Goal: Information Seeking & Learning: Find specific fact

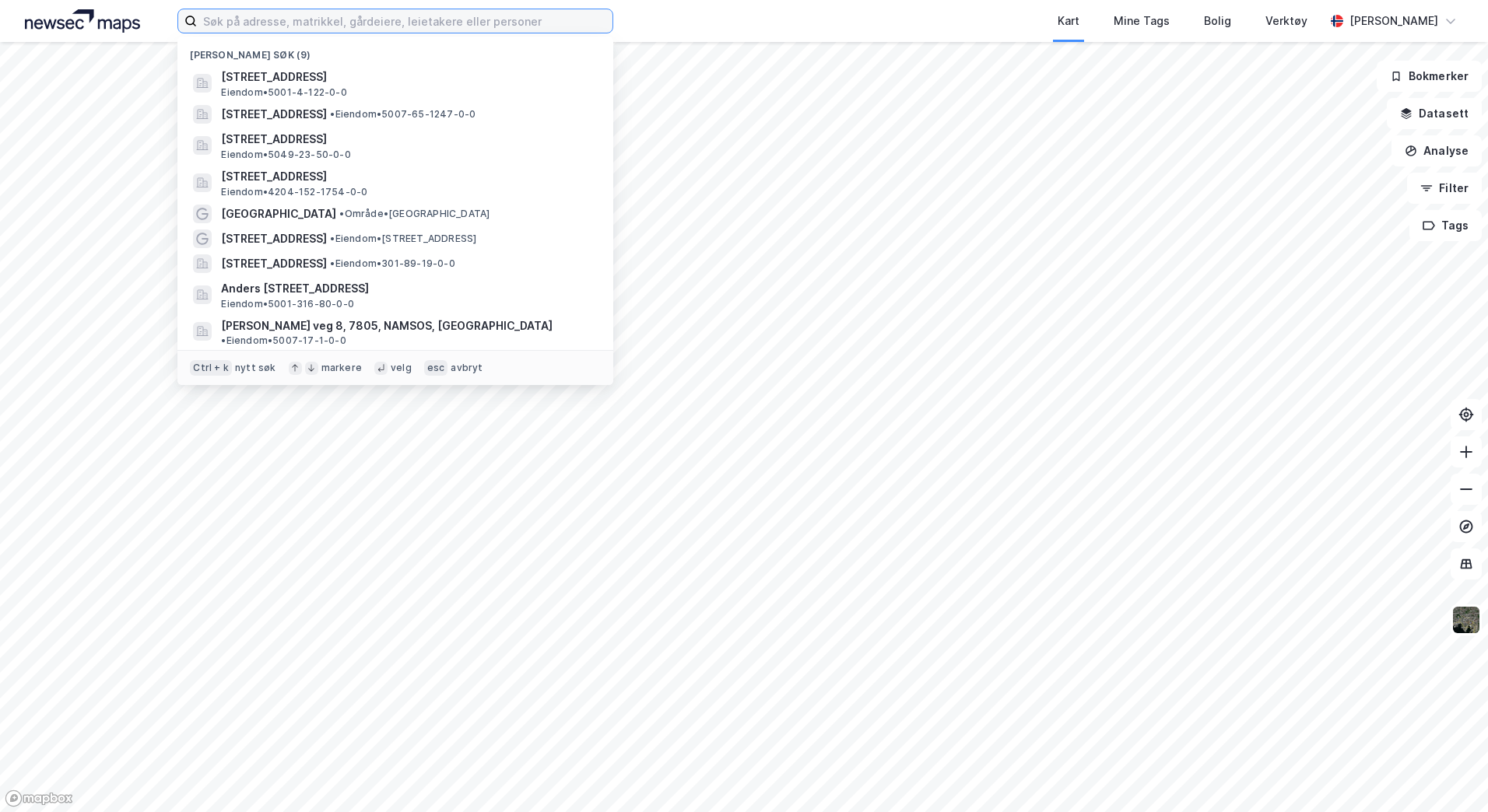
click at [248, 21] on input at bounding box center [405, 21] width 416 height 24
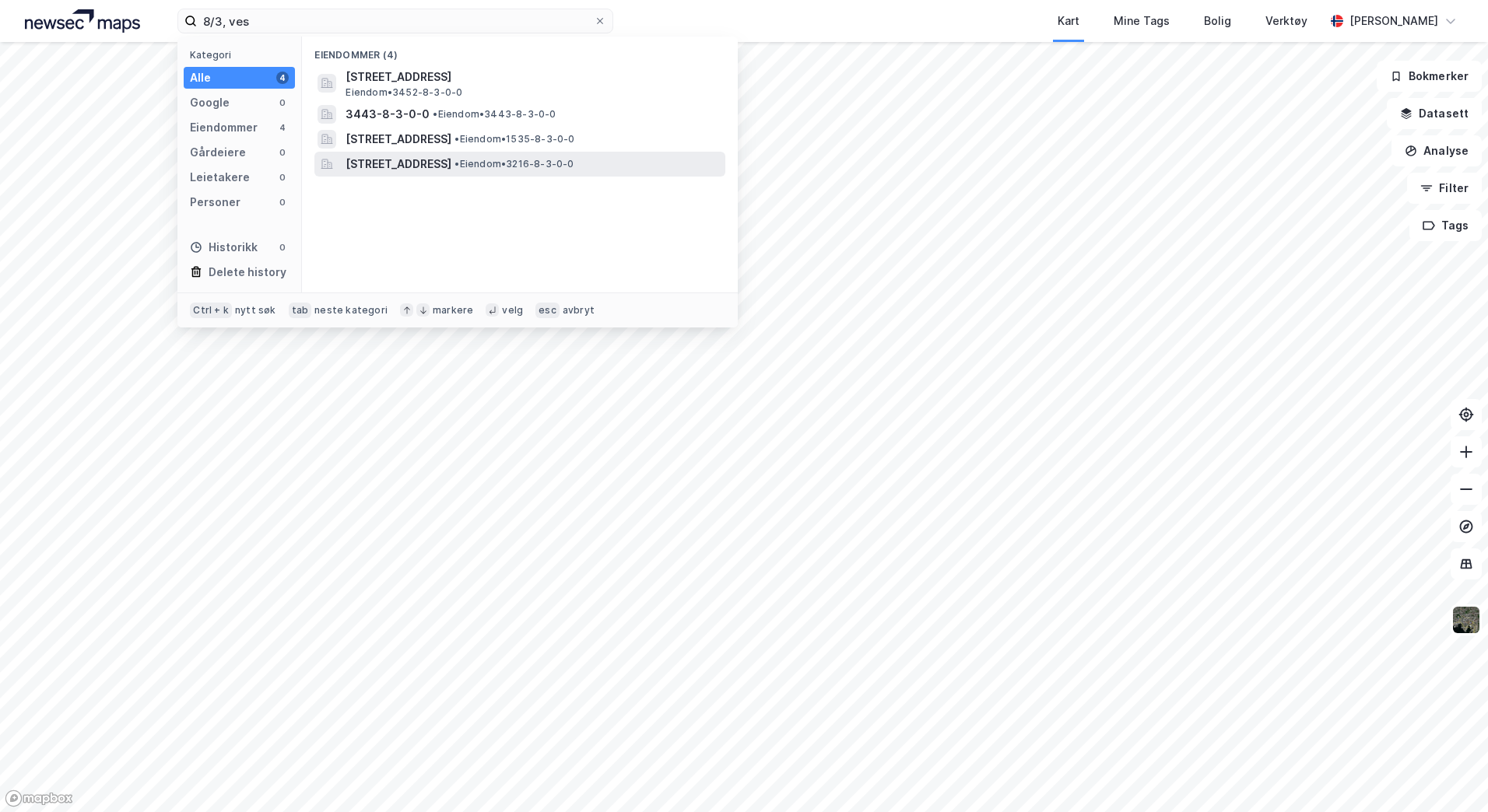
click at [428, 167] on span "[STREET_ADDRESS]" at bounding box center [398, 164] width 106 height 19
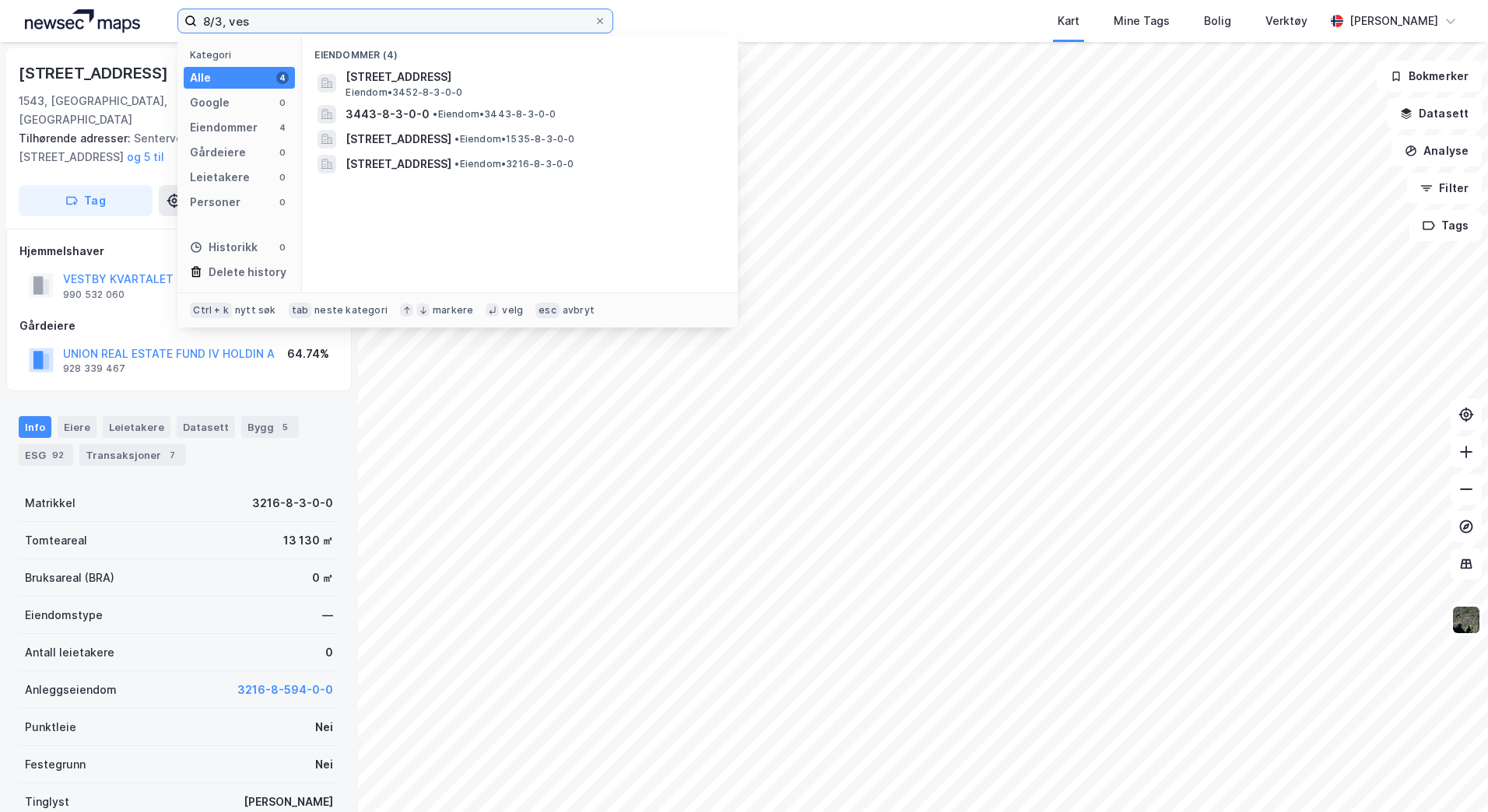
drag, startPoint x: 283, startPoint y: 24, endPoint x: 106, endPoint y: 12, distance: 177.4
click at [107, 12] on div "8/3, ves Kategori Alle 4 Google 0 Eiendommer 4 Gårdeiere 0 Leietakere 0 Persone…" at bounding box center [744, 21] width 1488 height 42
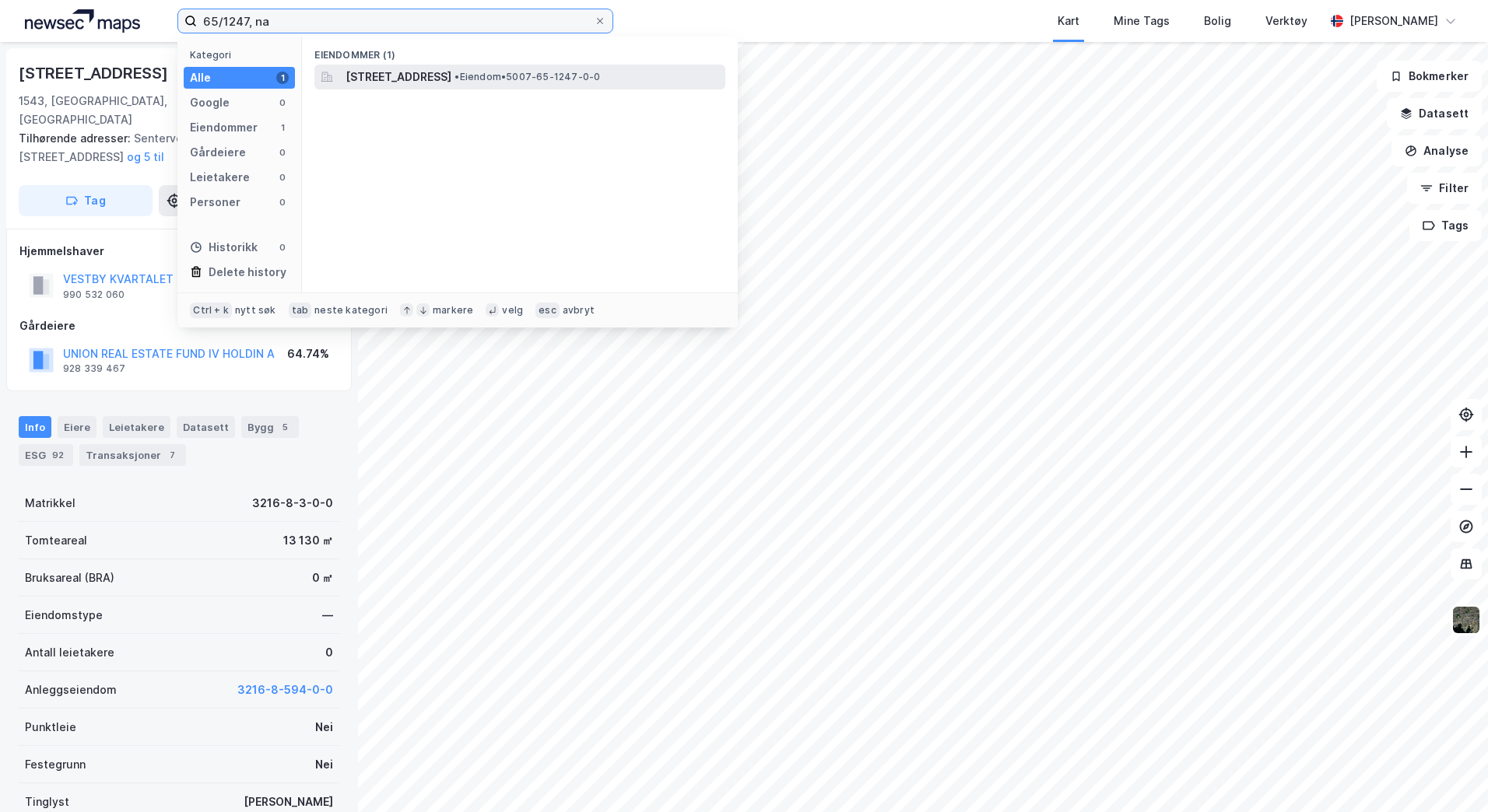
type input "65/1247, na"
click at [451, 80] on span "[STREET_ADDRESS]" at bounding box center [398, 77] width 106 height 19
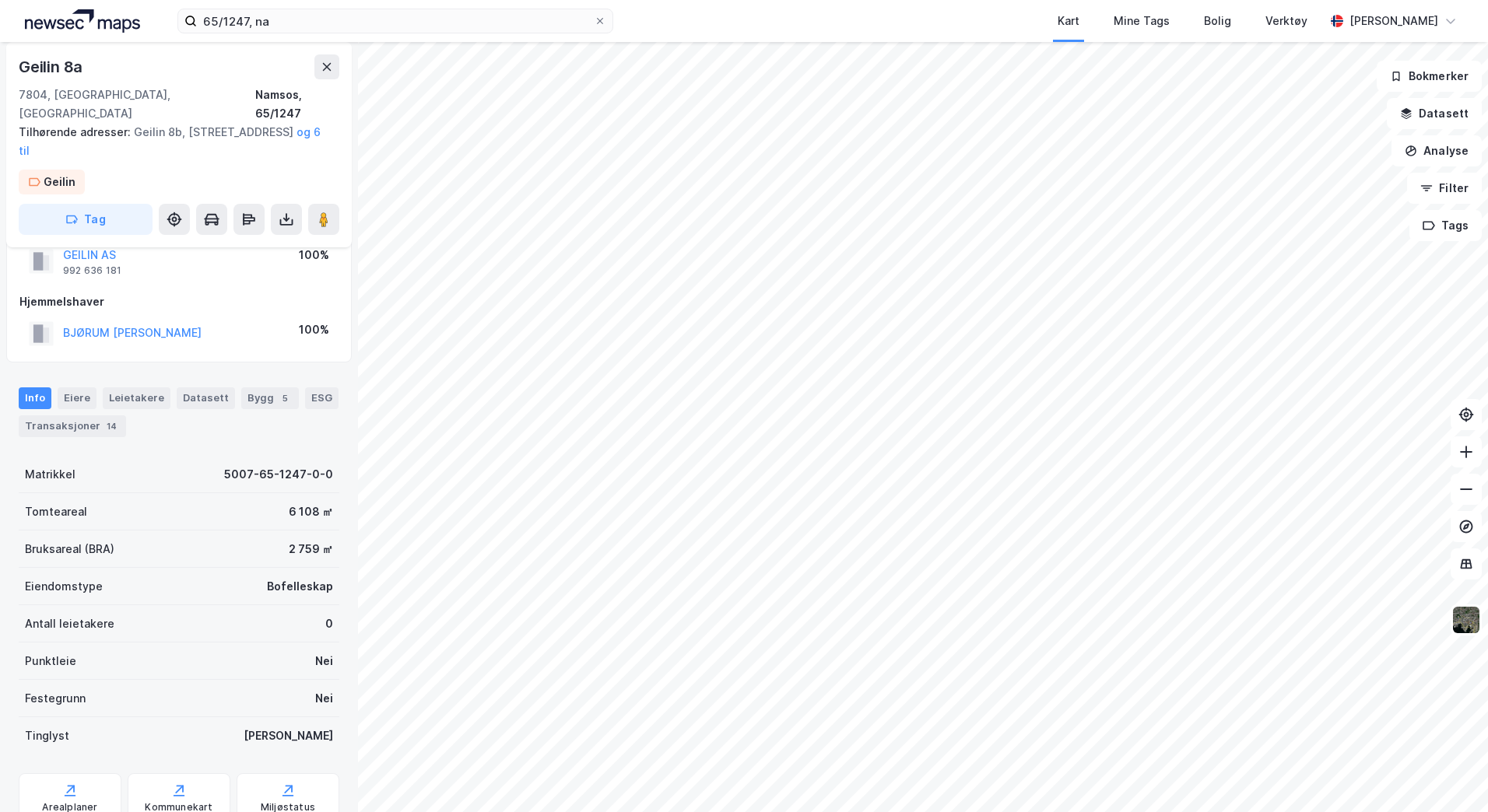
scroll to position [73, 0]
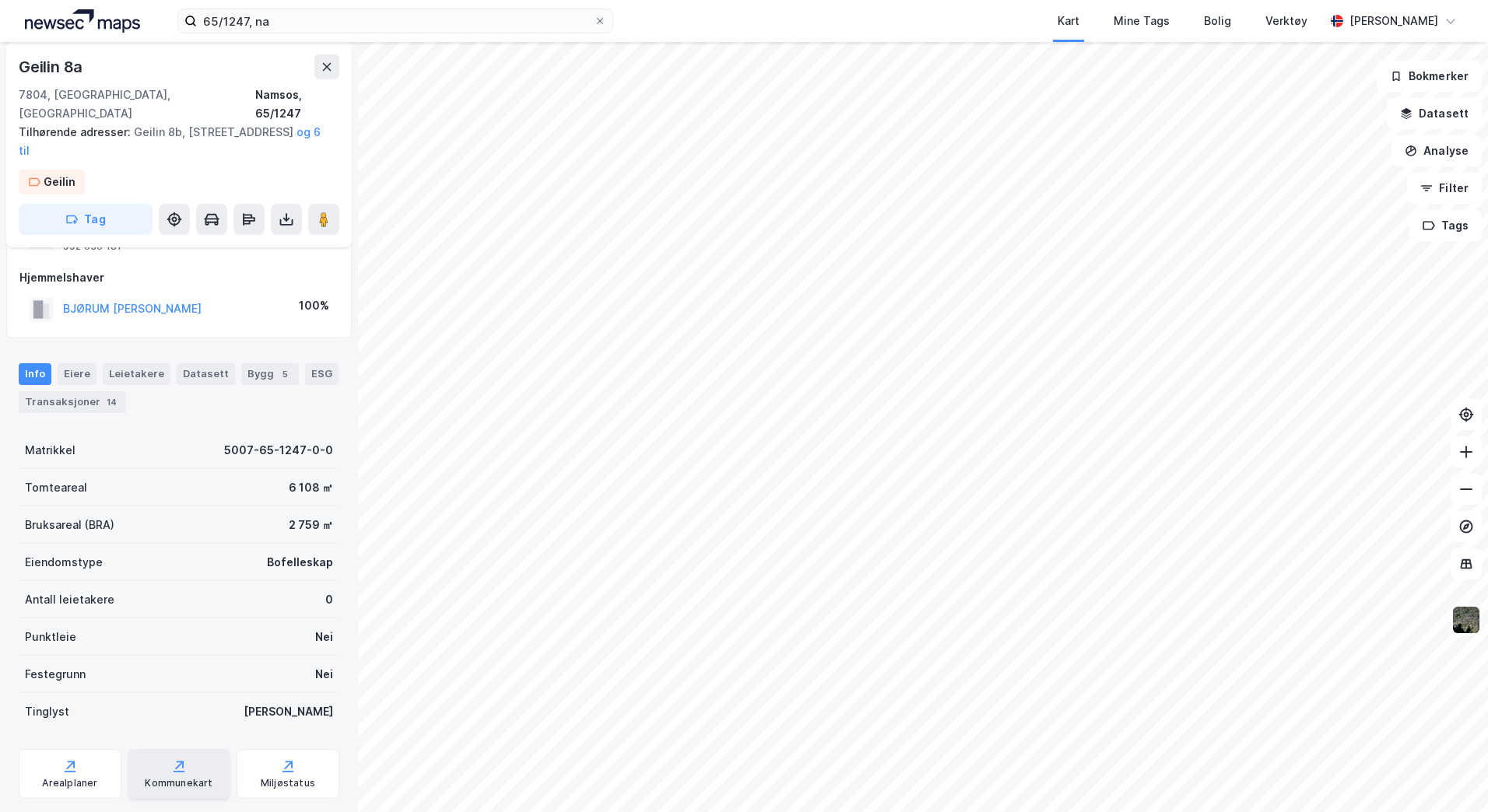
click at [166, 777] on div "Kommunekart" at bounding box center [179, 784] width 68 height 13
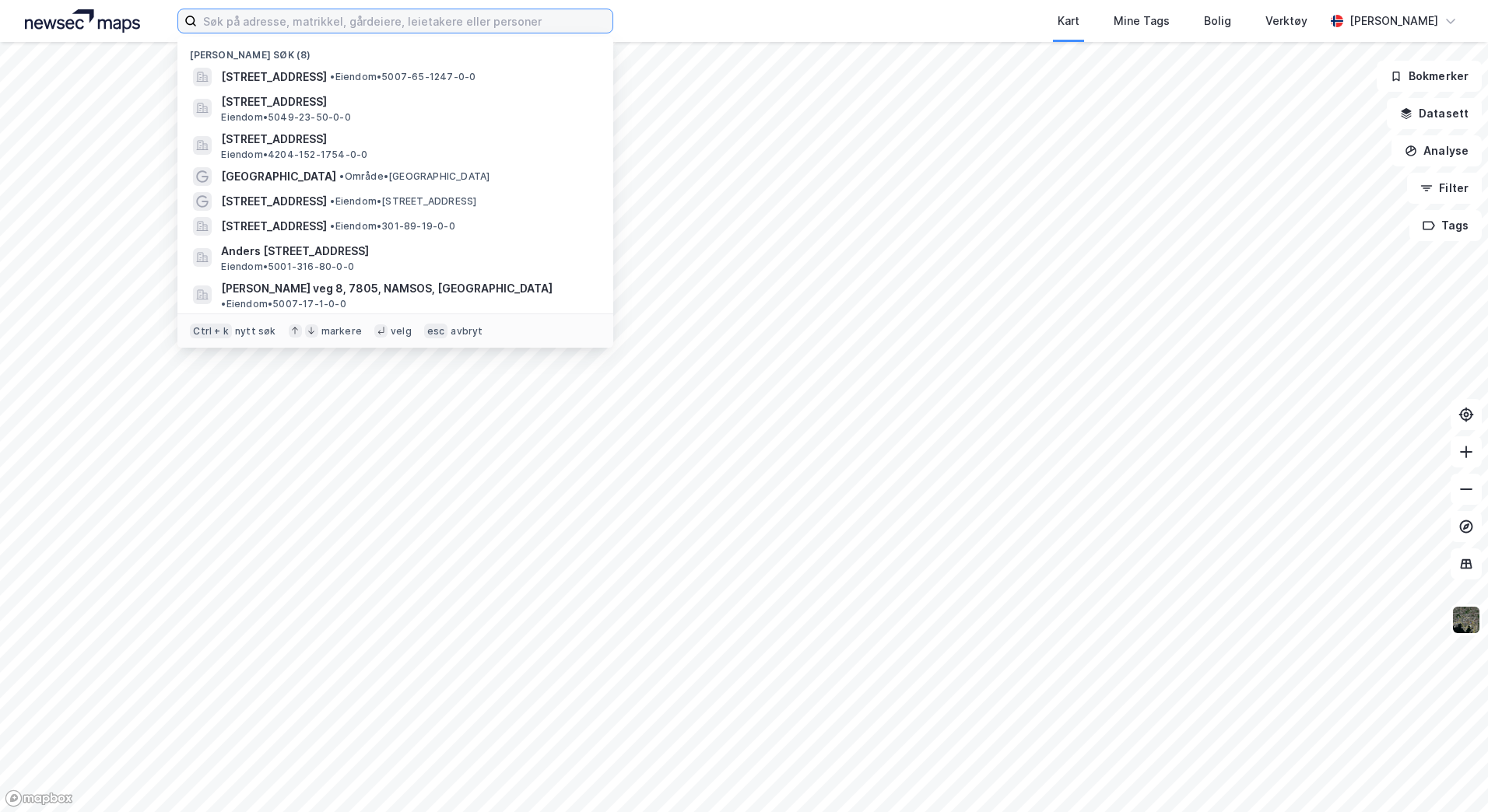
click at [235, 24] on input at bounding box center [405, 21] width 416 height 24
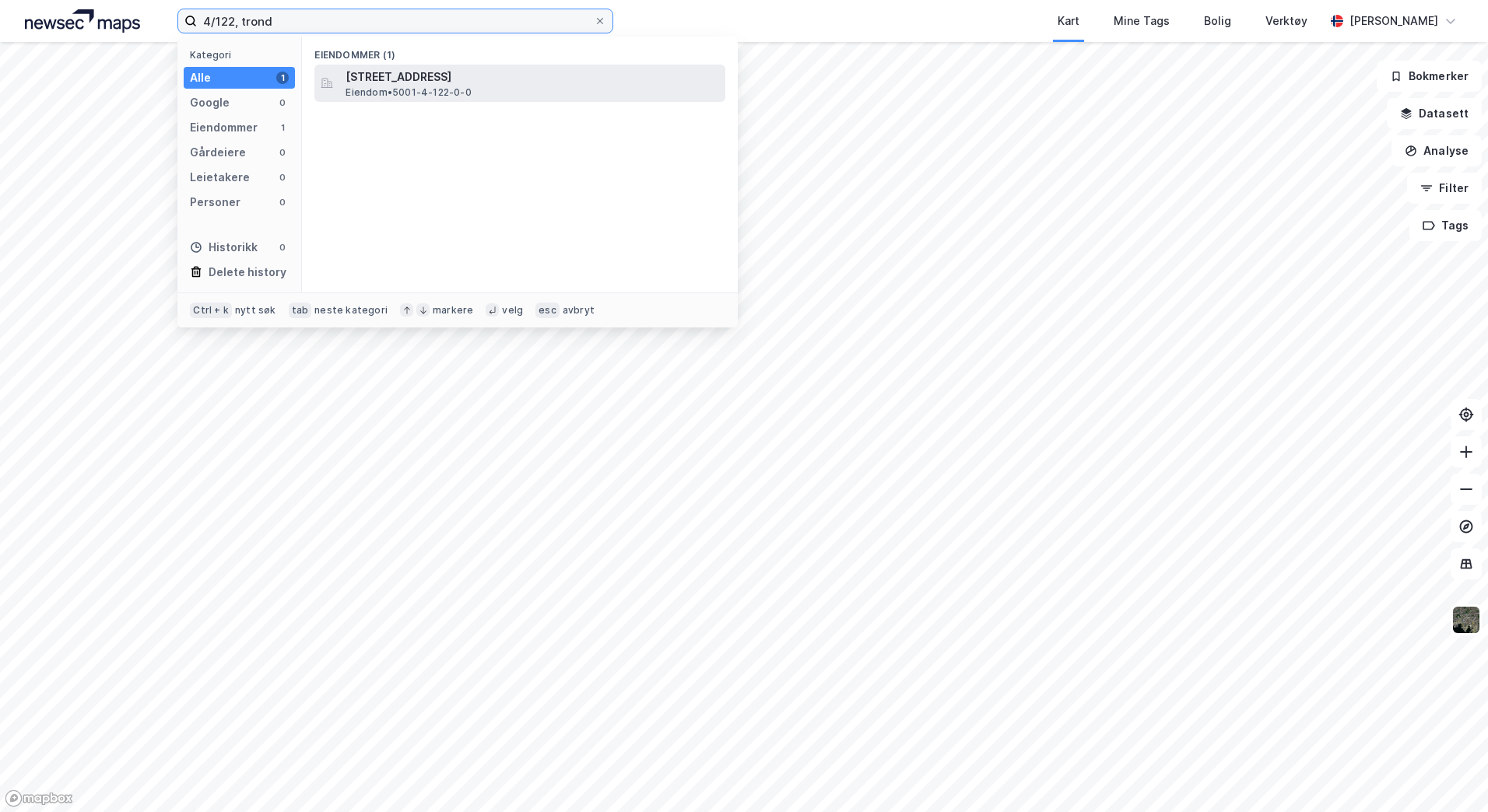
type input "4/122, trond"
click at [390, 86] on span "Eiendom • 5001-4-122-0-0" at bounding box center [408, 92] width 126 height 13
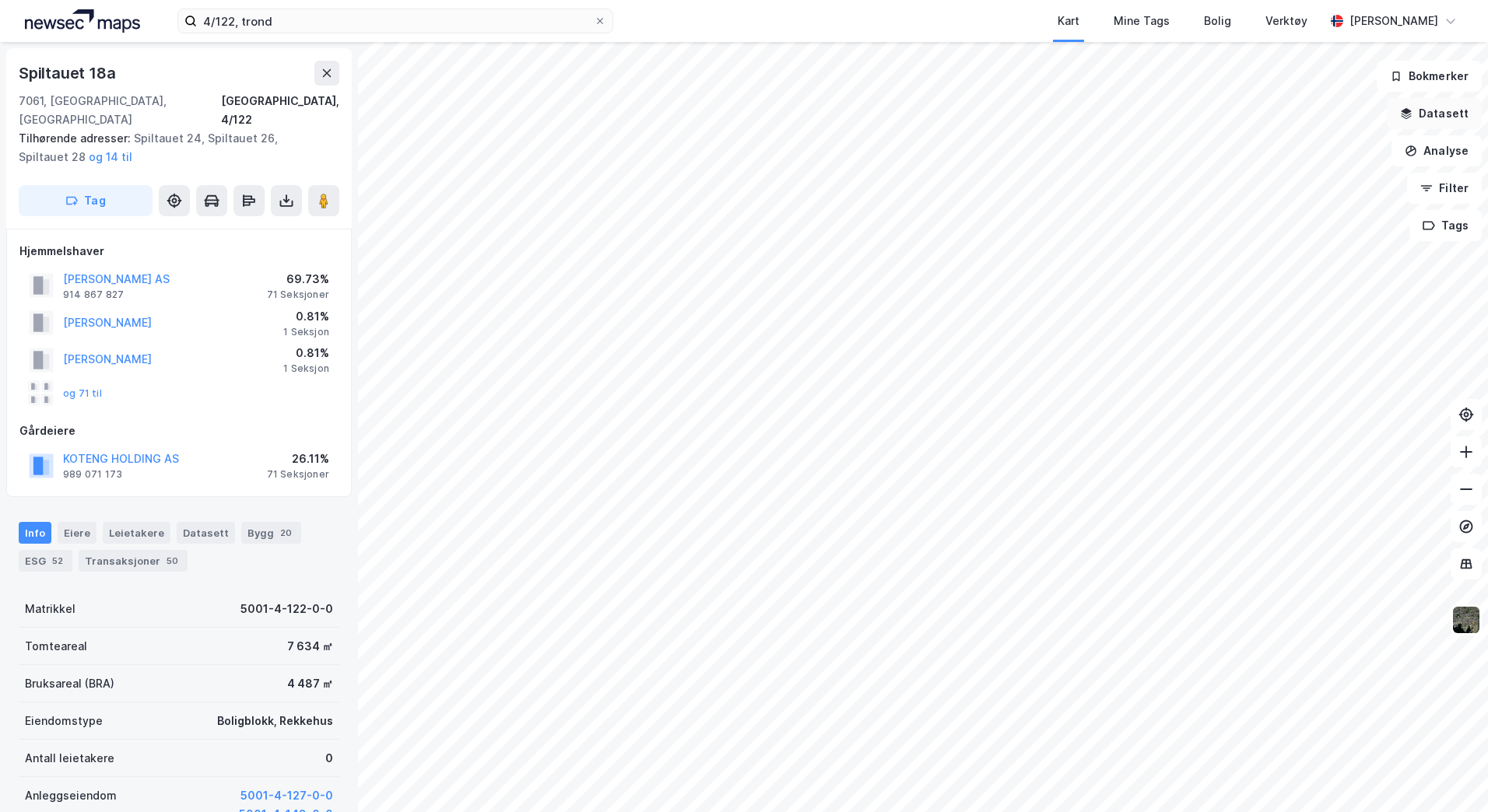
click at [1411, 115] on icon "button" at bounding box center [1407, 115] width 10 height 4
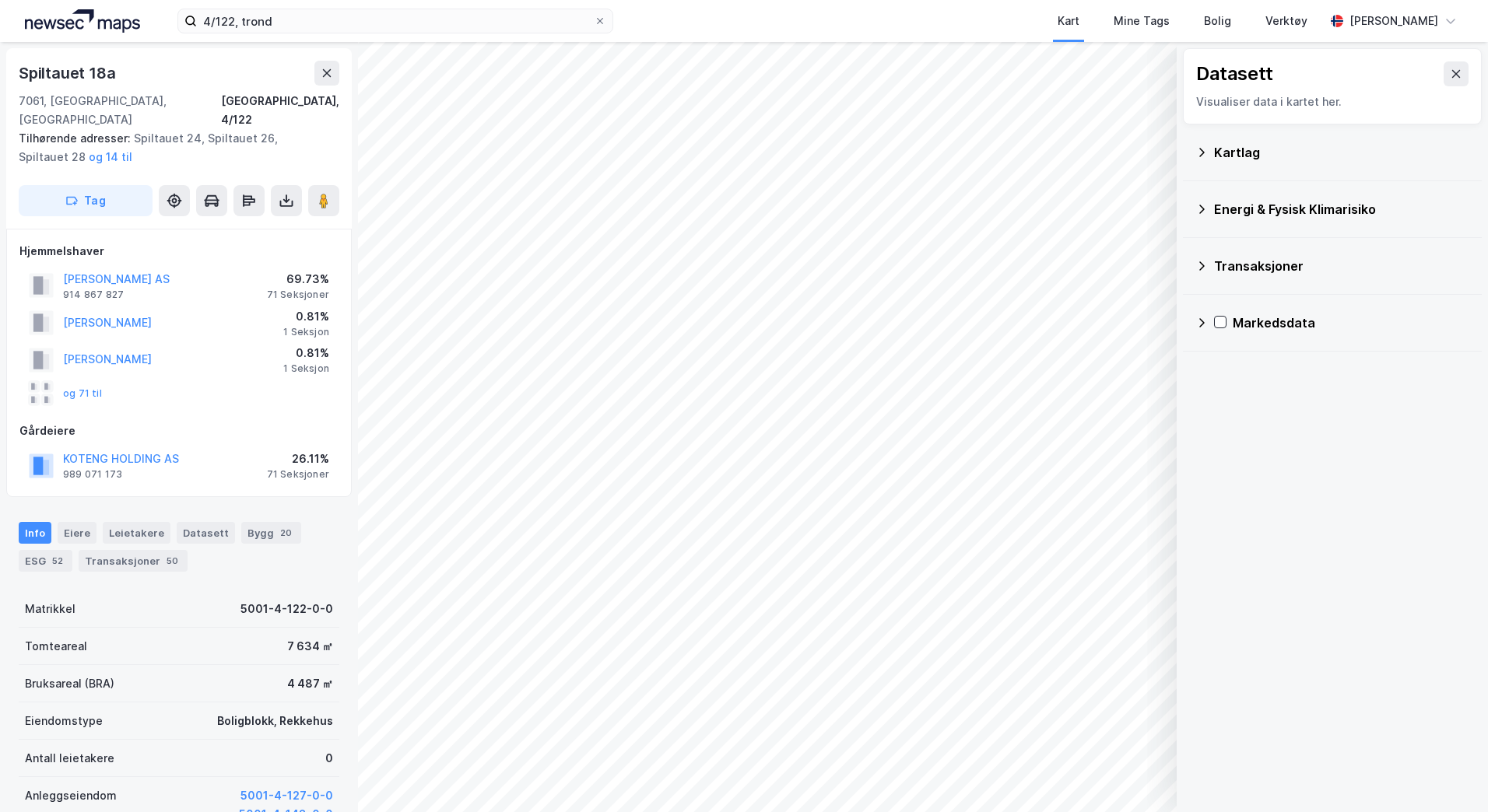
click at [1201, 150] on icon at bounding box center [1202, 152] width 13 height 13
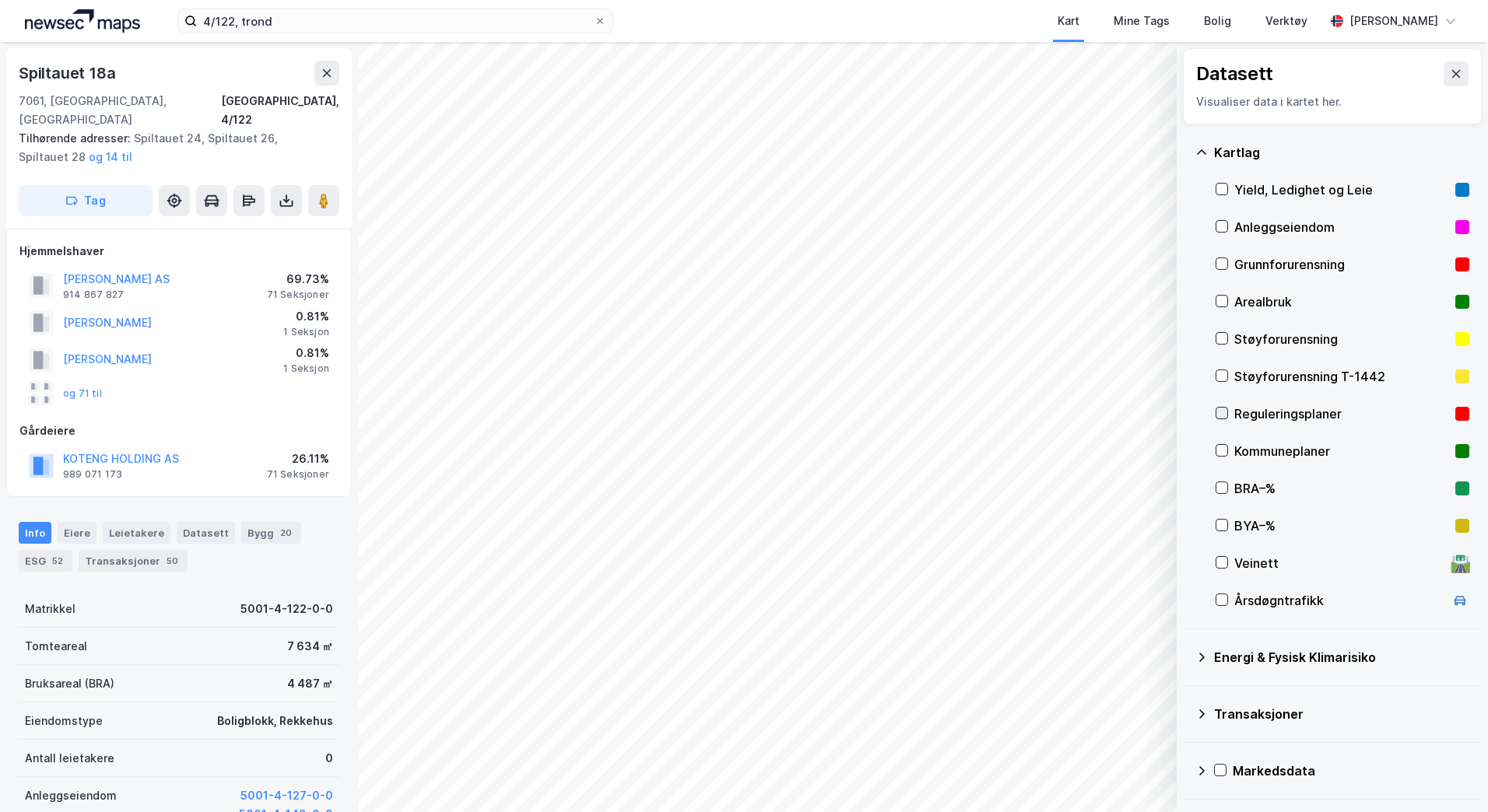
click at [1222, 413] on icon at bounding box center [1222, 413] width 11 height 11
click at [1450, 73] on icon at bounding box center [1456, 74] width 13 height 13
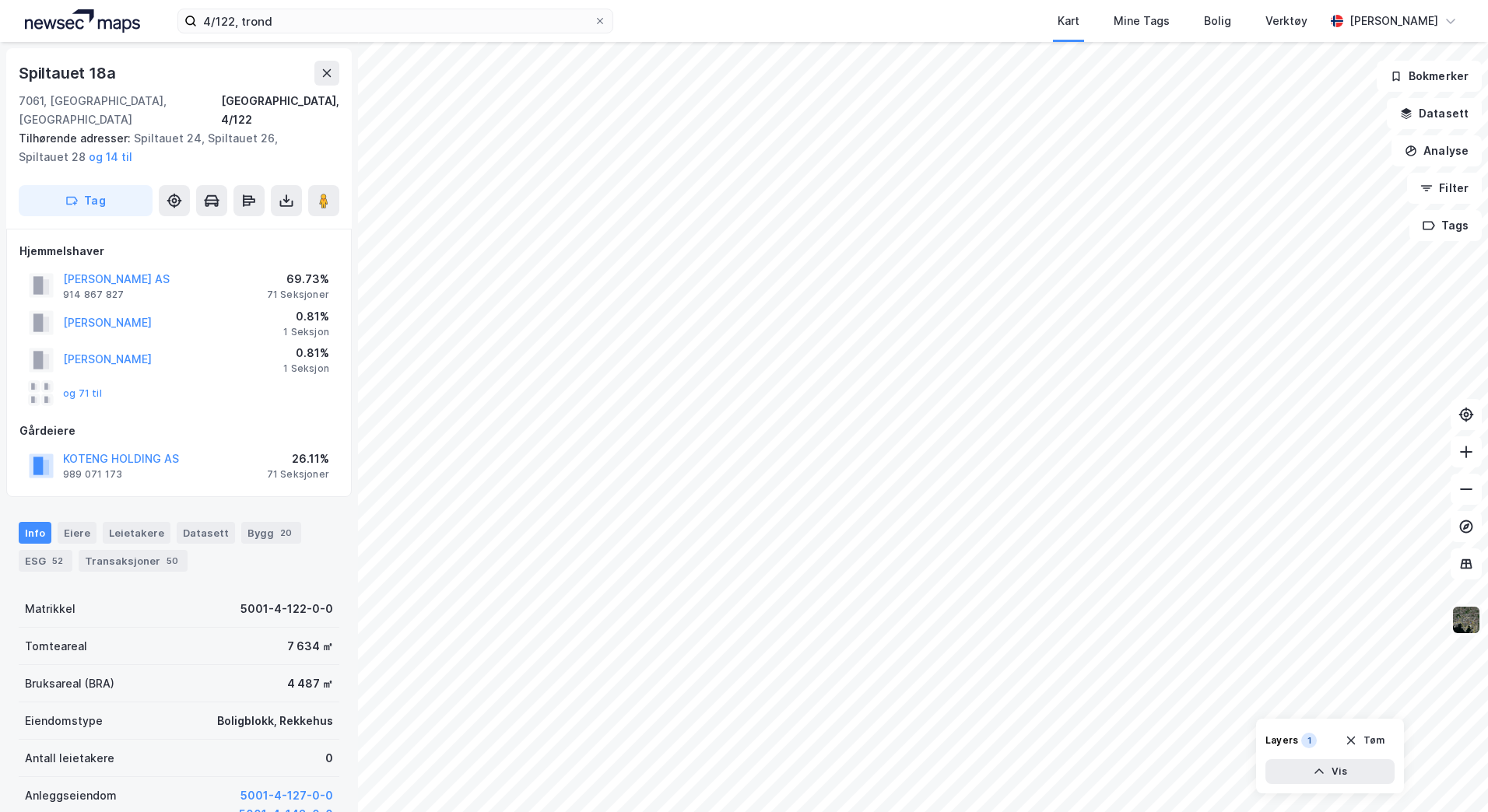
click at [1473, 626] on img at bounding box center [1466, 619] width 29 height 29
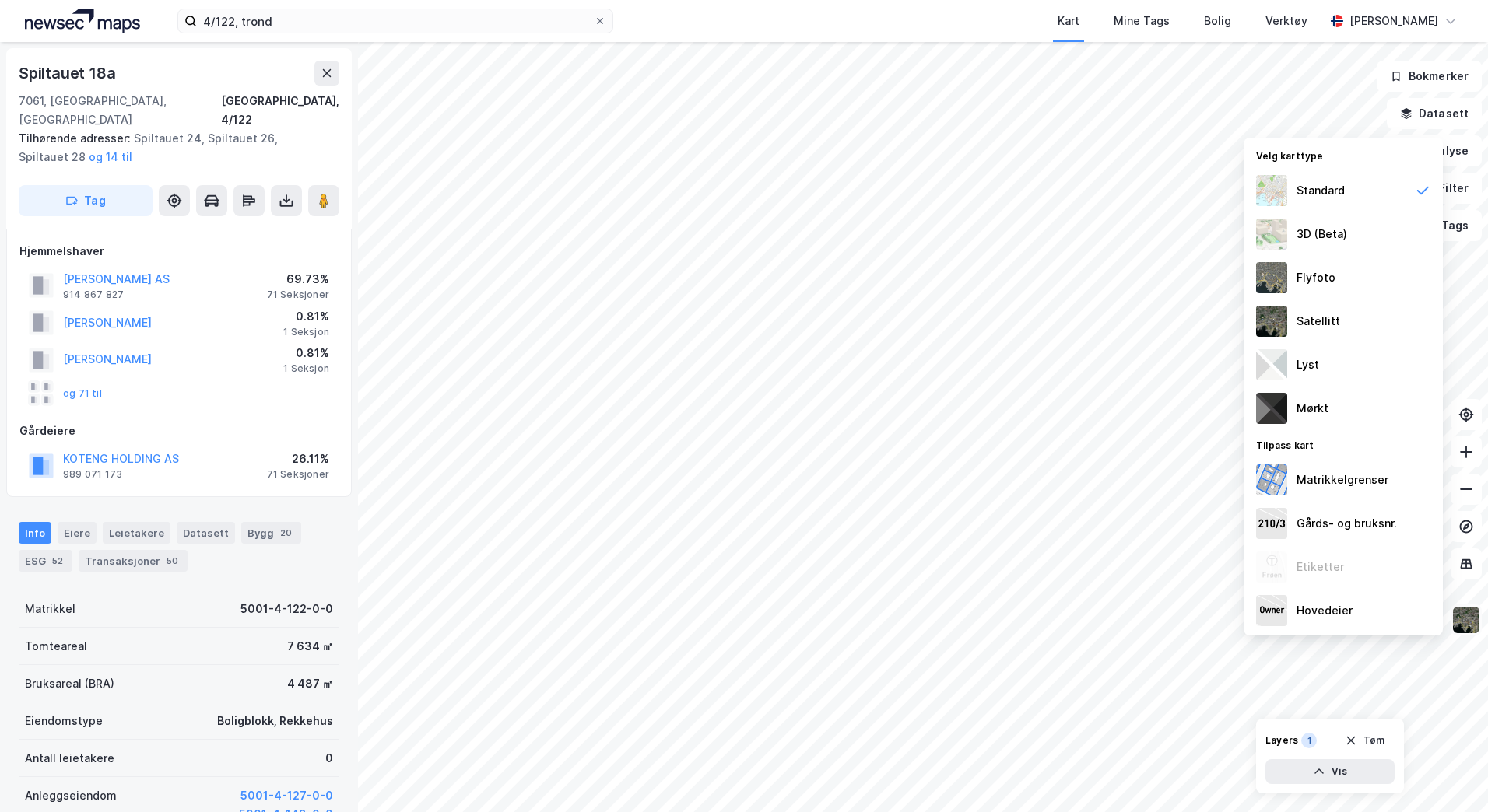
click at [1473, 626] on img at bounding box center [1466, 619] width 29 height 29
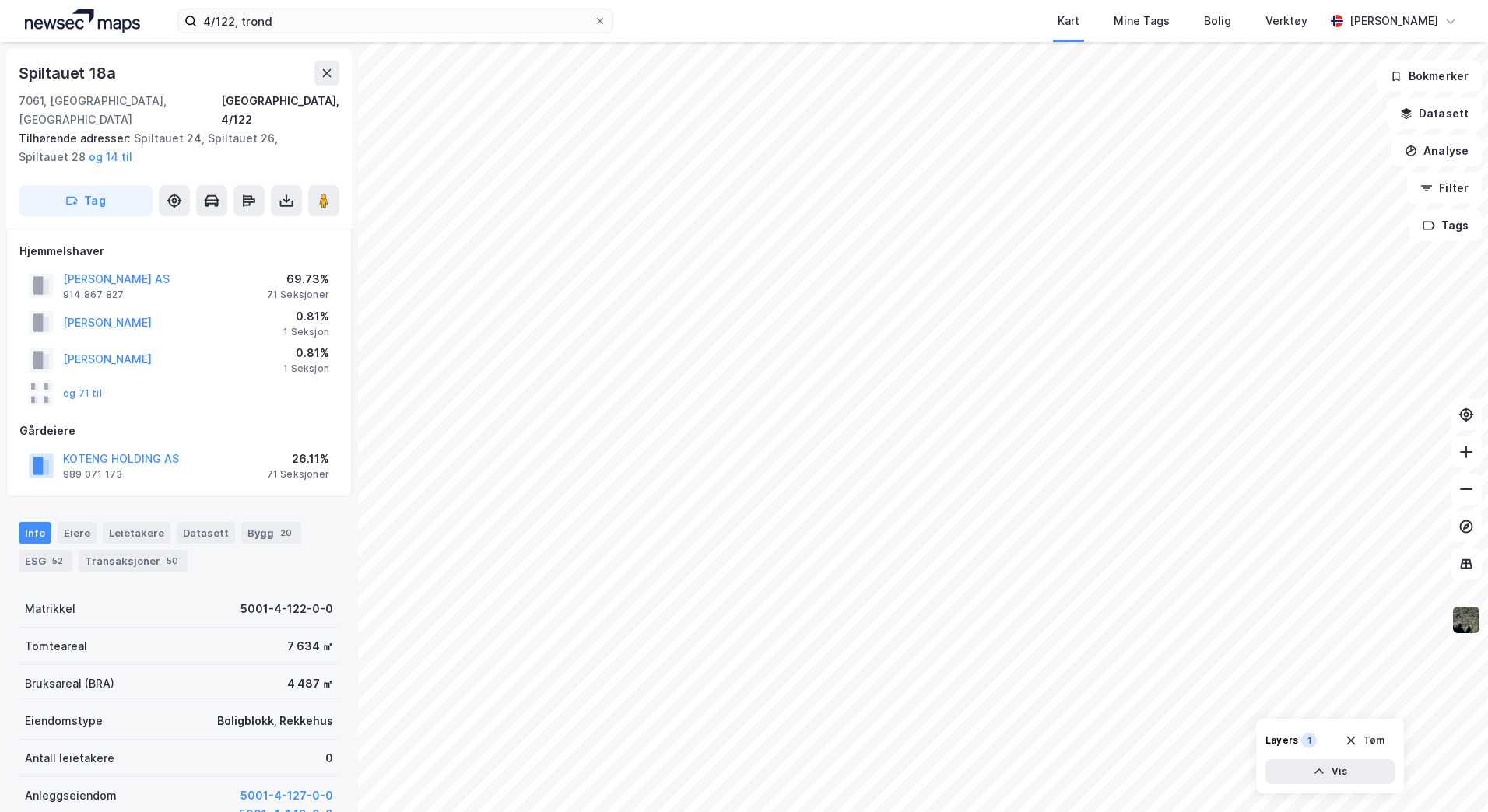
click at [1467, 626] on img at bounding box center [1466, 619] width 29 height 29
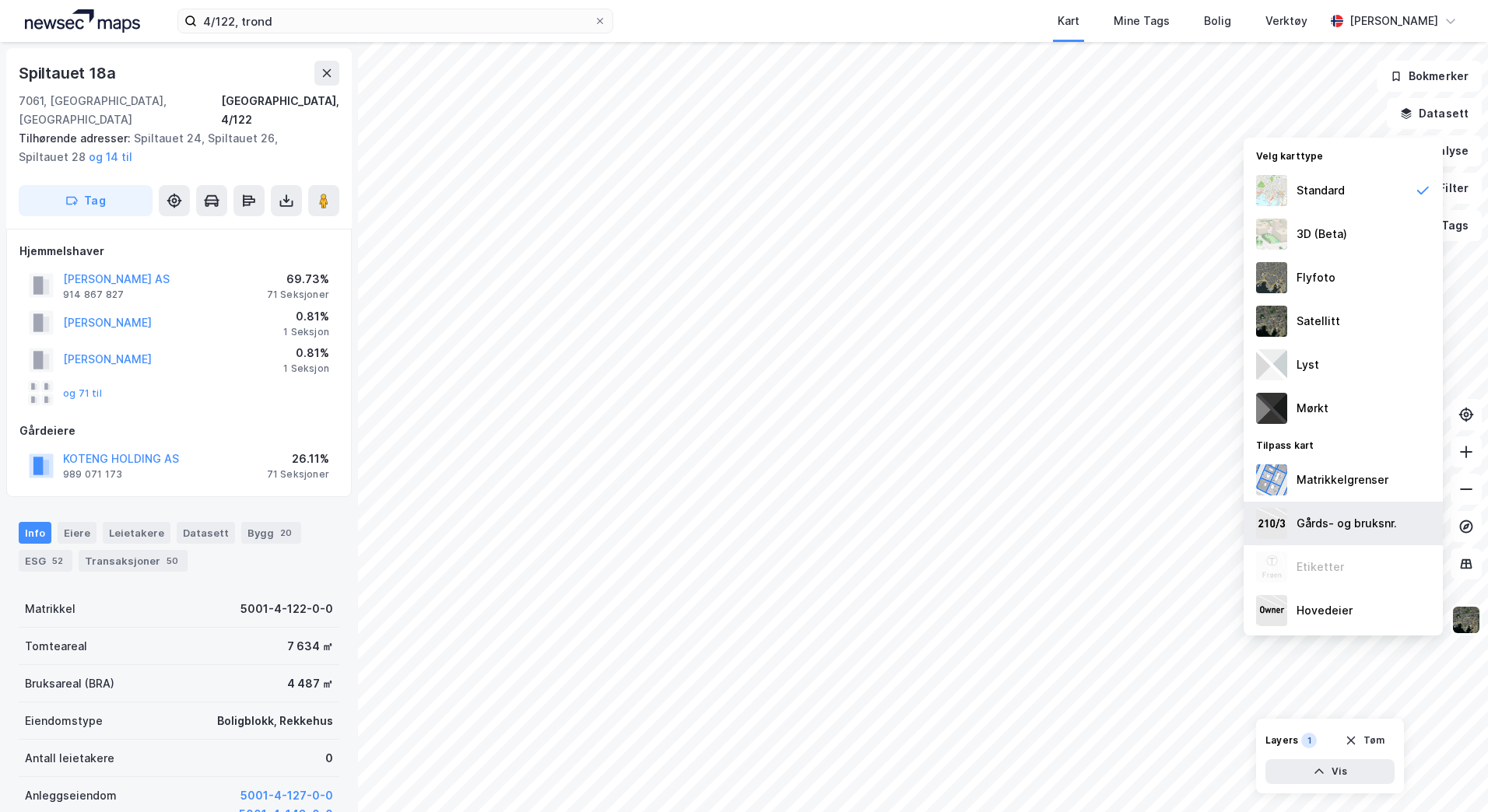
click at [1330, 534] on div "Gårds- og bruksnr." at bounding box center [1343, 523] width 199 height 43
click at [1326, 487] on div "Matrikkelgrenser" at bounding box center [1343, 480] width 92 height 19
click at [1343, 523] on div "Gårds- og bruksnr." at bounding box center [1347, 524] width 100 height 19
click at [1335, 484] on div "Matrikkelgrenser" at bounding box center [1343, 480] width 92 height 19
click at [1331, 491] on div "Matrikkelgrenser" at bounding box center [1343, 479] width 199 height 43
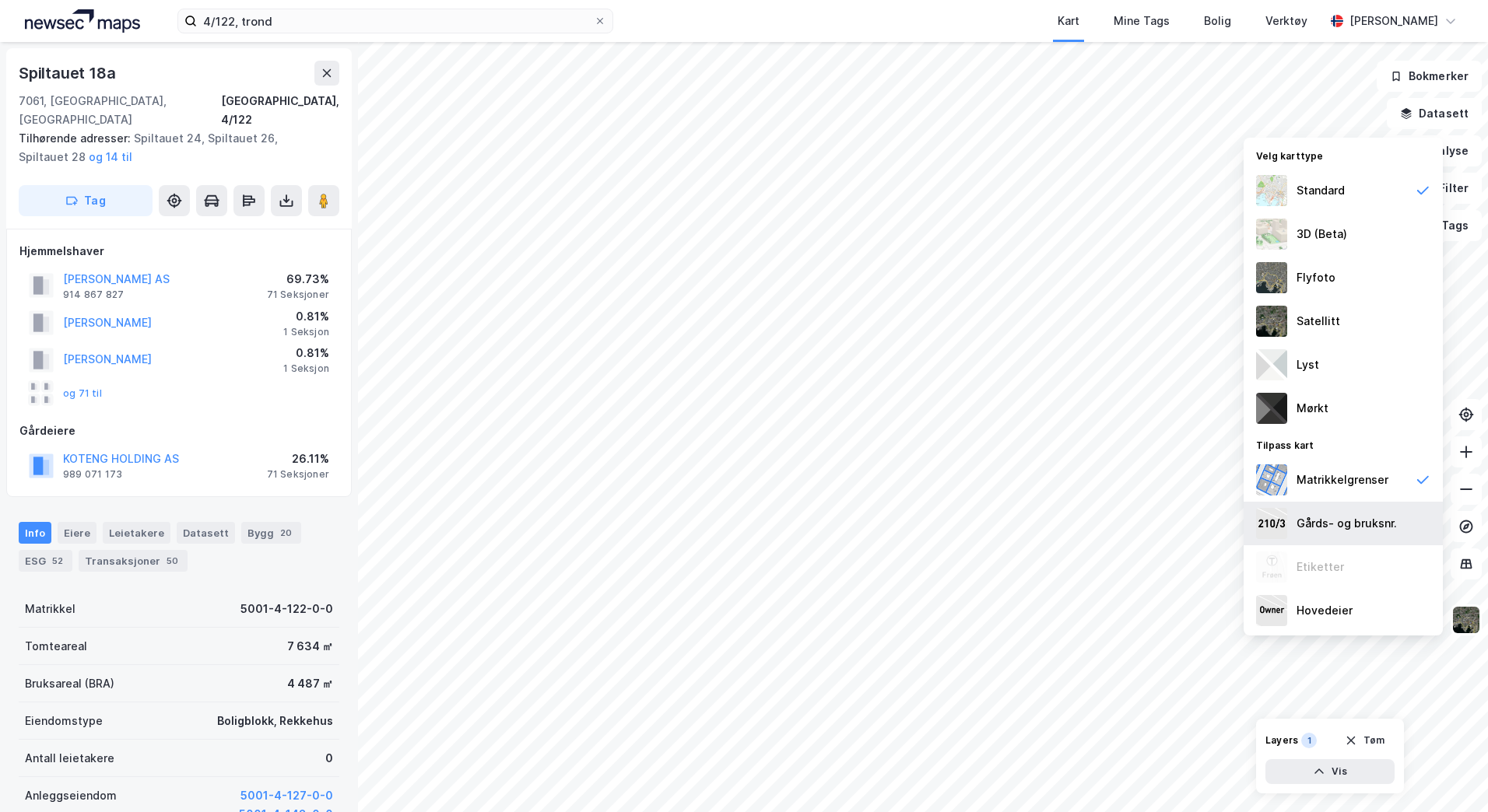
click at [1329, 524] on div "Gårds- og bruksnr." at bounding box center [1347, 524] width 100 height 19
click at [1324, 285] on div "Flyfoto" at bounding box center [1316, 278] width 39 height 19
click at [1409, 109] on icon "button" at bounding box center [1407, 114] width 13 height 13
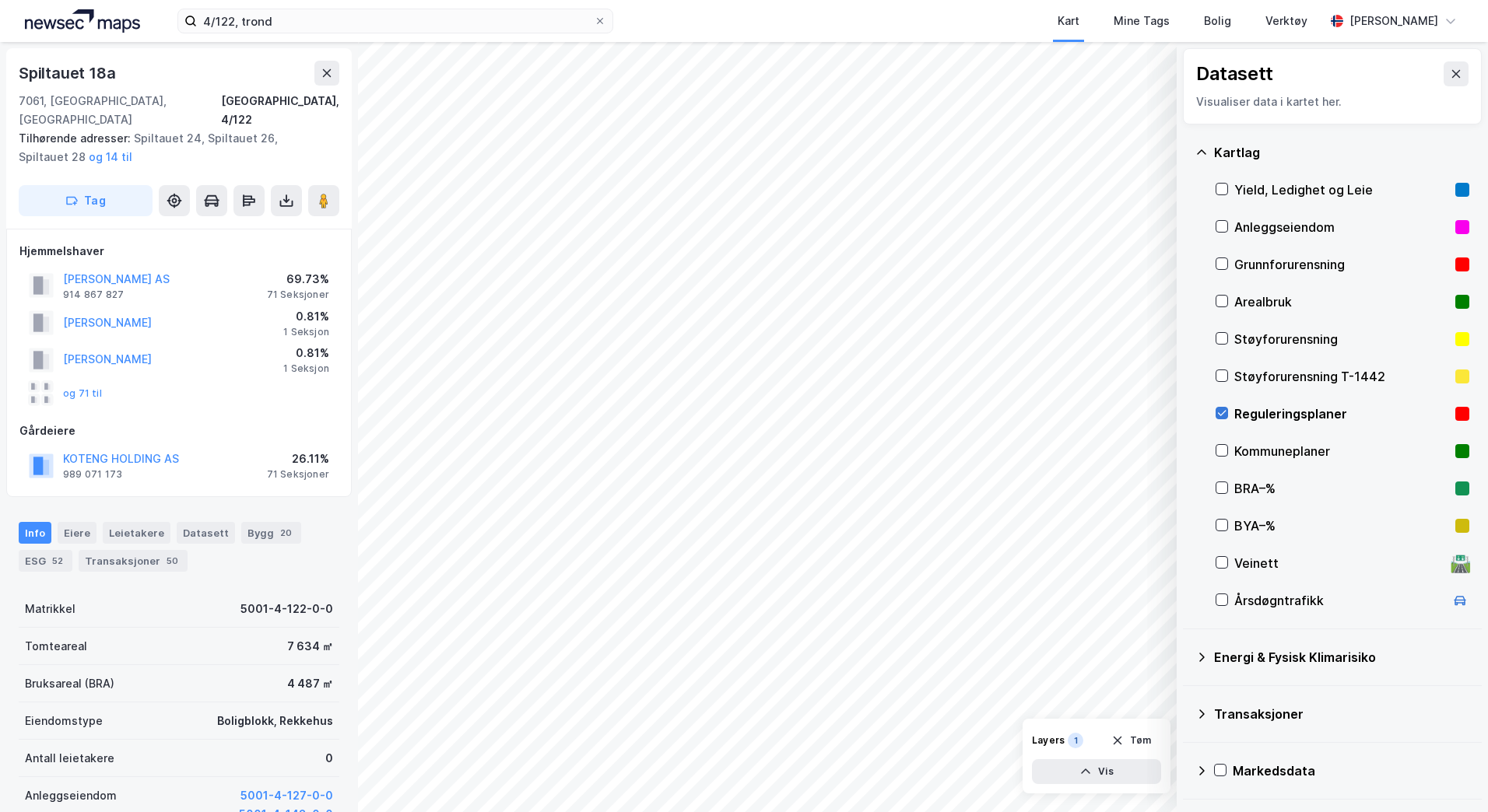
click at [1220, 419] on icon at bounding box center [1222, 413] width 11 height 11
click at [1450, 69] on icon at bounding box center [1456, 74] width 13 height 13
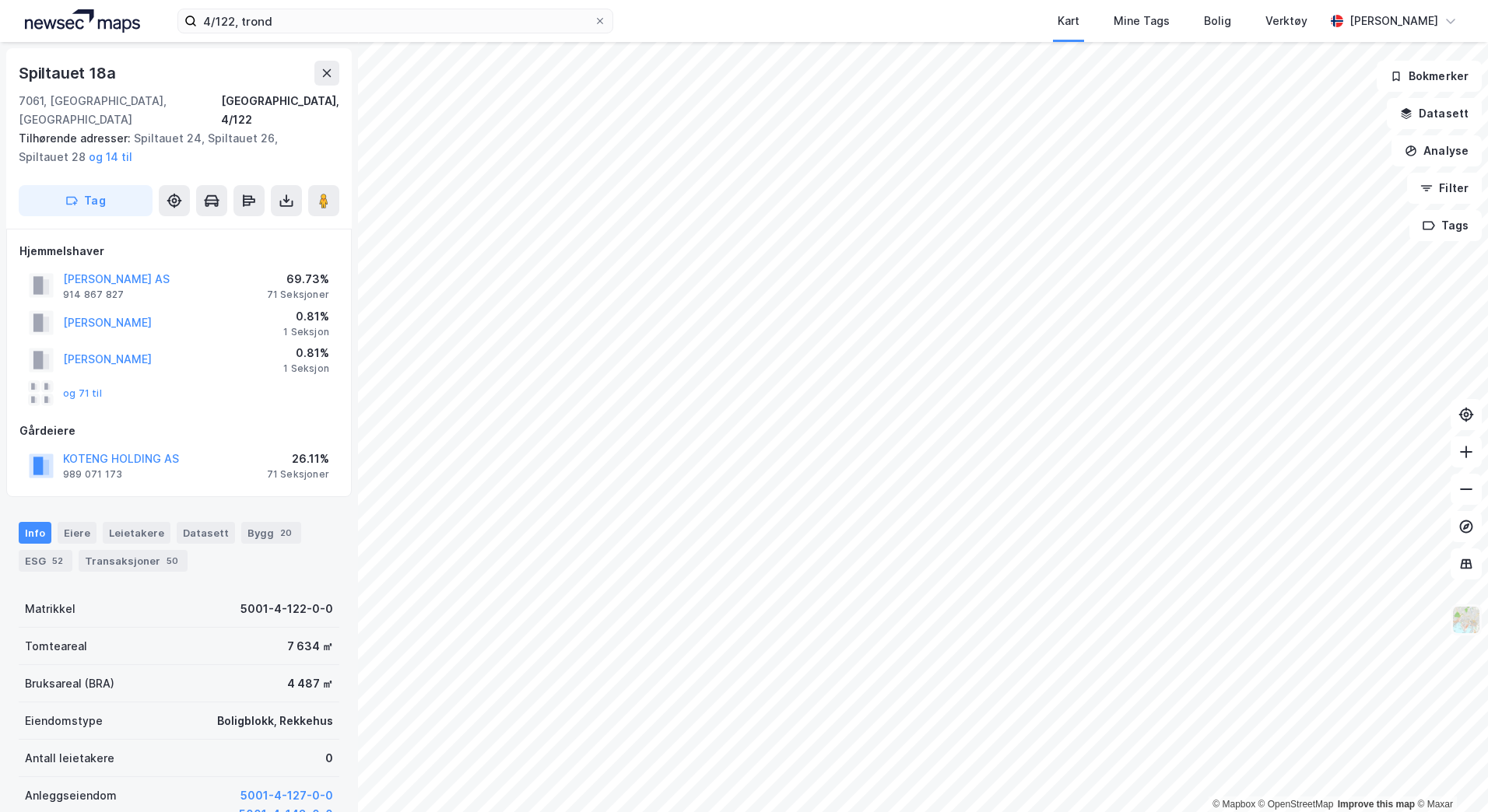
click at [1462, 620] on img at bounding box center [1466, 619] width 29 height 29
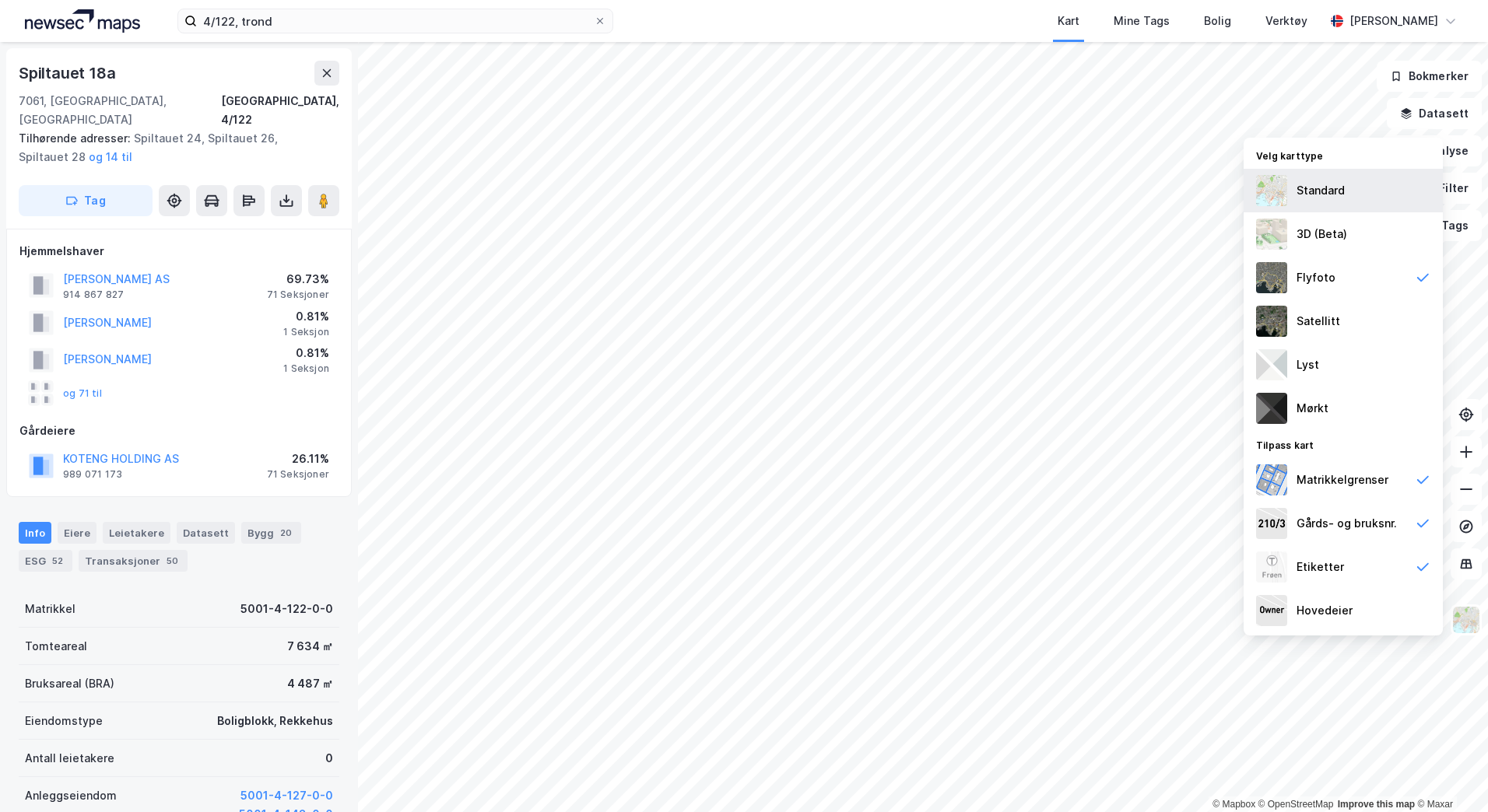
click at [1305, 190] on div "Standard" at bounding box center [1320, 190] width 48 height 19
click at [1411, 107] on button "Datasett" at bounding box center [1434, 113] width 95 height 31
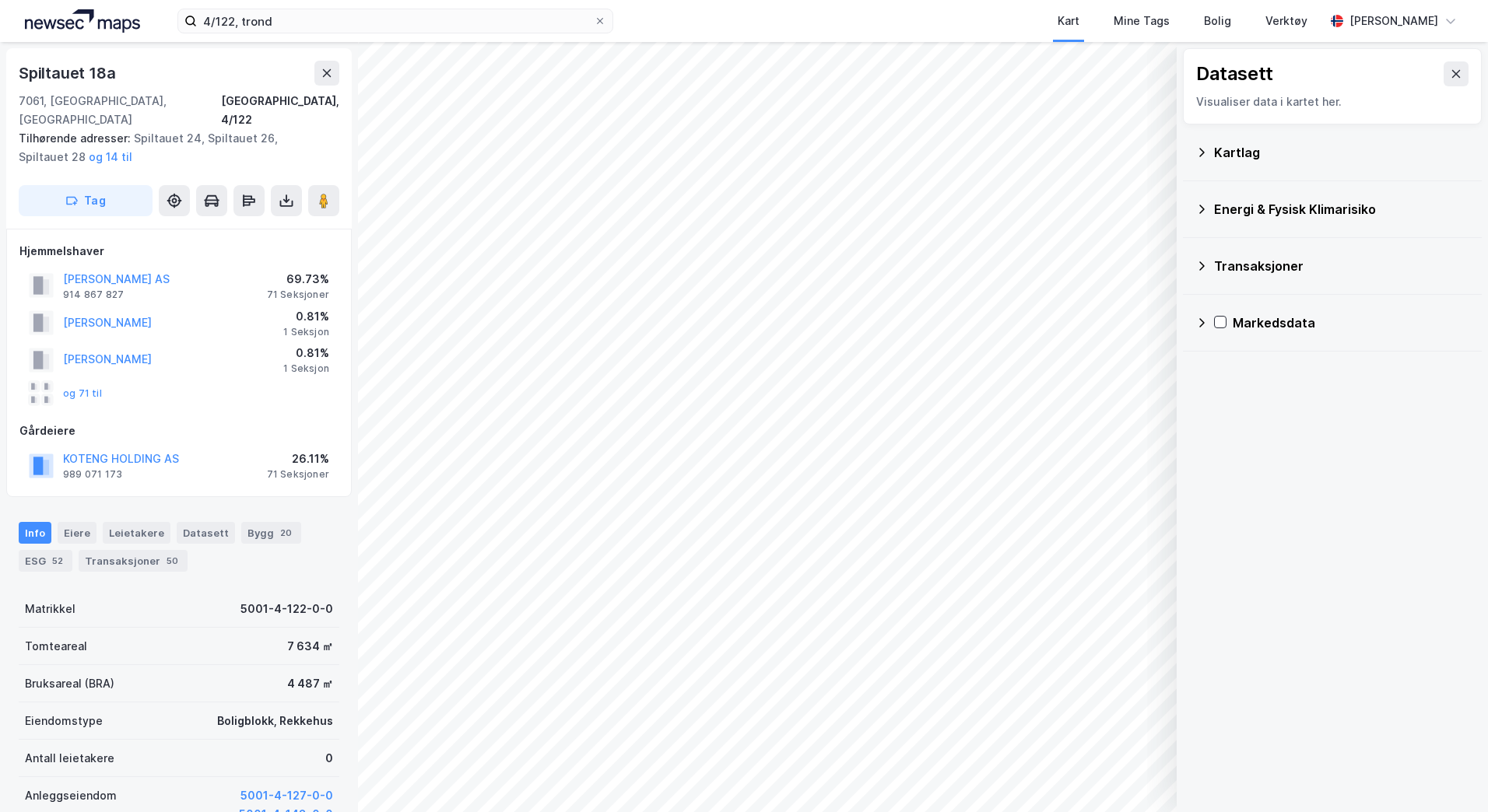
click at [1204, 153] on icon at bounding box center [1202, 152] width 13 height 13
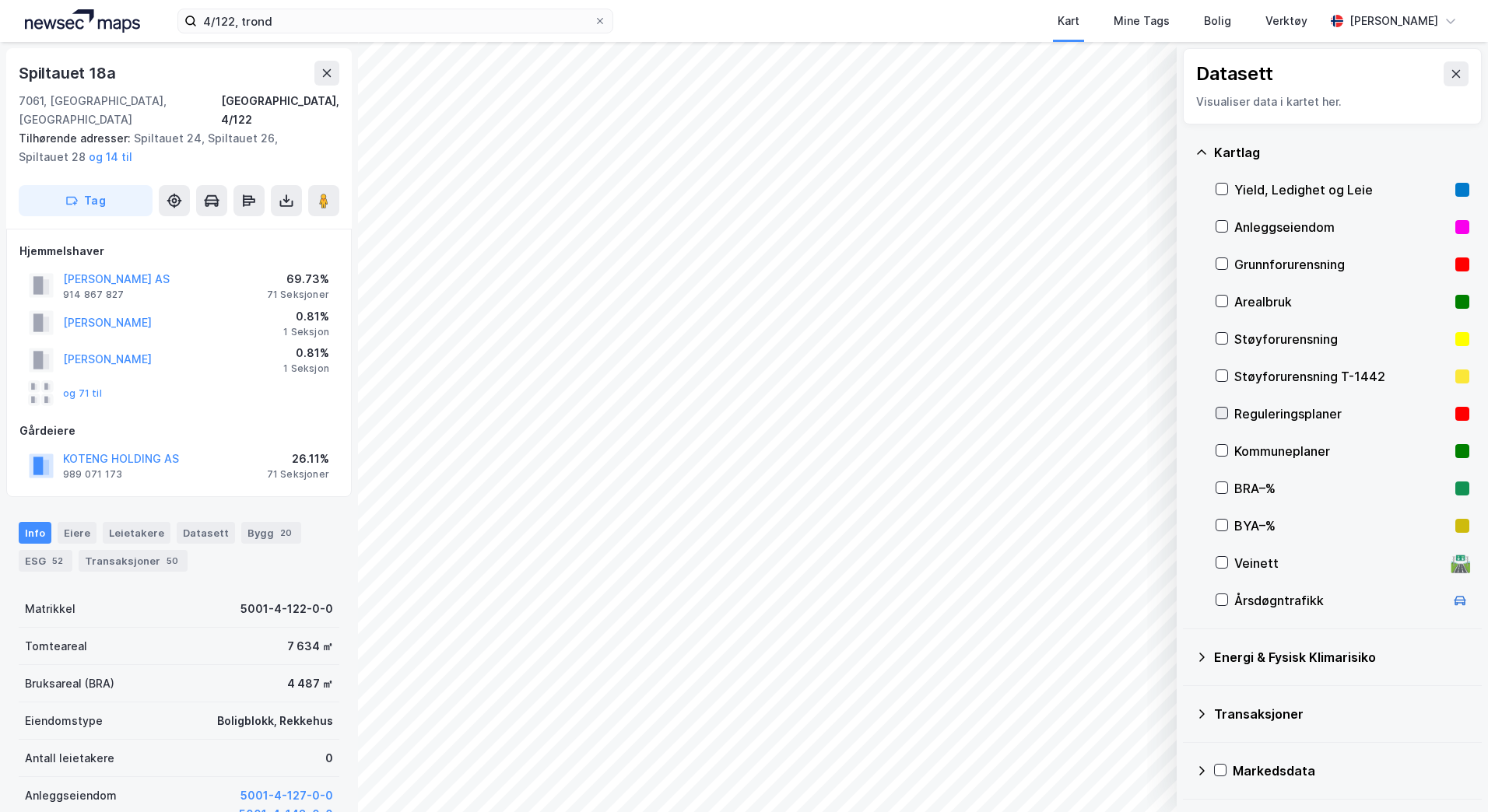
click at [1219, 412] on icon at bounding box center [1222, 413] width 11 height 11
click at [1221, 227] on icon at bounding box center [1222, 227] width 11 height 11
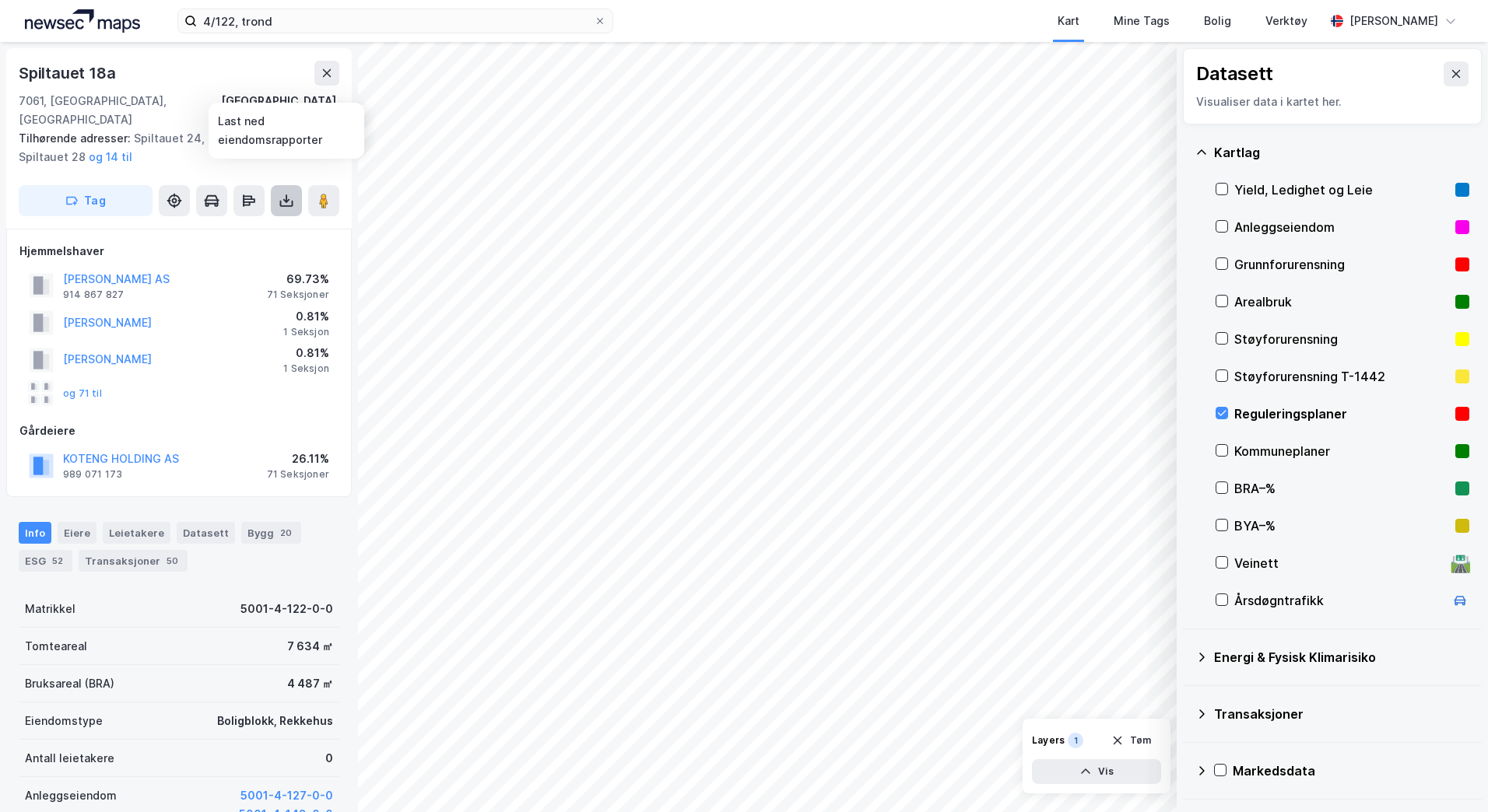
click at [285, 193] on icon at bounding box center [287, 201] width 16 height 16
click at [254, 226] on div "Last ned grunnbok" at bounding box center [209, 232] width 90 height 13
click at [236, 422] on div "Gårdeiere" at bounding box center [179, 431] width 319 height 19
click at [1452, 77] on icon at bounding box center [1456, 74] width 9 height 8
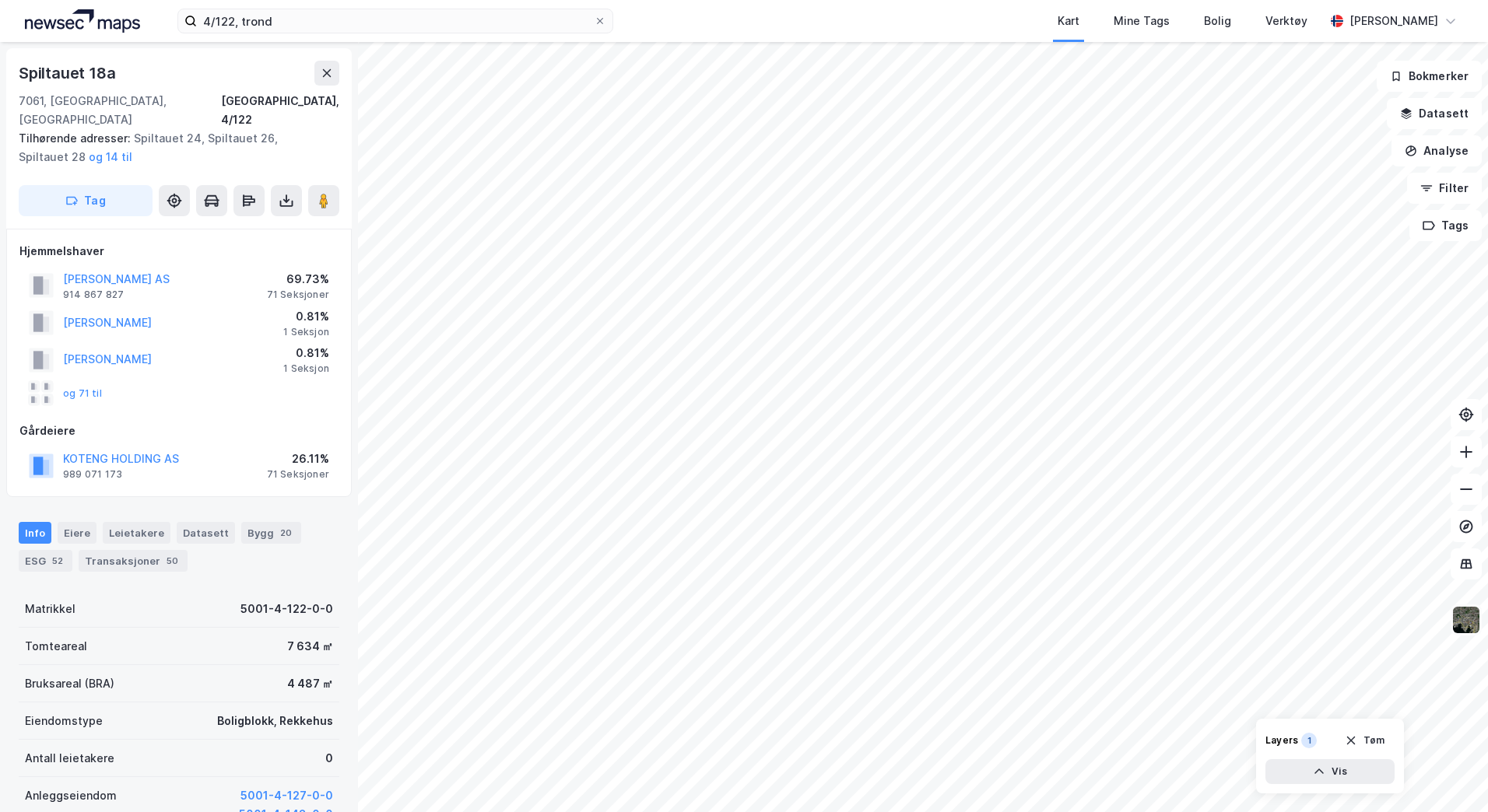
click at [1464, 622] on img at bounding box center [1466, 619] width 29 height 29
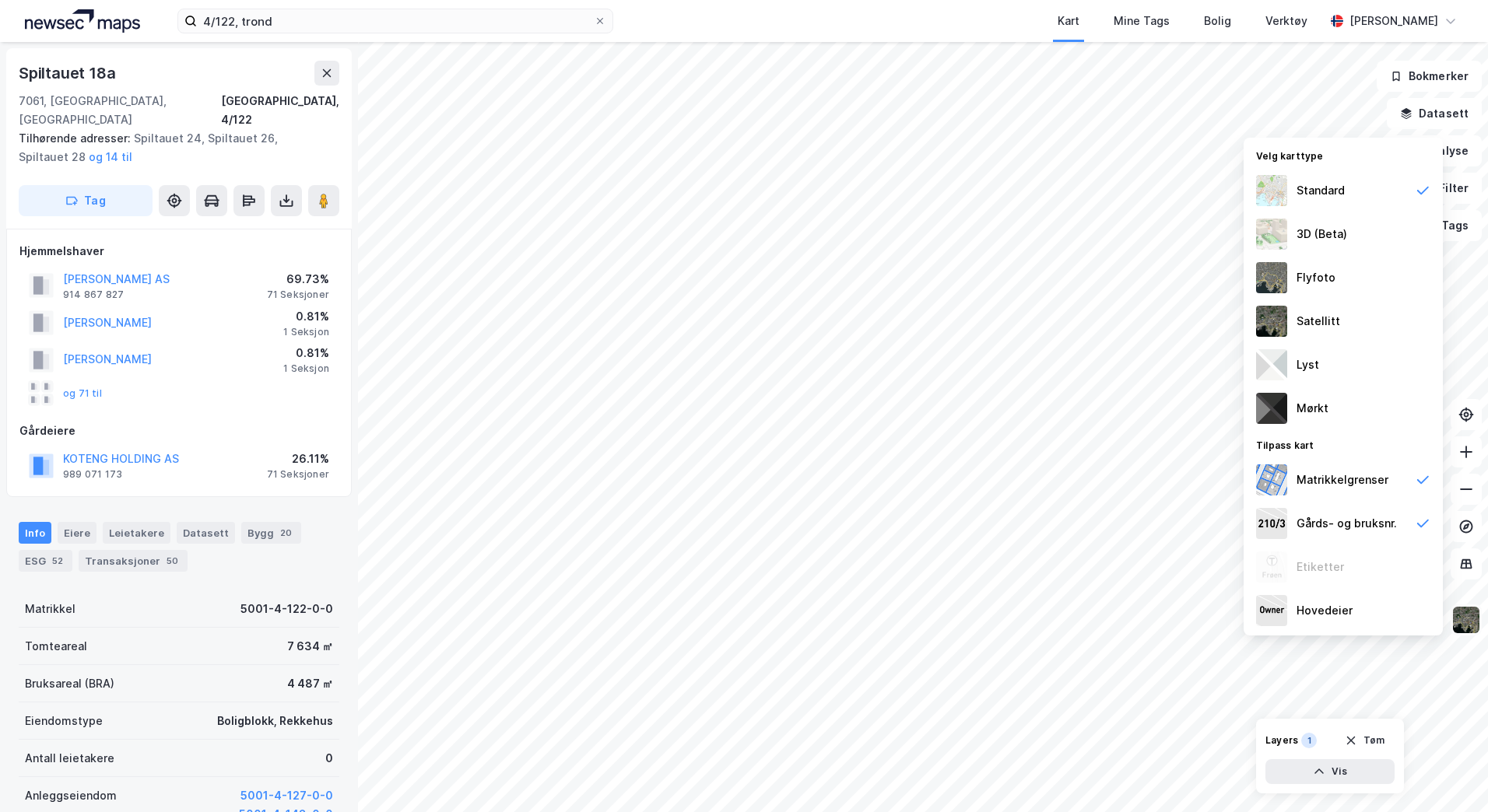
click at [1468, 616] on img at bounding box center [1466, 619] width 29 height 29
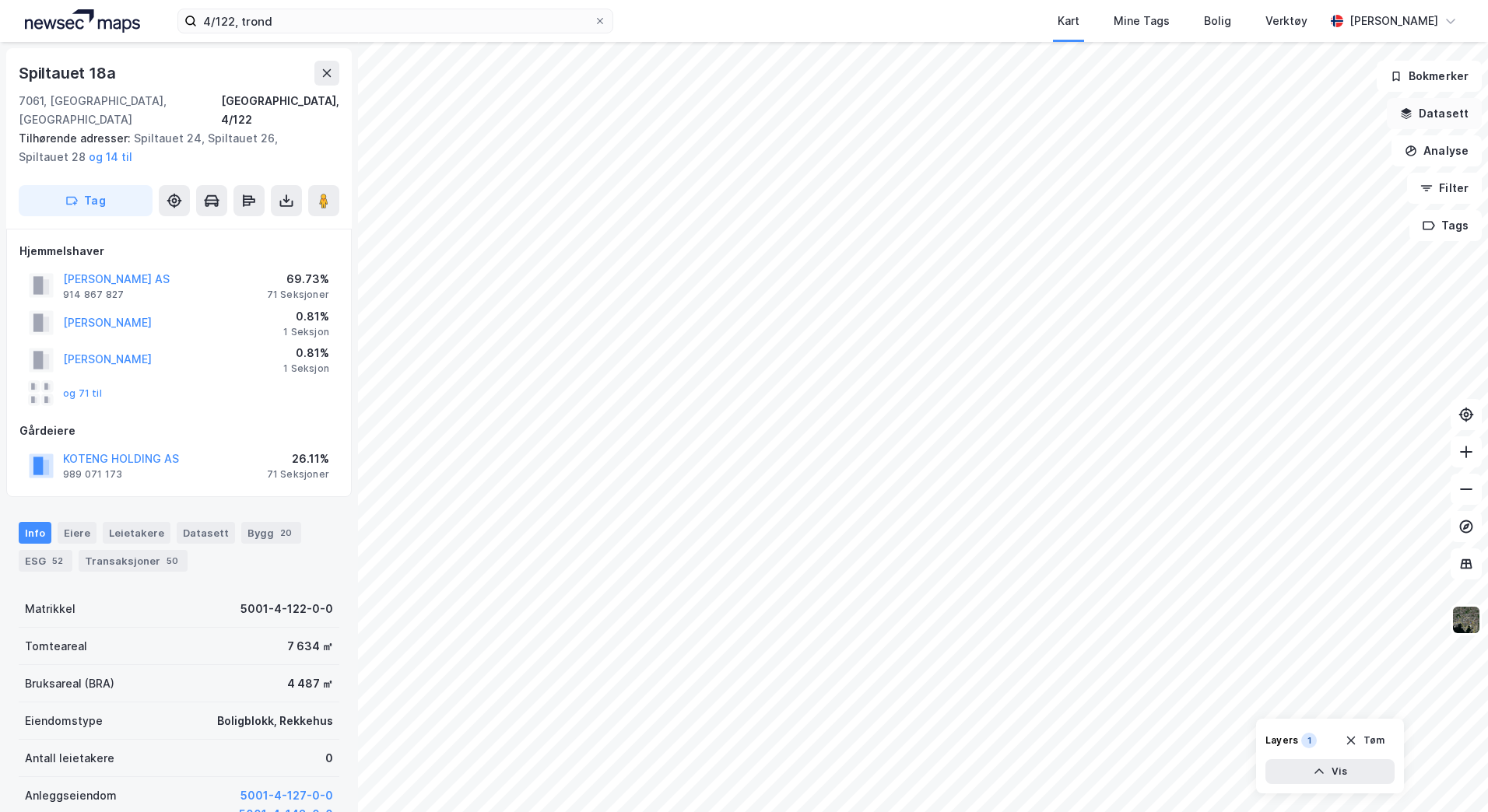
click at [1418, 118] on button "Datasett" at bounding box center [1434, 113] width 95 height 31
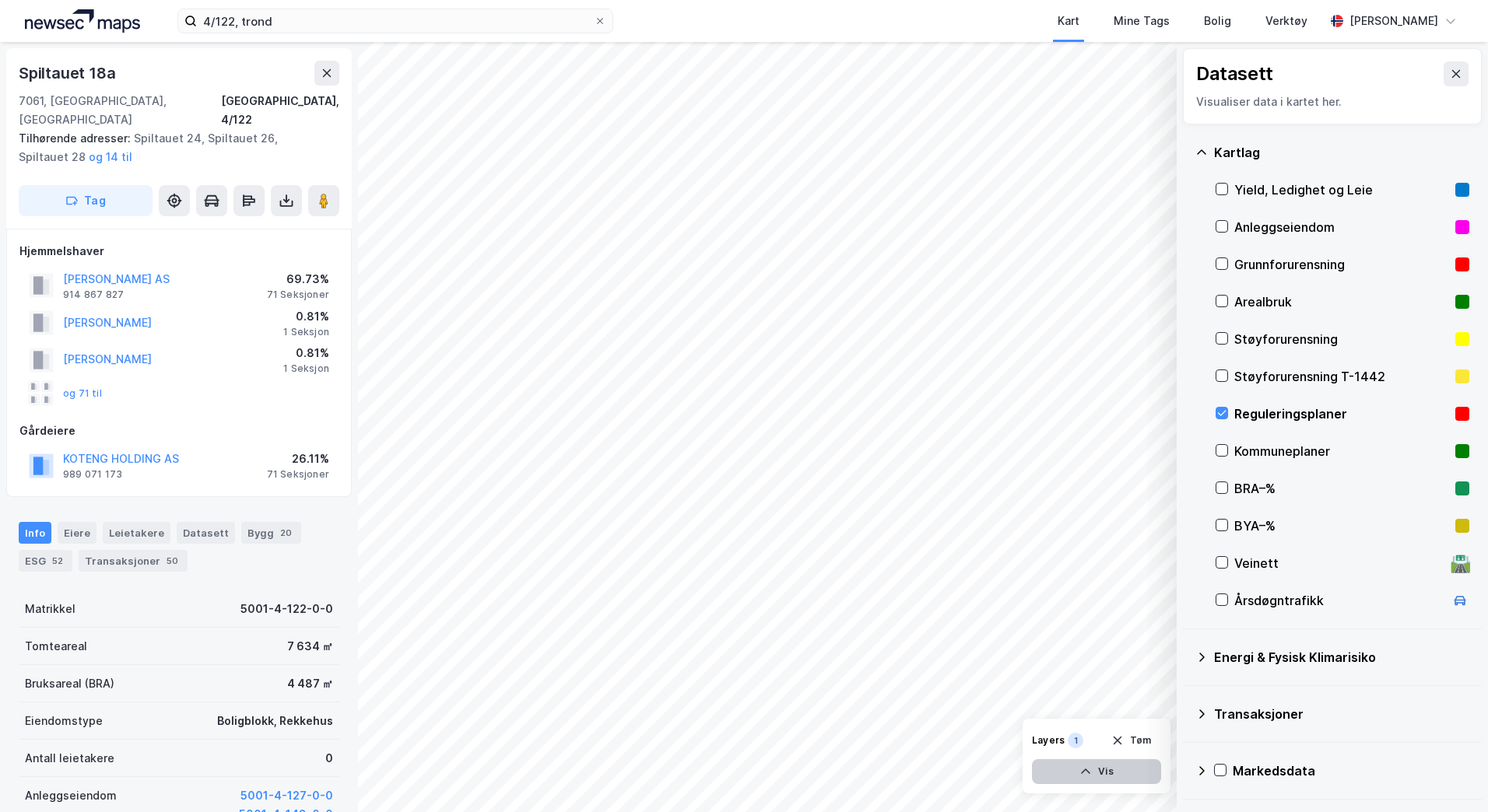
click at [1087, 776] on icon "button" at bounding box center [1086, 772] width 13 height 13
click at [1086, 744] on button at bounding box center [1090, 738] width 25 height 25
click at [1145, 746] on button at bounding box center [1146, 738] width 25 height 25
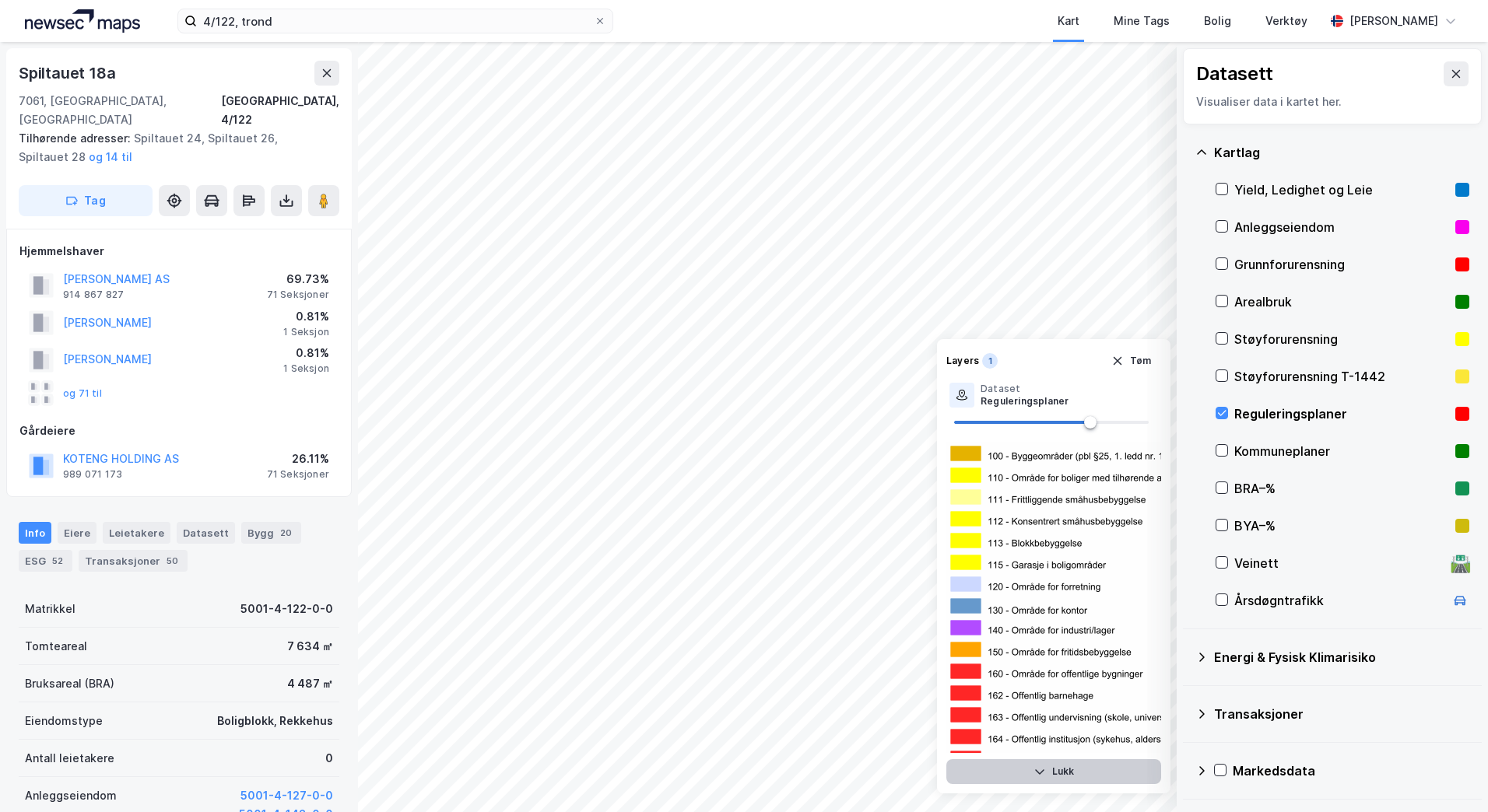
click at [1060, 776] on button "Lukk" at bounding box center [1054, 772] width 215 height 25
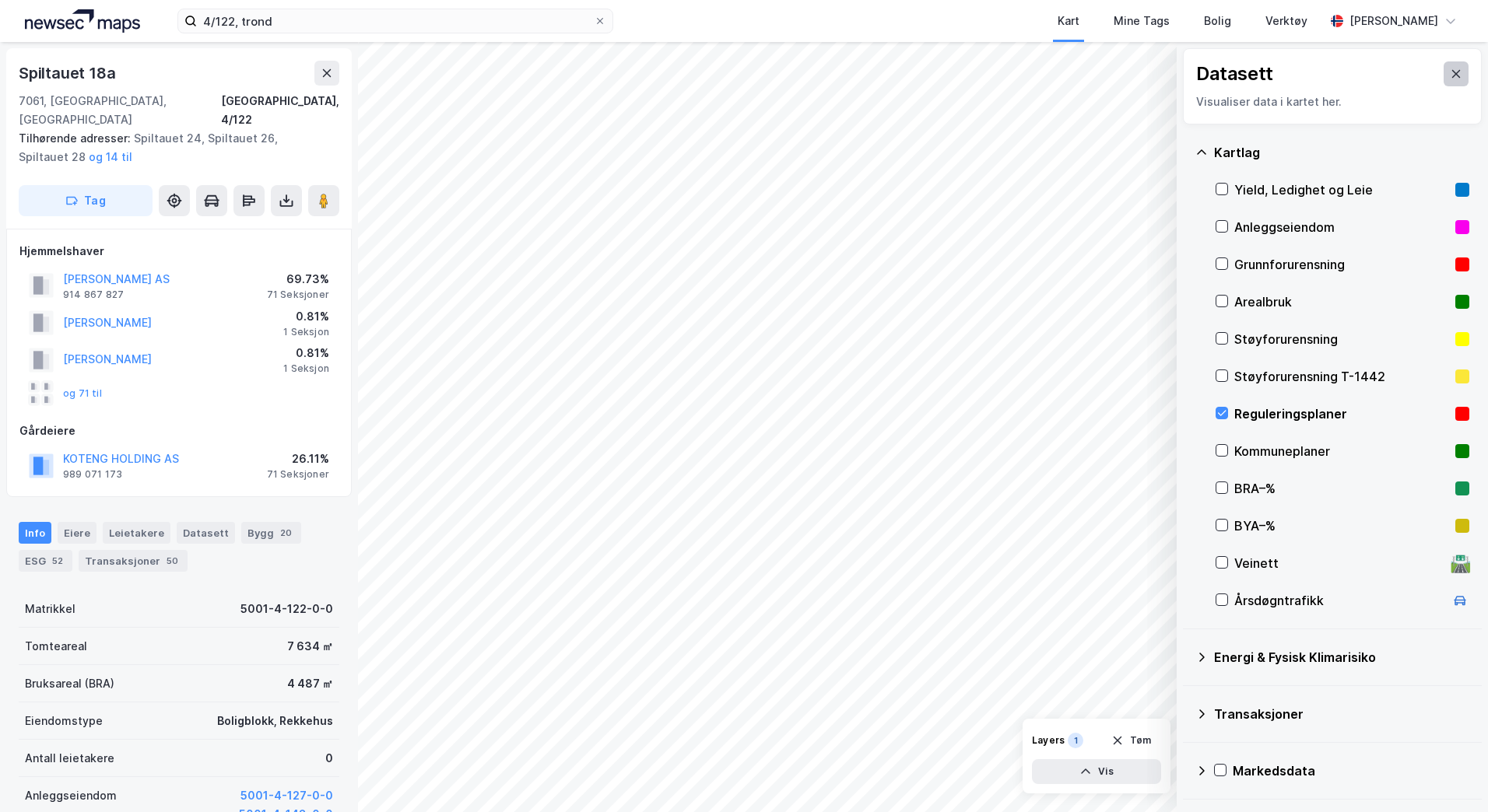
click at [1444, 66] on button at bounding box center [1456, 74] width 25 height 25
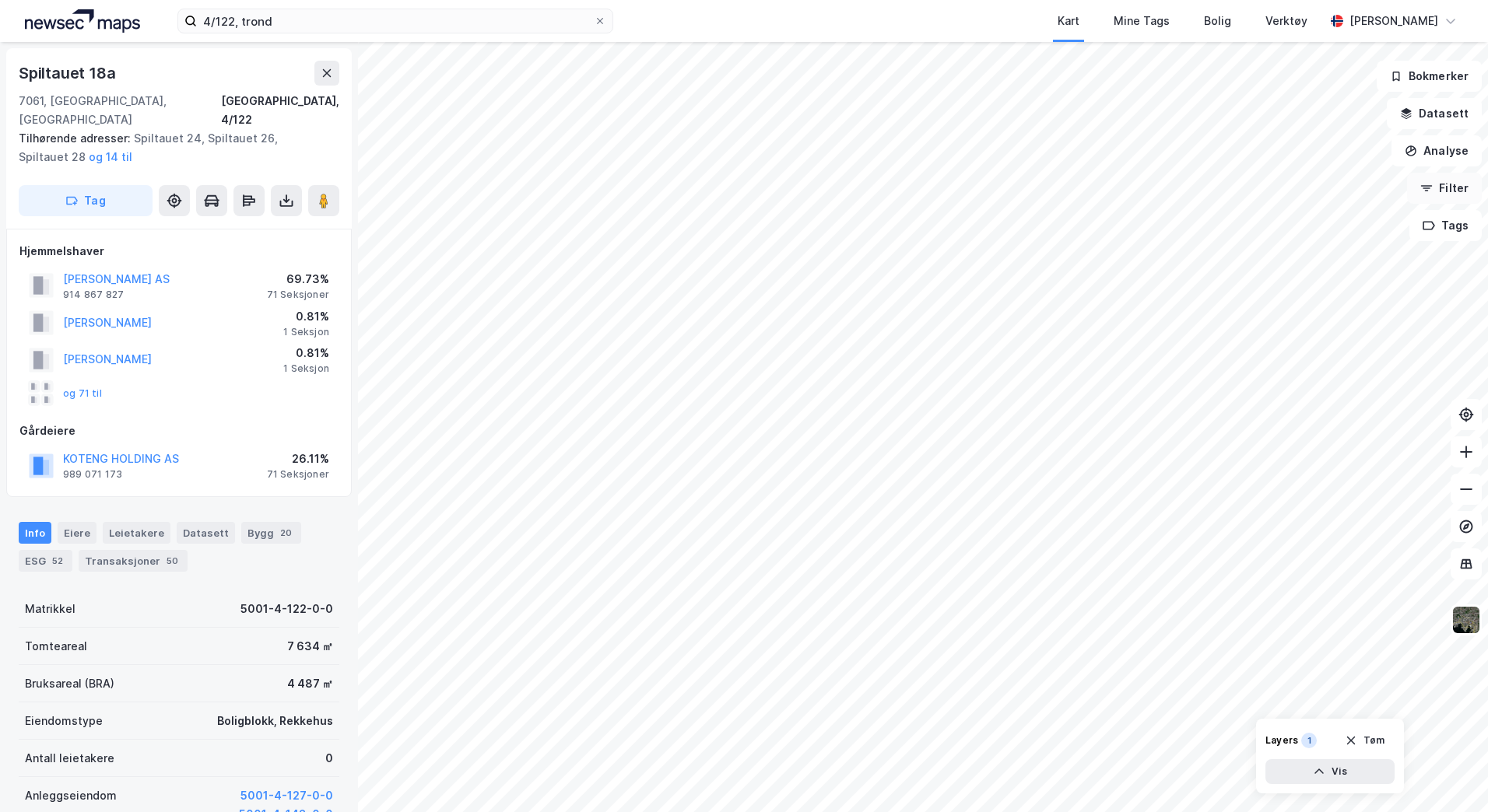
click at [1444, 185] on button "Filter" at bounding box center [1445, 188] width 75 height 31
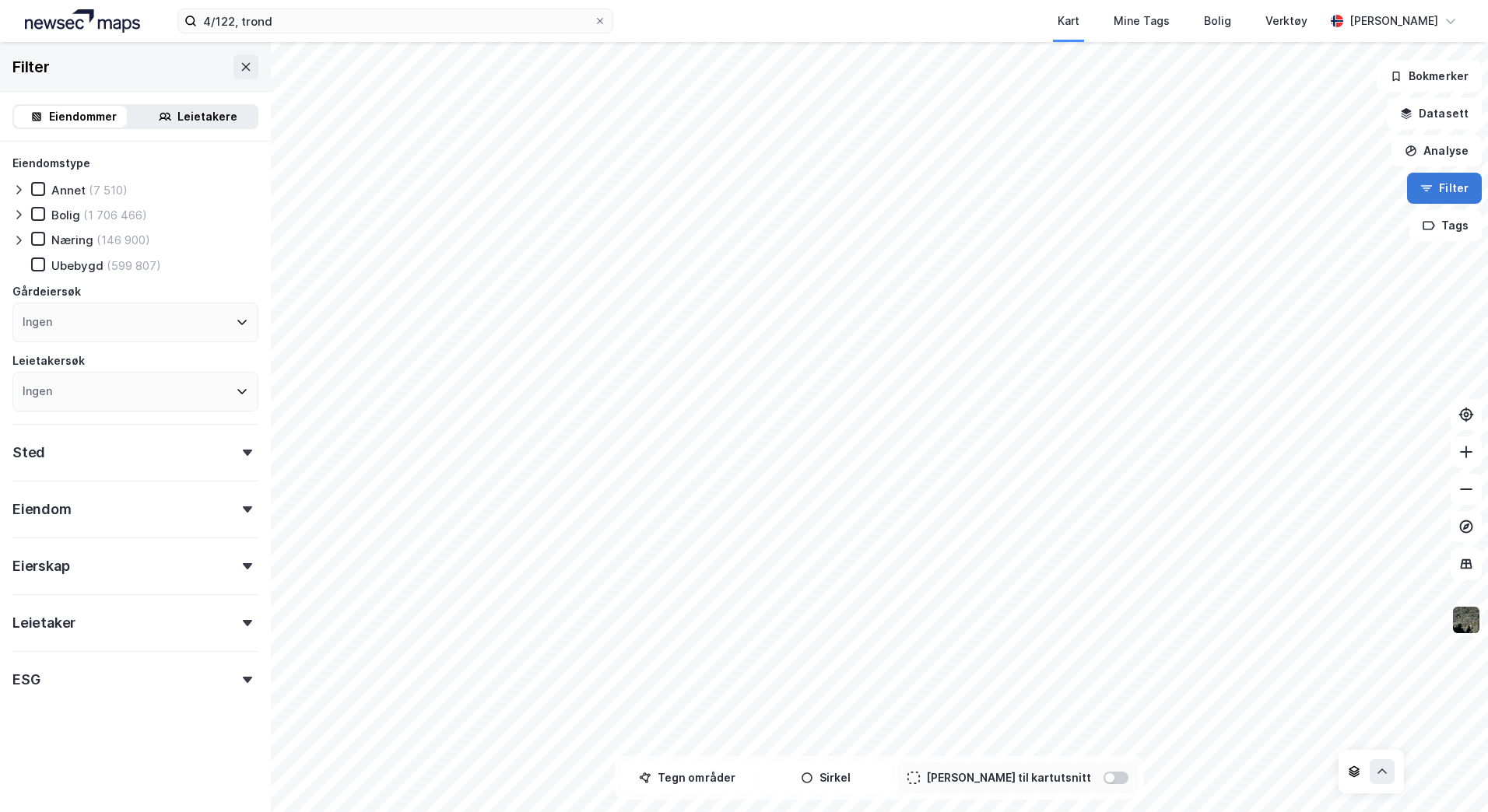
click at [1444, 185] on button "Filter" at bounding box center [1445, 188] width 75 height 31
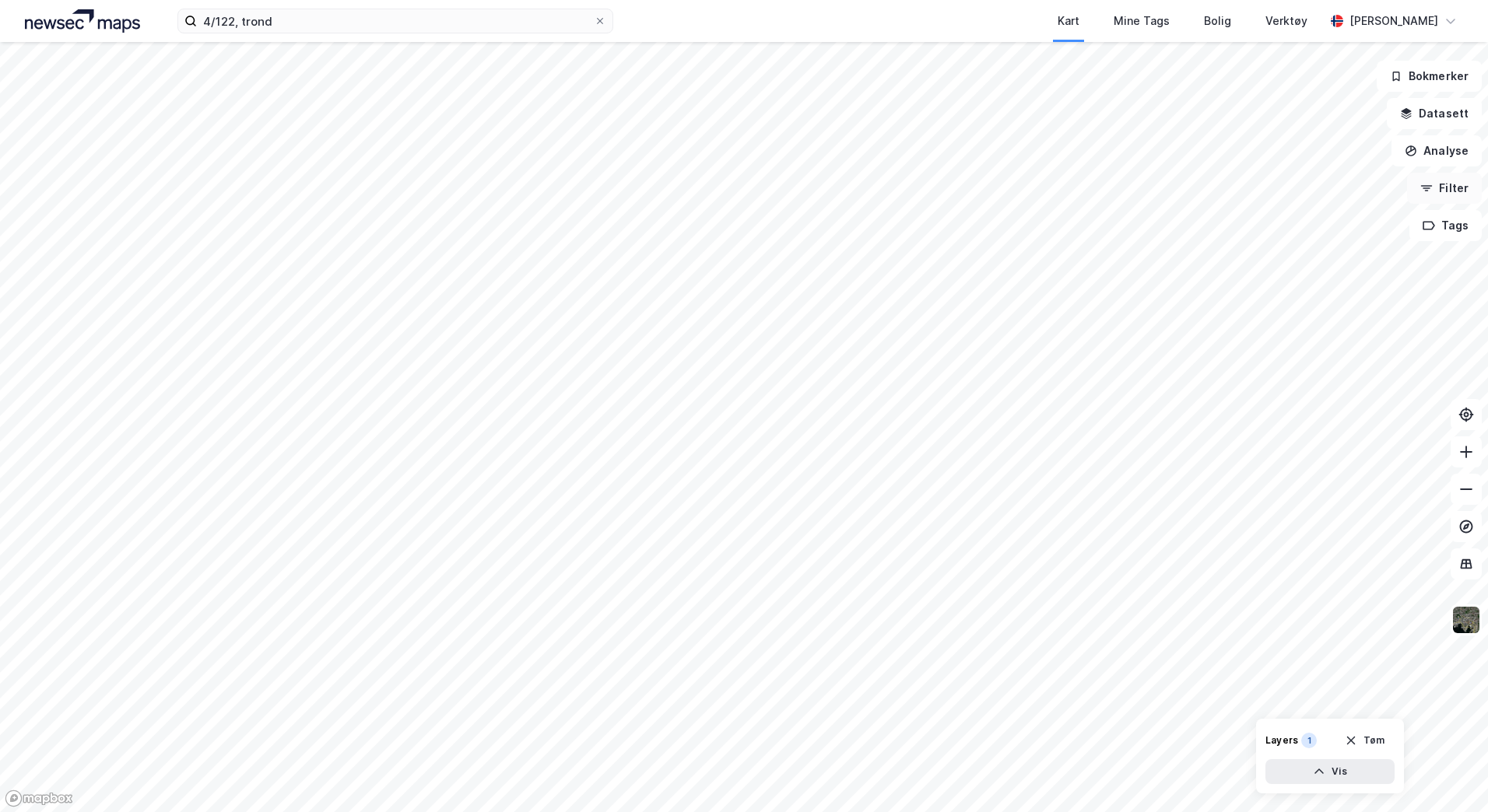
click at [1444, 185] on button "Filter" at bounding box center [1445, 188] width 75 height 31
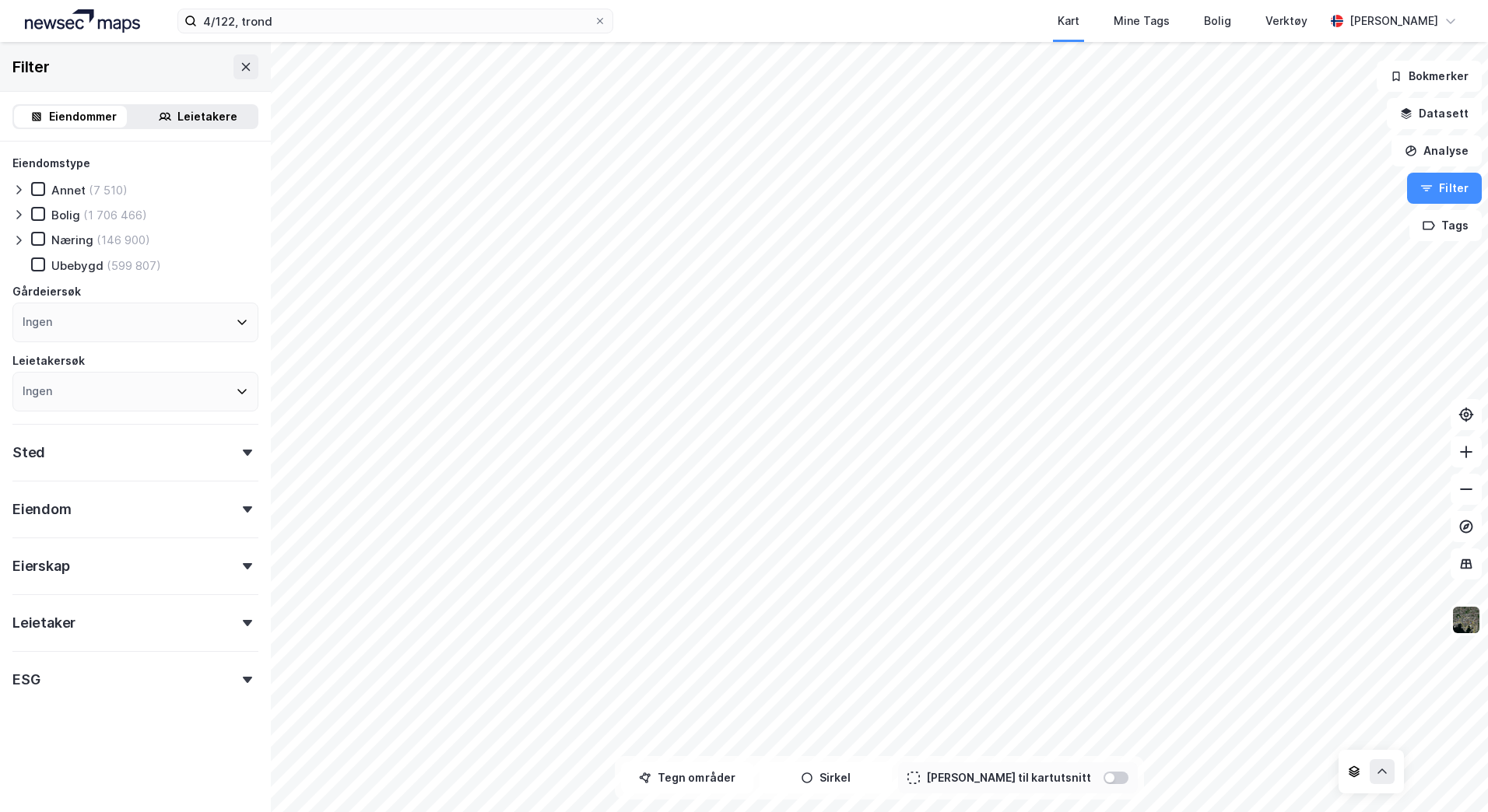
click at [235, 500] on div "Eiendom" at bounding box center [135, 503] width 246 height 44
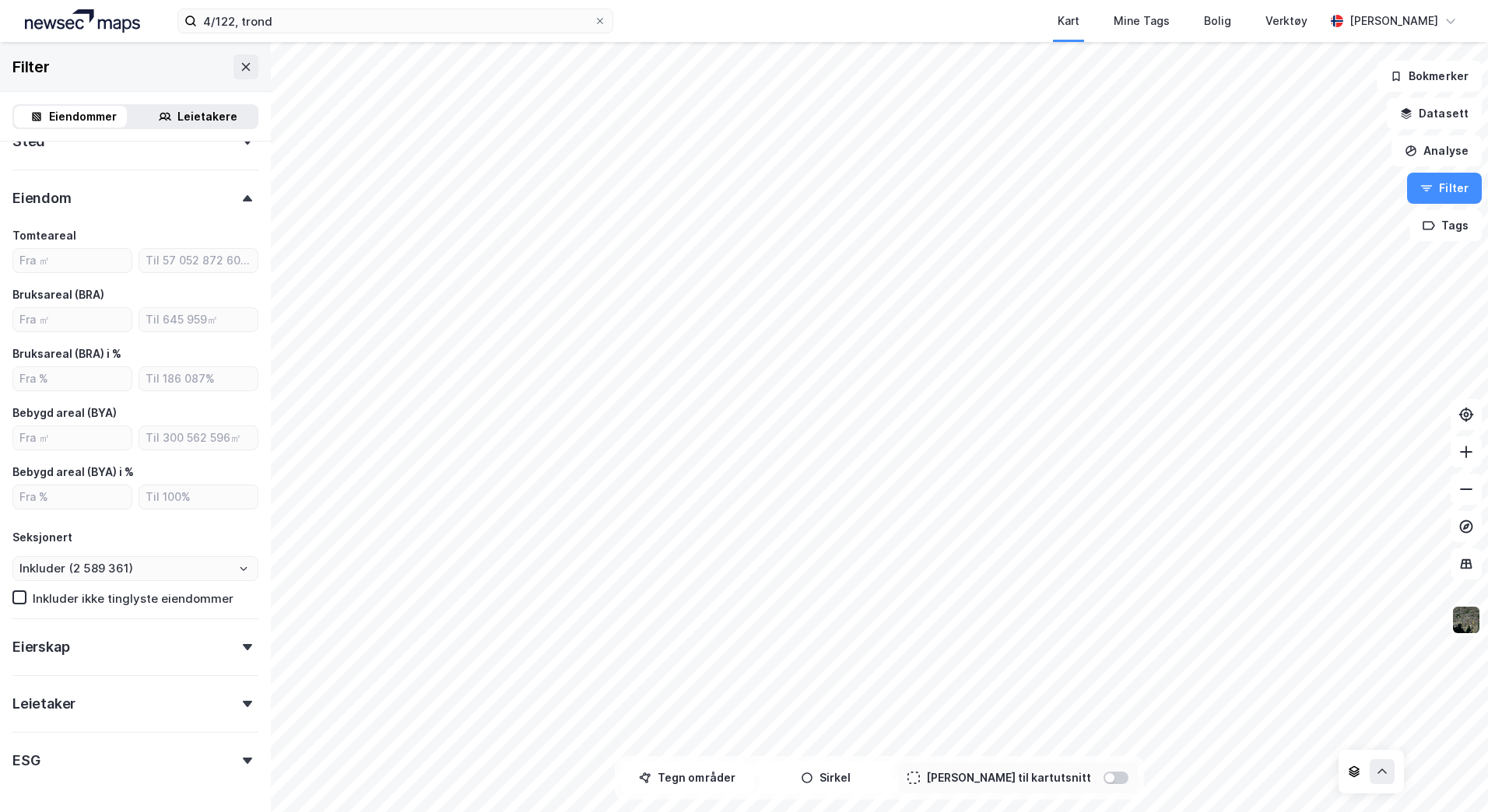
scroll to position [366, 0]
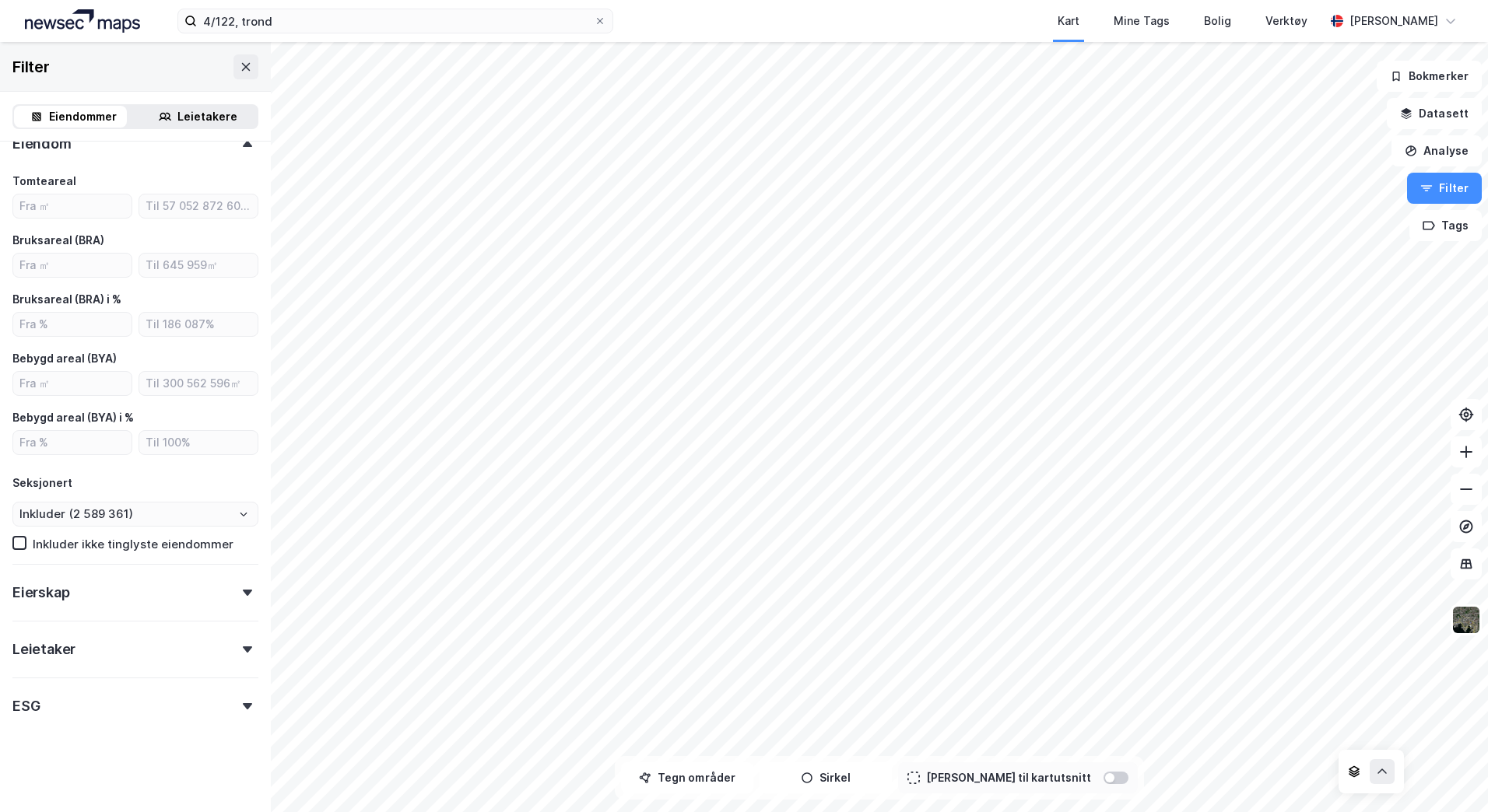
click at [214, 596] on div "Eierskap" at bounding box center [135, 586] width 246 height 44
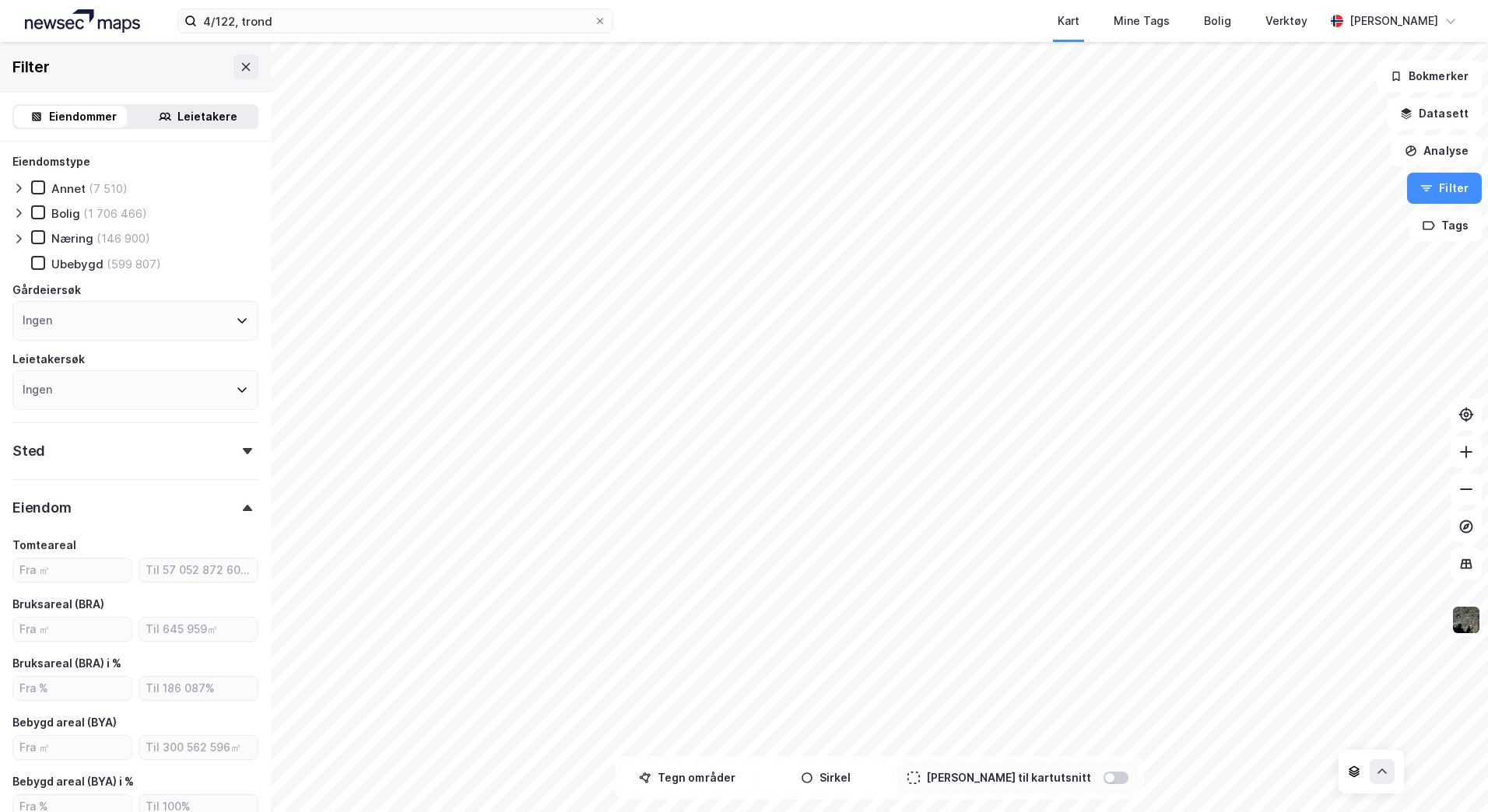
scroll to position [0, 0]
click at [239, 71] on icon at bounding box center [246, 67] width 13 height 13
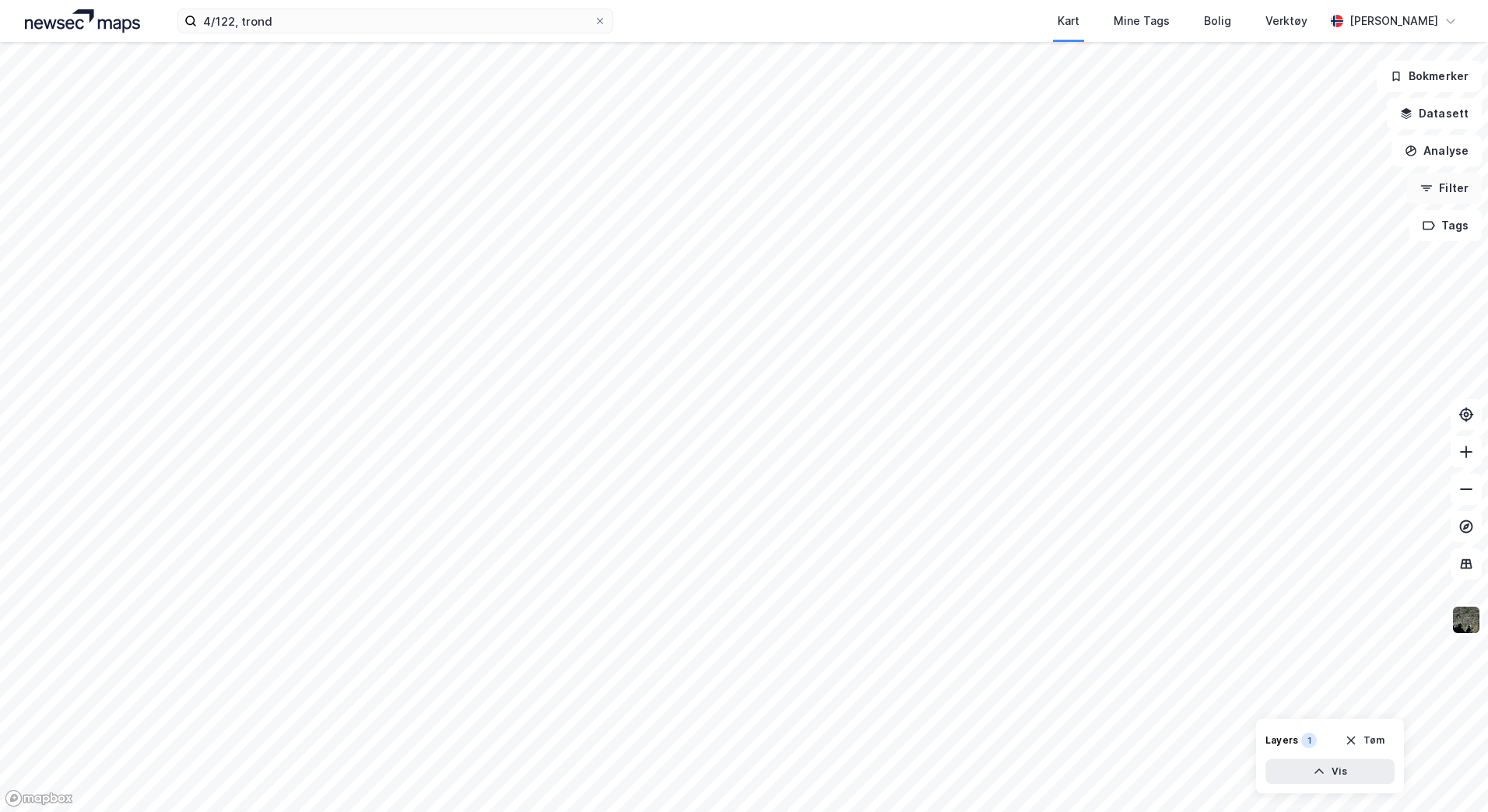
click at [1433, 190] on icon "button" at bounding box center [1426, 188] width 13 height 13
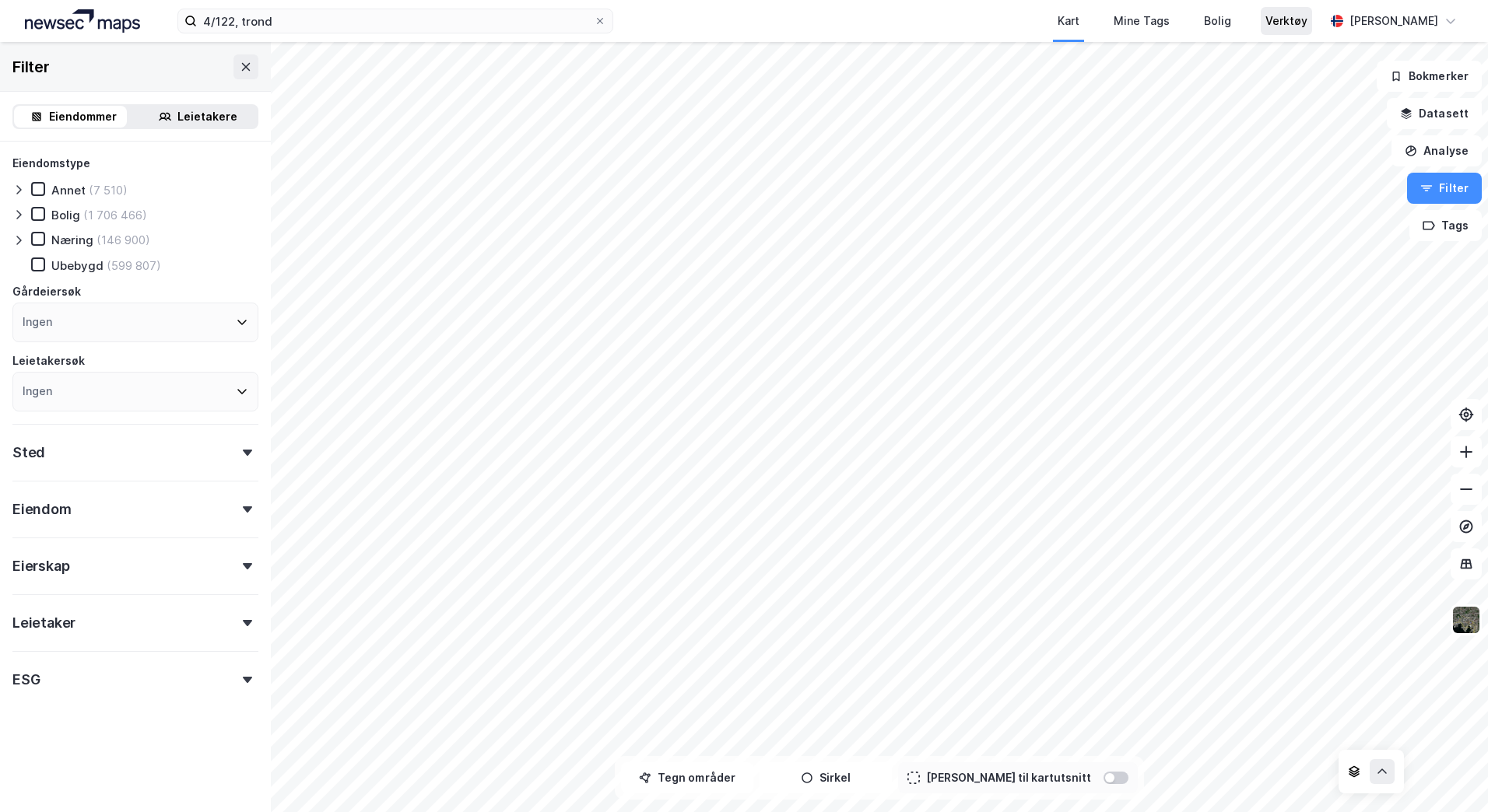
click at [1308, 24] on div "Verktøy" at bounding box center [1286, 21] width 42 height 19
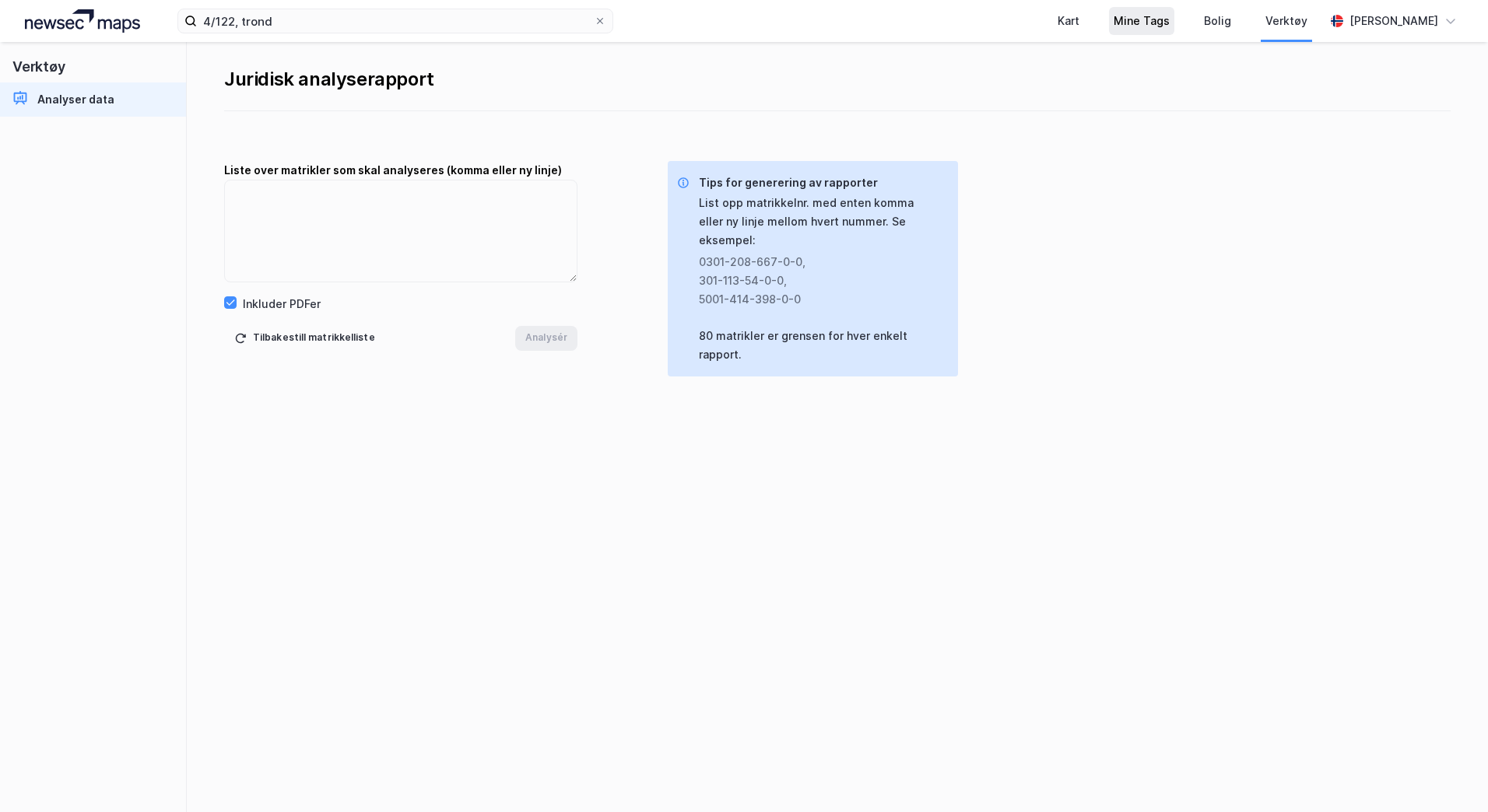
click at [1170, 24] on div "Mine Tags" at bounding box center [1141, 21] width 56 height 19
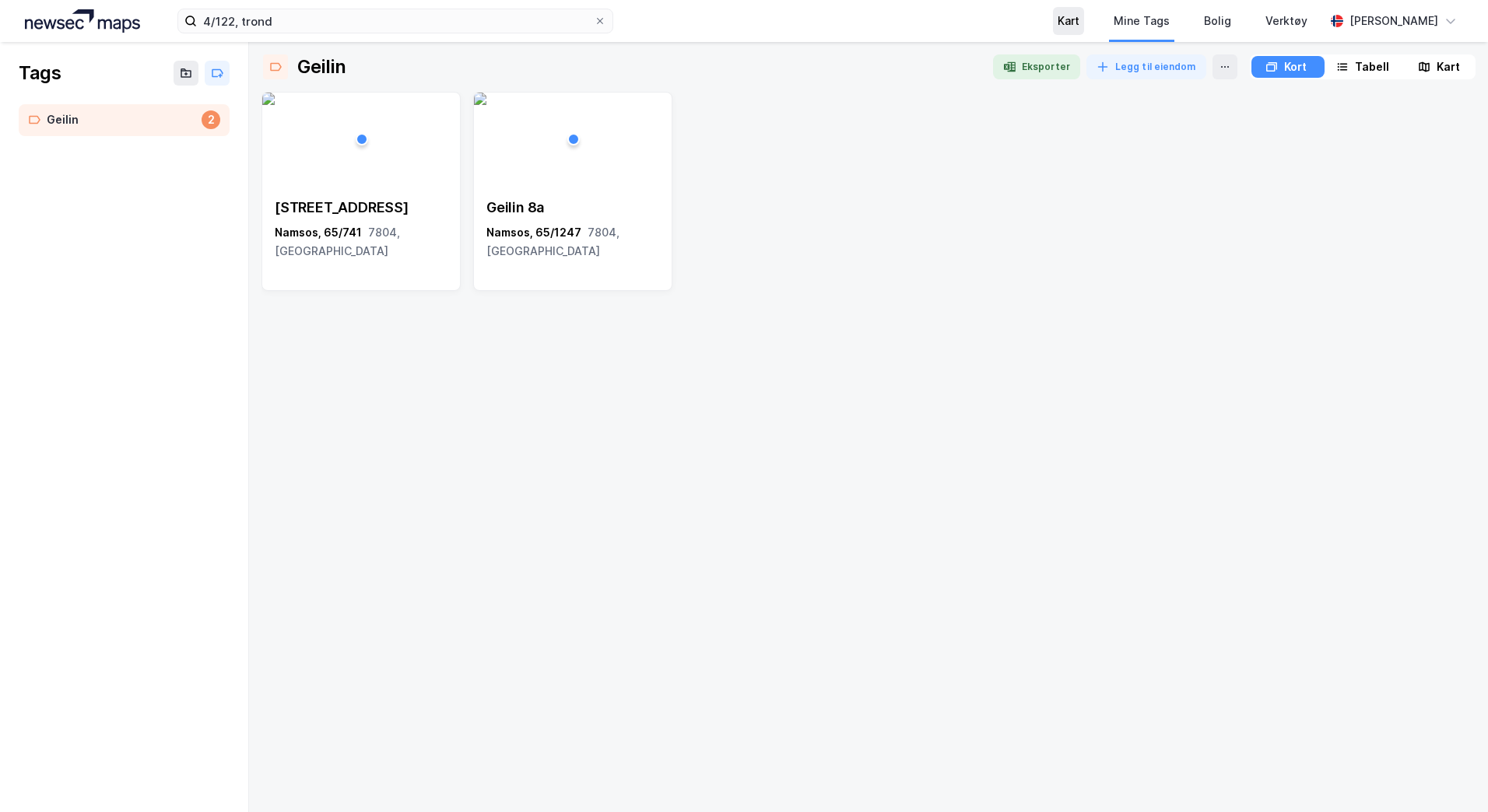
click at [1079, 25] on div "Kart" at bounding box center [1068, 21] width 22 height 19
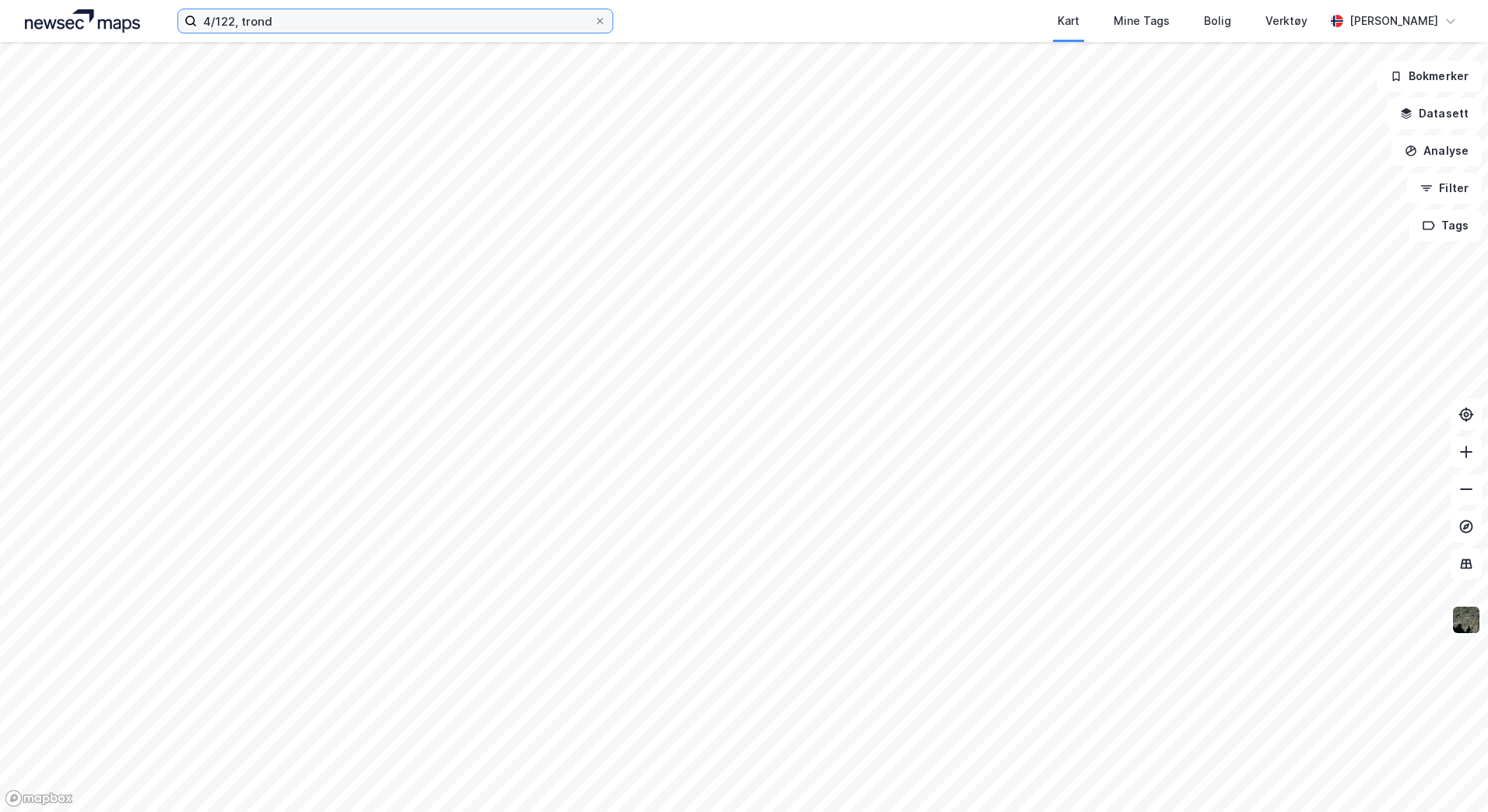
click at [302, 24] on input "4/122, trond" at bounding box center [395, 21] width 397 height 24
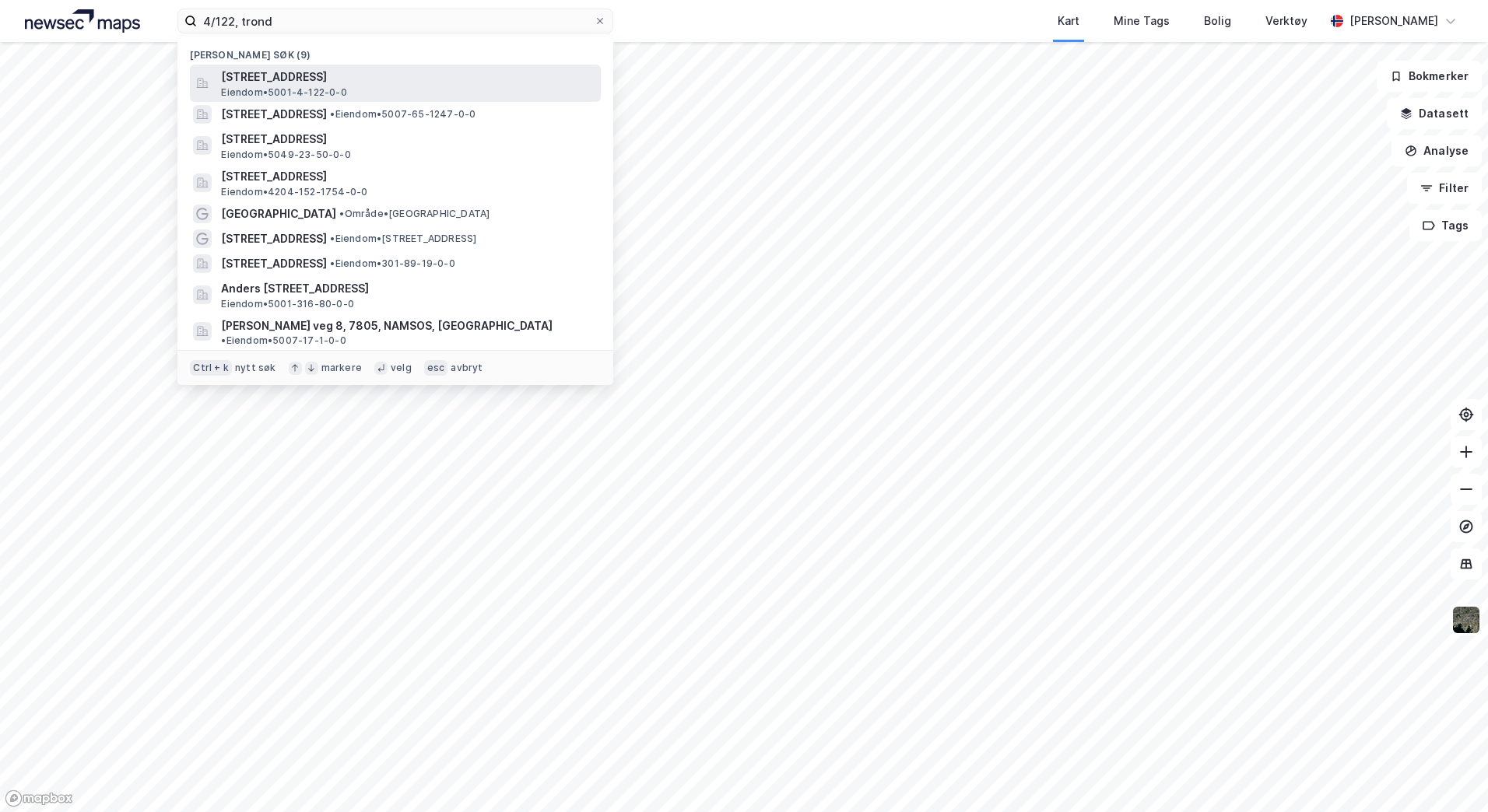
click at [294, 88] on span "Eiendom • 5001-4-122-0-0" at bounding box center [284, 92] width 126 height 13
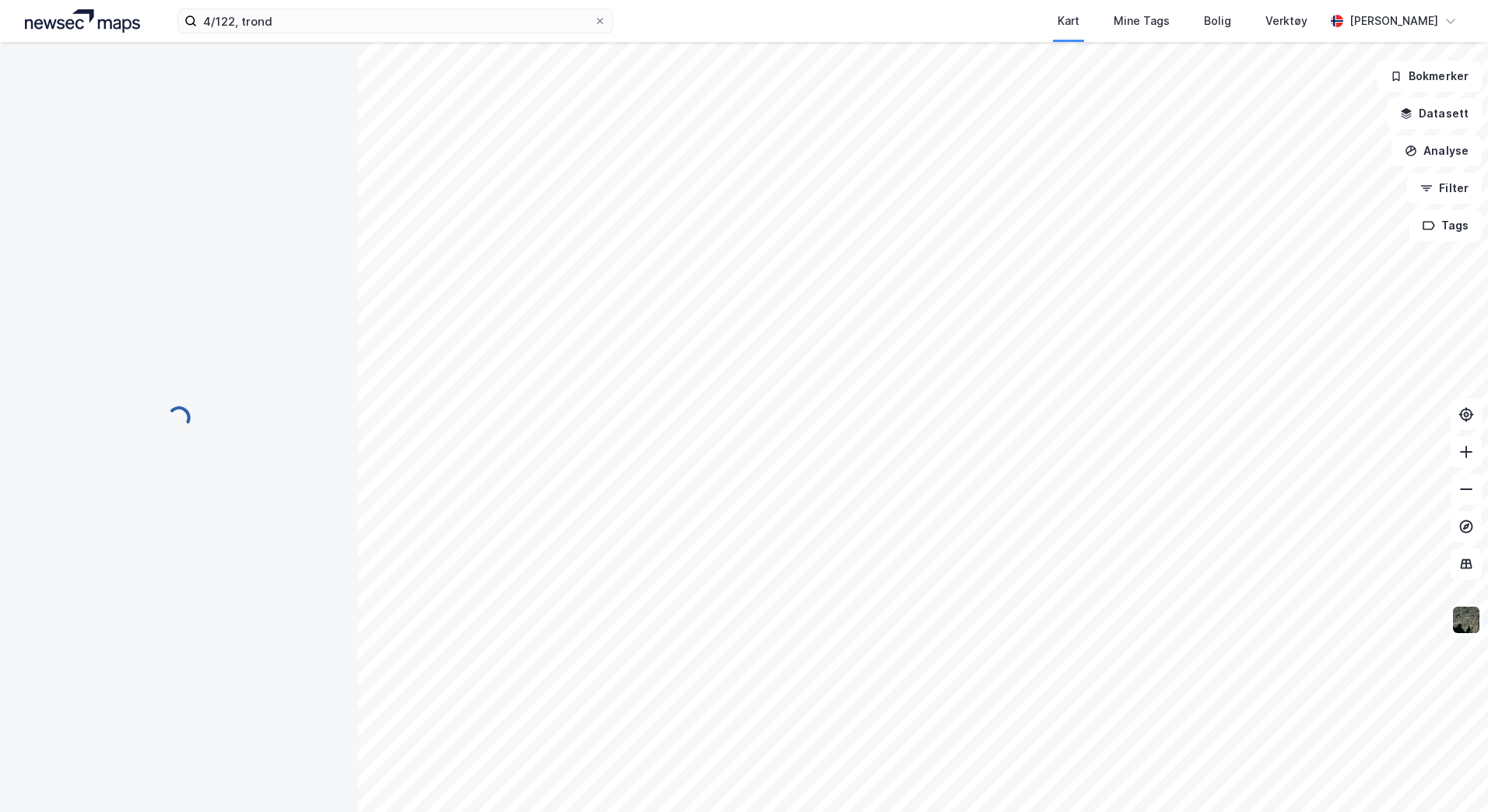
scroll to position [2, 0]
click at [232, 21] on input at bounding box center [405, 21] width 416 height 24
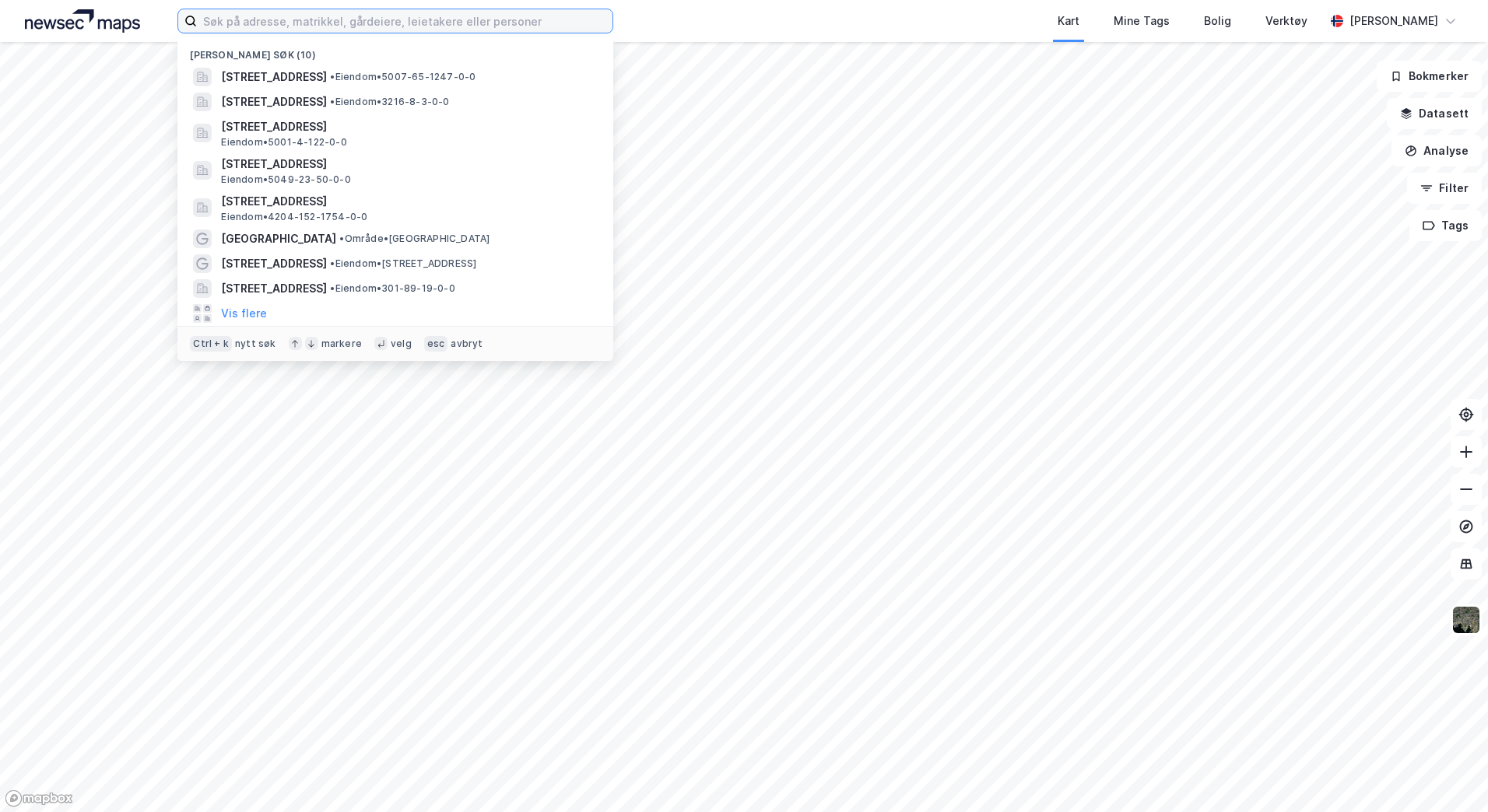
click at [267, 21] on input at bounding box center [405, 21] width 416 height 24
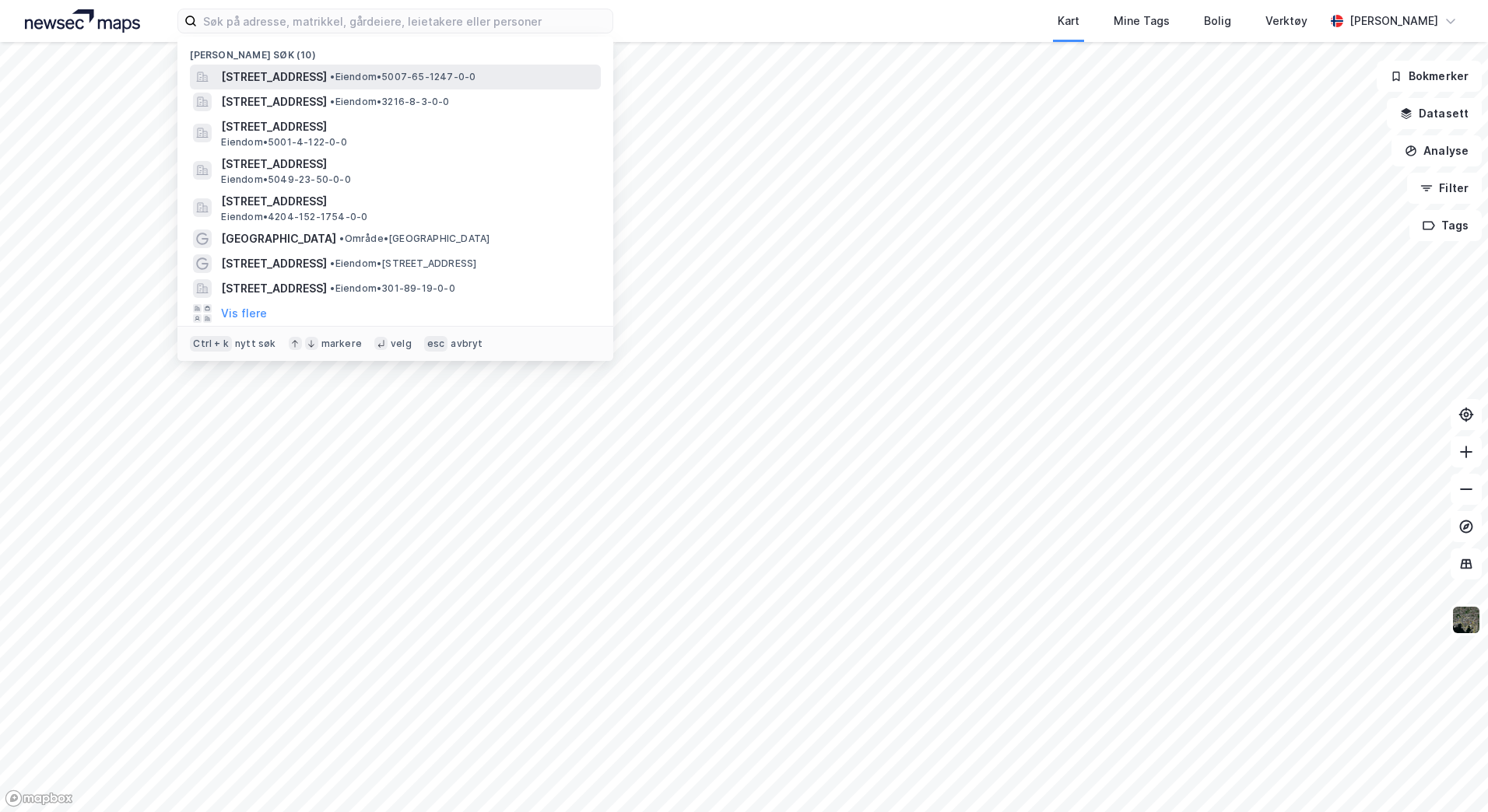
click at [301, 75] on span "[STREET_ADDRESS]" at bounding box center [274, 77] width 106 height 19
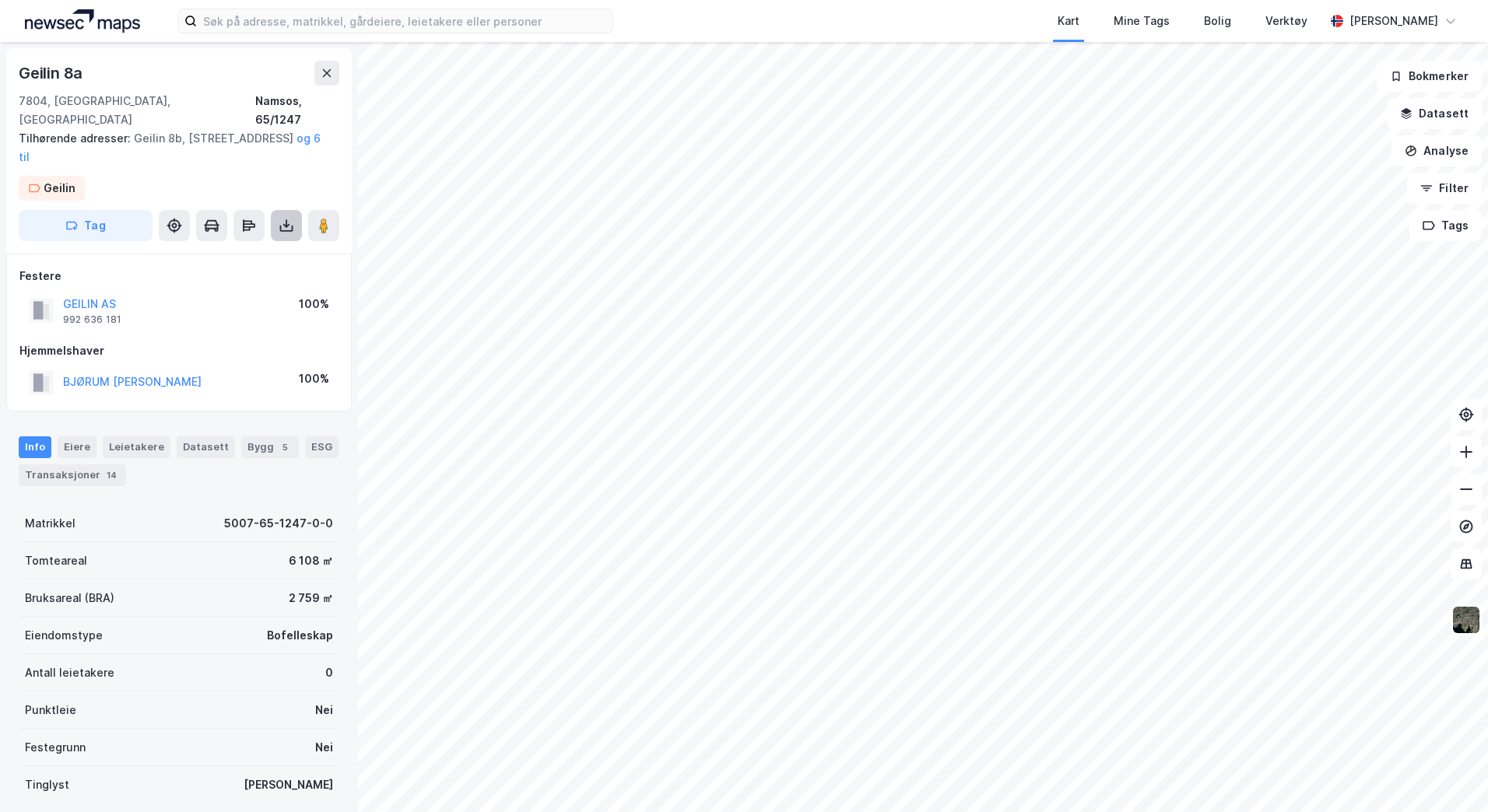
click at [280, 218] on icon at bounding box center [287, 226] width 16 height 16
click at [238, 250] on div "Last ned grunnbok" at bounding box center [209, 257] width 90 height 13
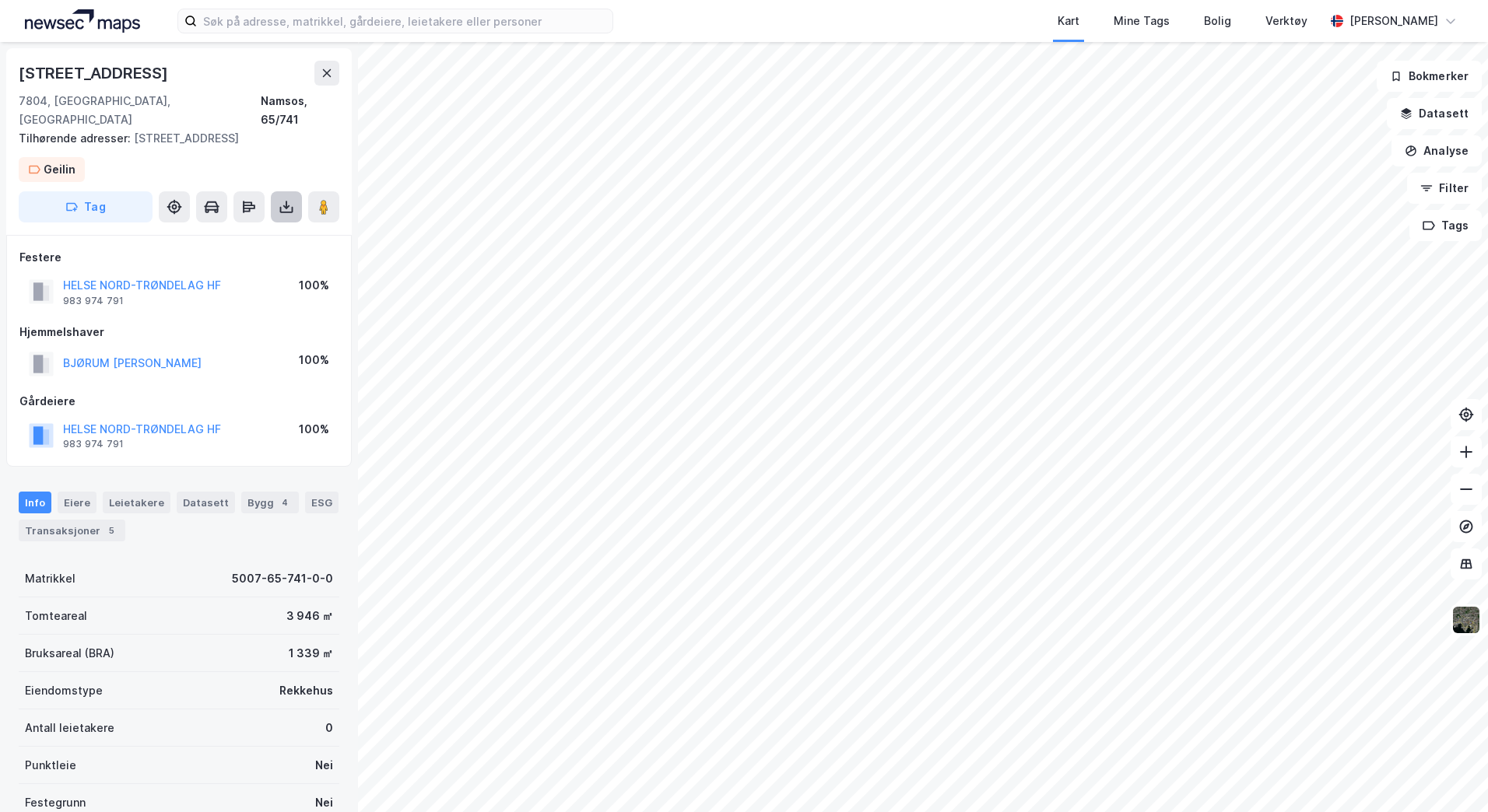
click at [292, 199] on icon at bounding box center [287, 207] width 16 height 16
click at [235, 231] on div "Last ned grunnbok" at bounding box center [209, 238] width 90 height 13
click at [217, 24] on input at bounding box center [405, 21] width 416 height 24
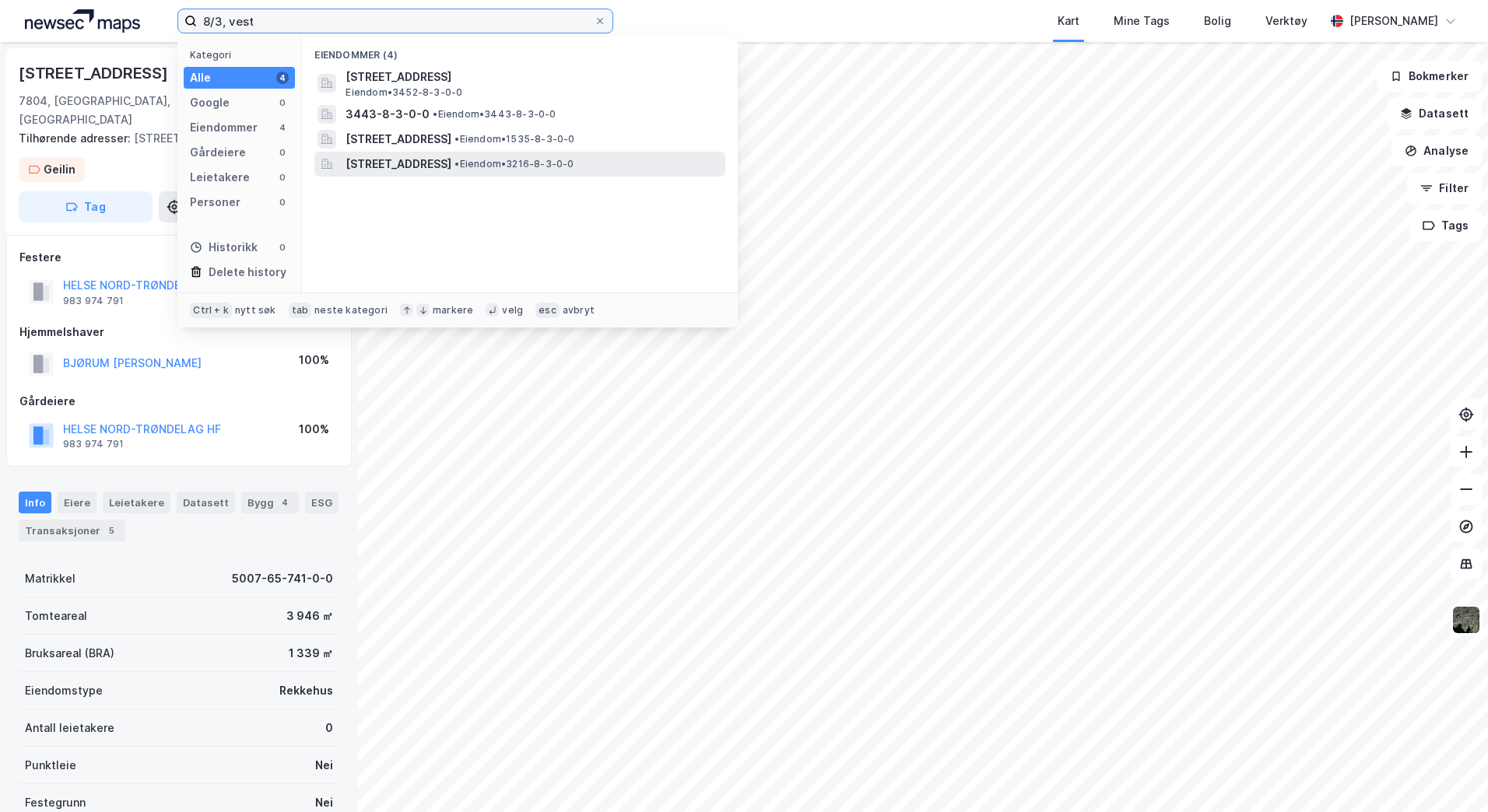
type input "8/3, vest"
click at [451, 155] on span "[STREET_ADDRESS]" at bounding box center [398, 164] width 106 height 19
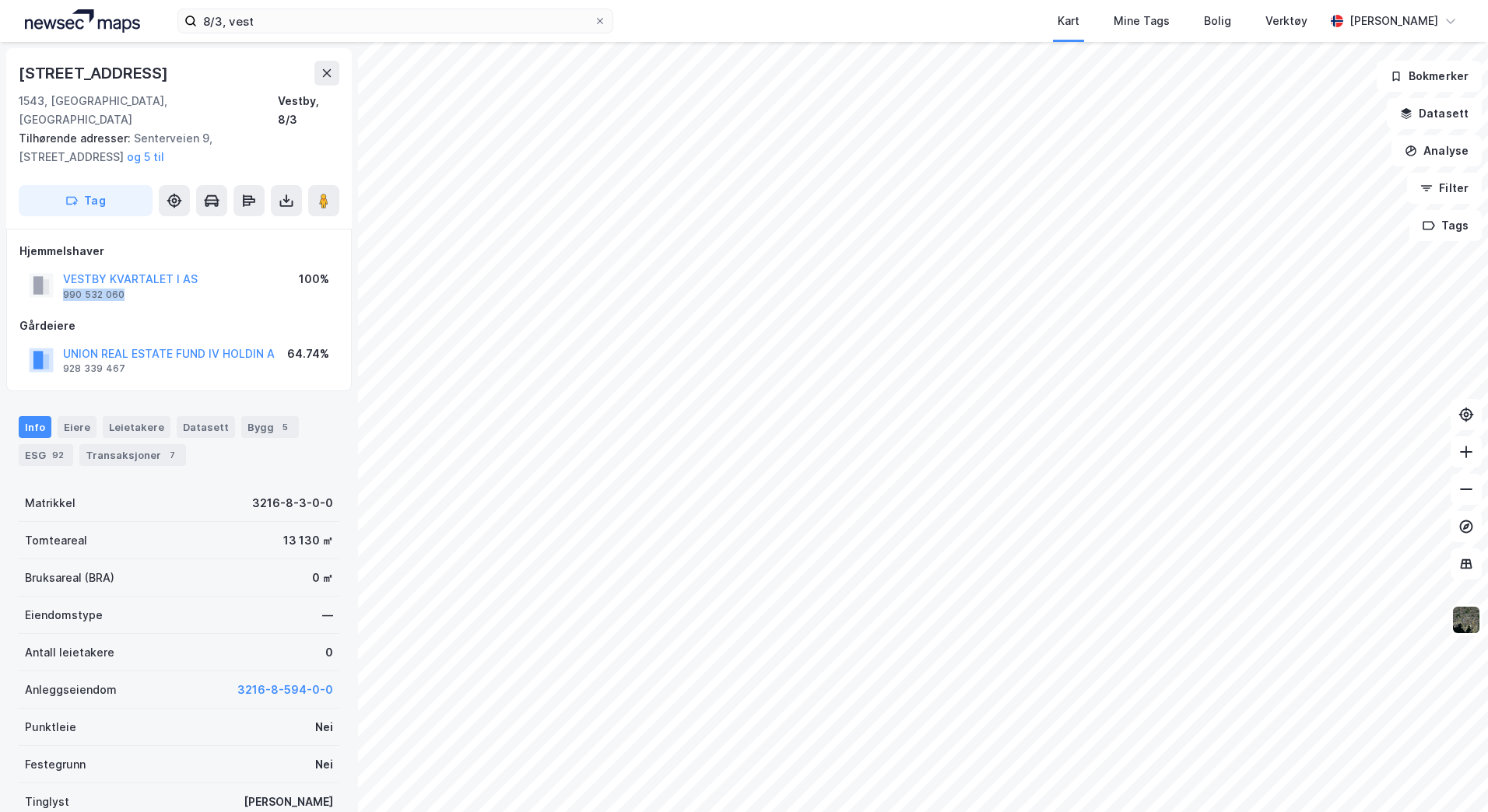
drag, startPoint x: 139, startPoint y: 278, endPoint x: 60, endPoint y: 280, distance: 79.0
click at [60, 280] on div "VESTBY KVARTALET I AS 990 532 060" at bounding box center [113, 285] width 169 height 31
copy div "990 532 060"
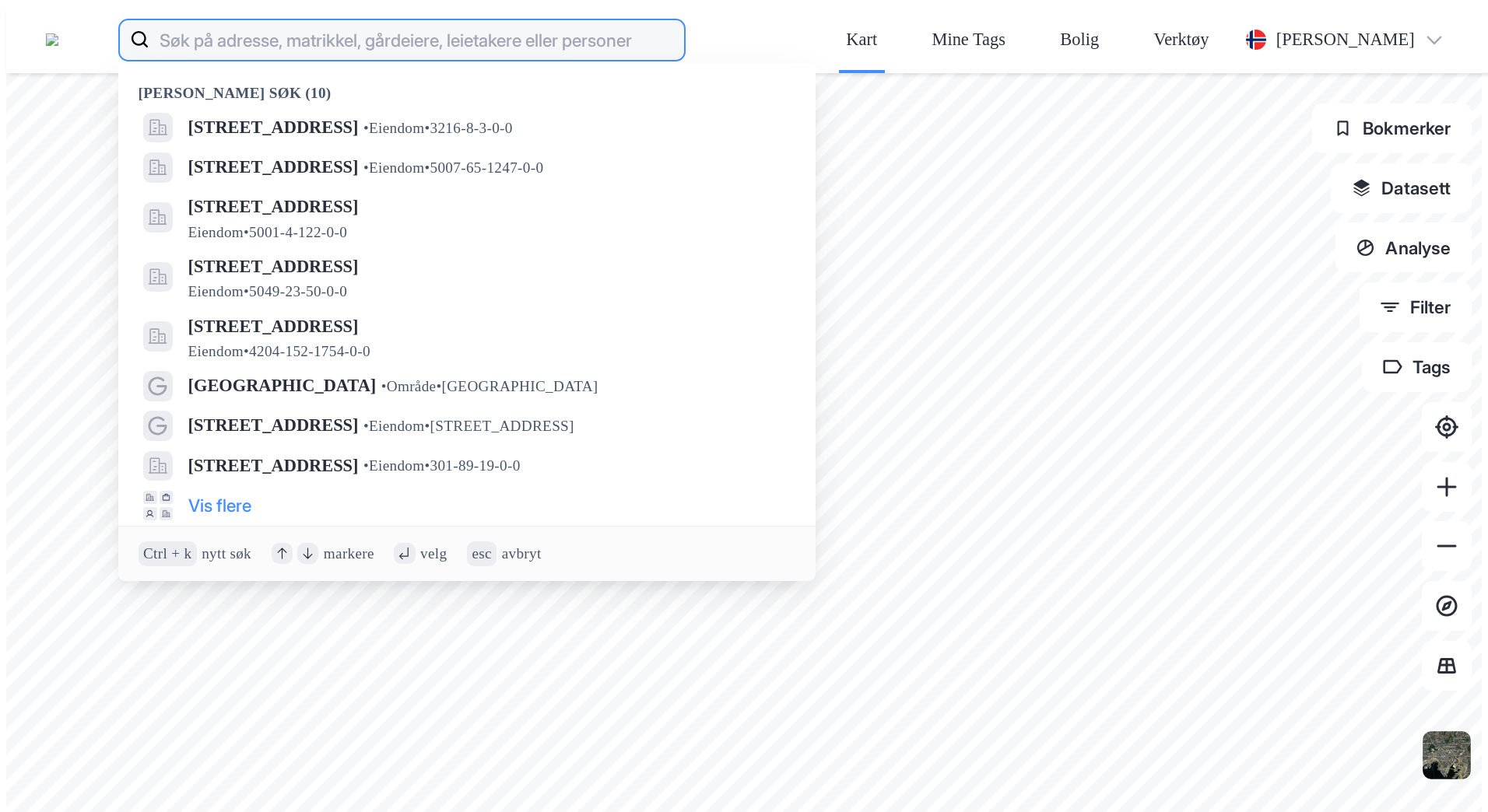
click at [241, 22] on input at bounding box center [416, 39] width 534 height 50
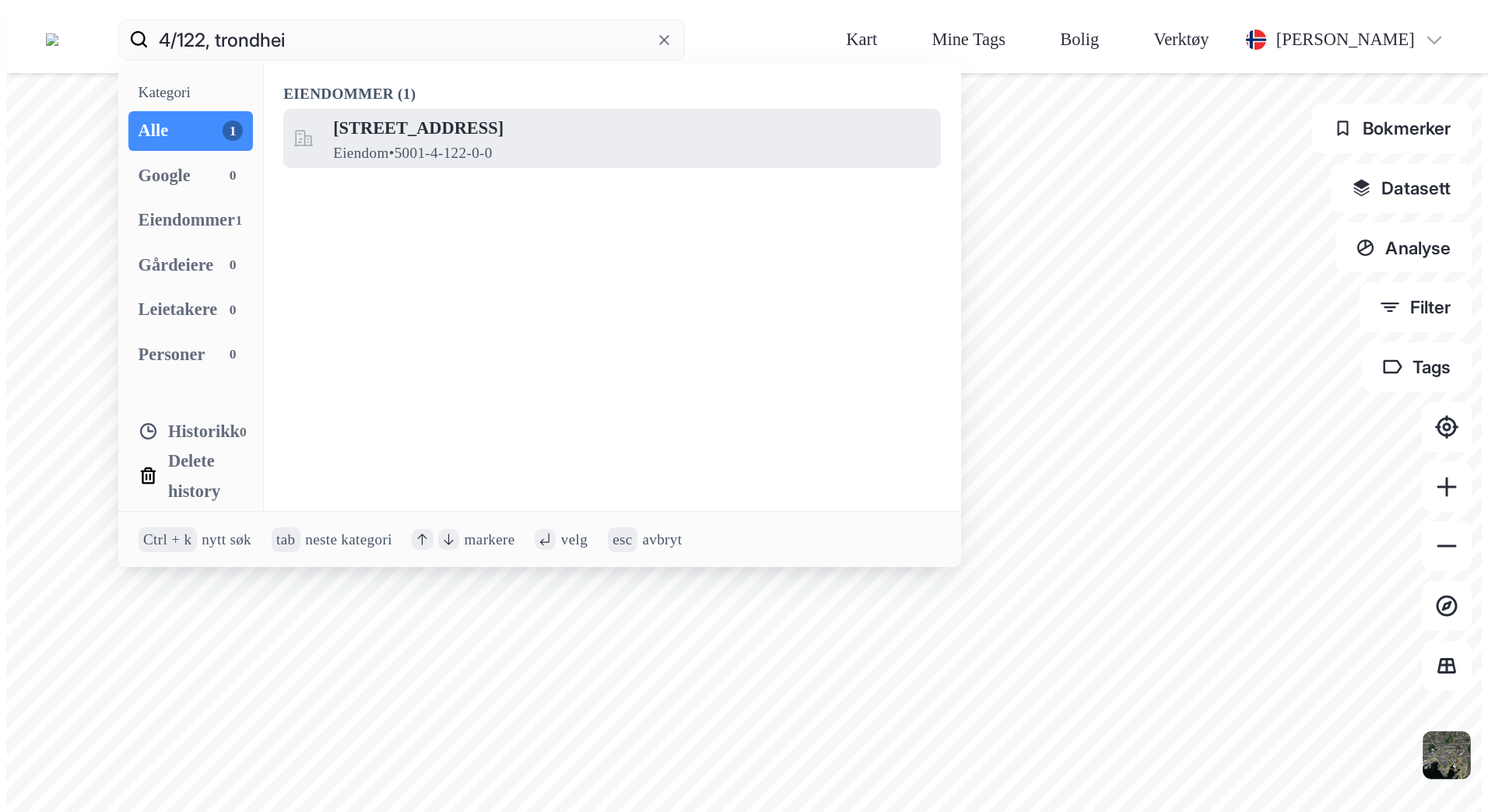
click at [404, 114] on span "[STREET_ADDRESS]" at bounding box center [632, 128] width 597 height 29
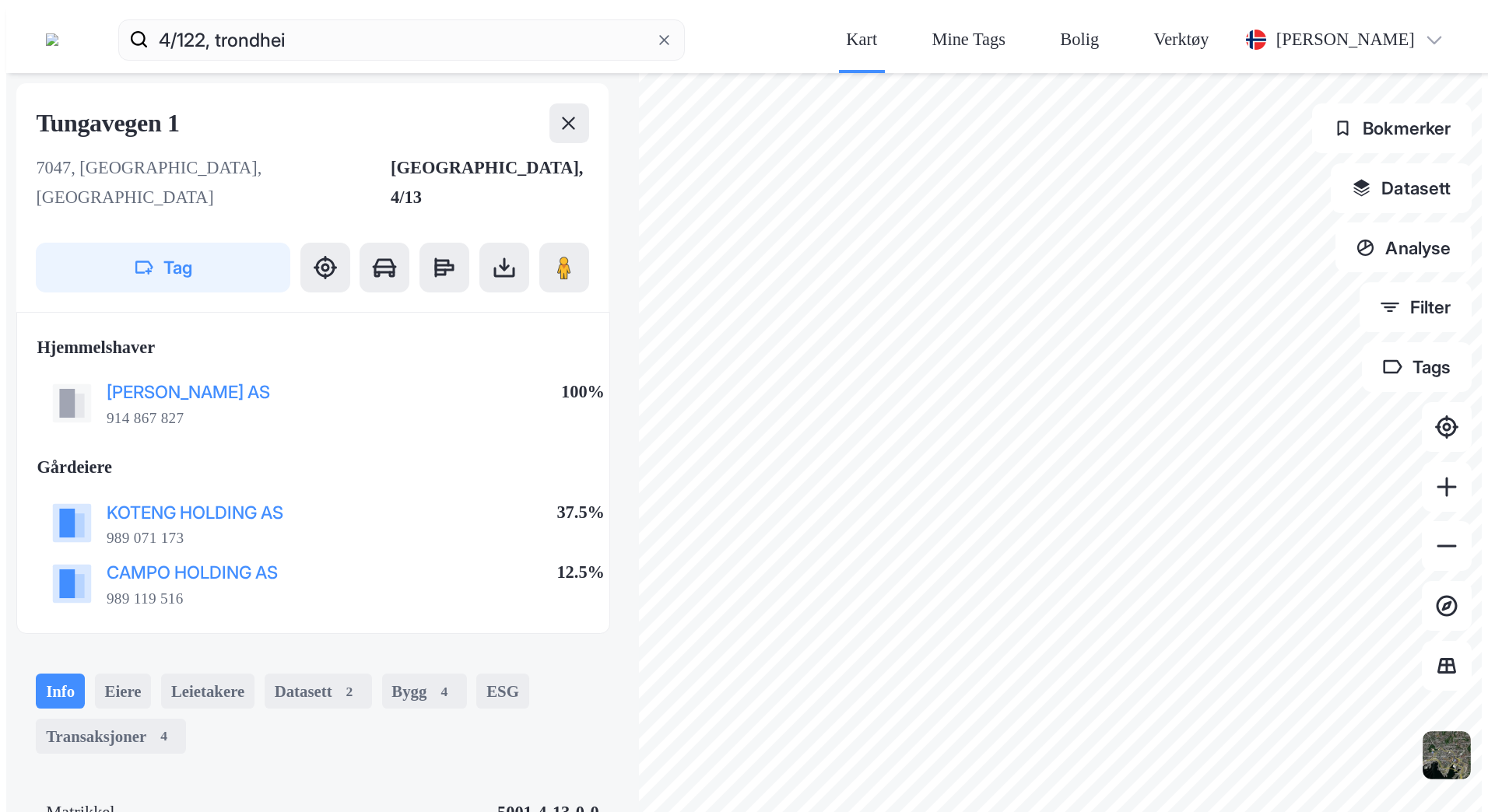
click at [1460, 729] on img at bounding box center [1446, 755] width 53 height 53
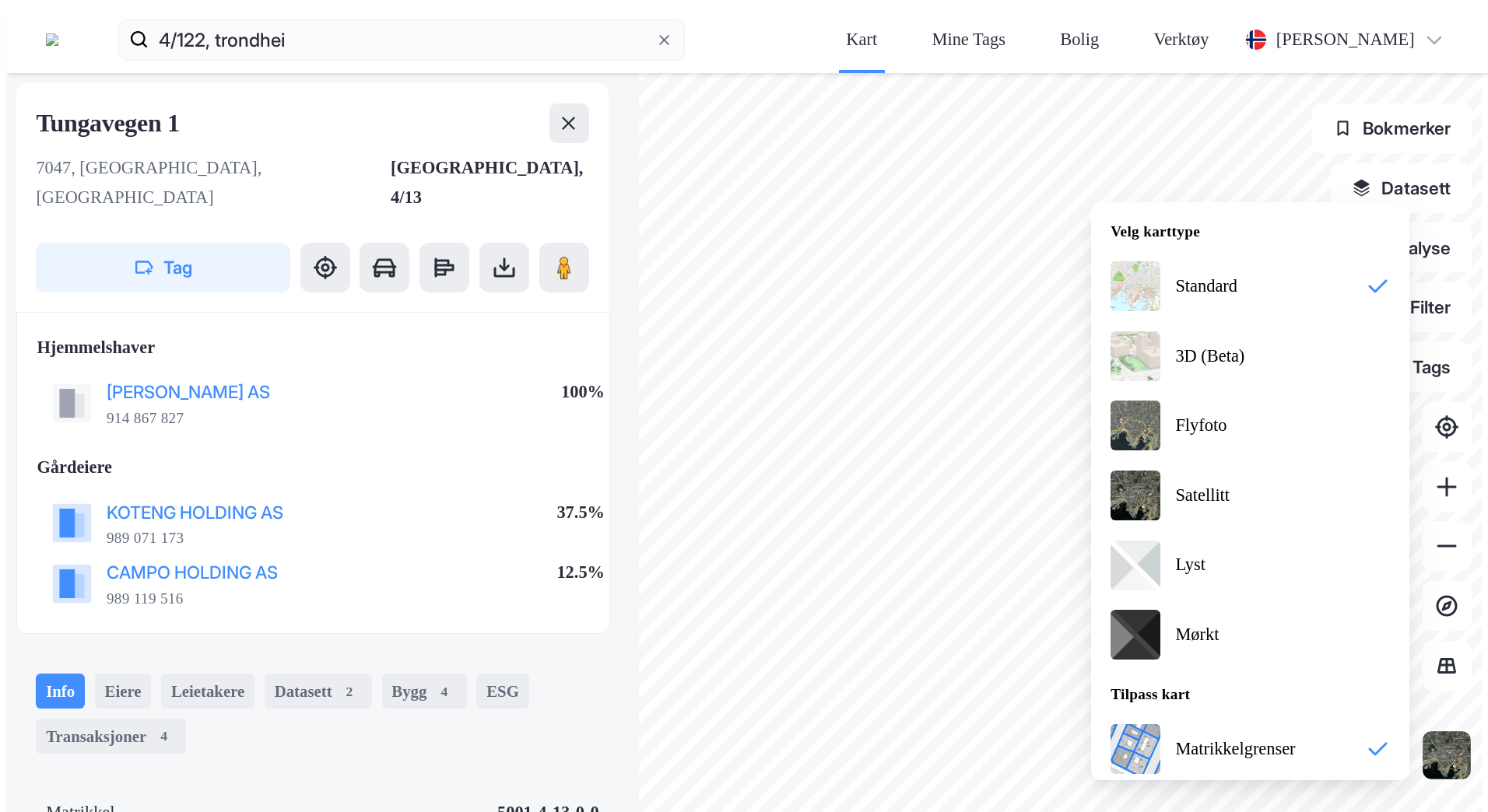
click at [1460, 729] on img at bounding box center [1446, 755] width 53 height 53
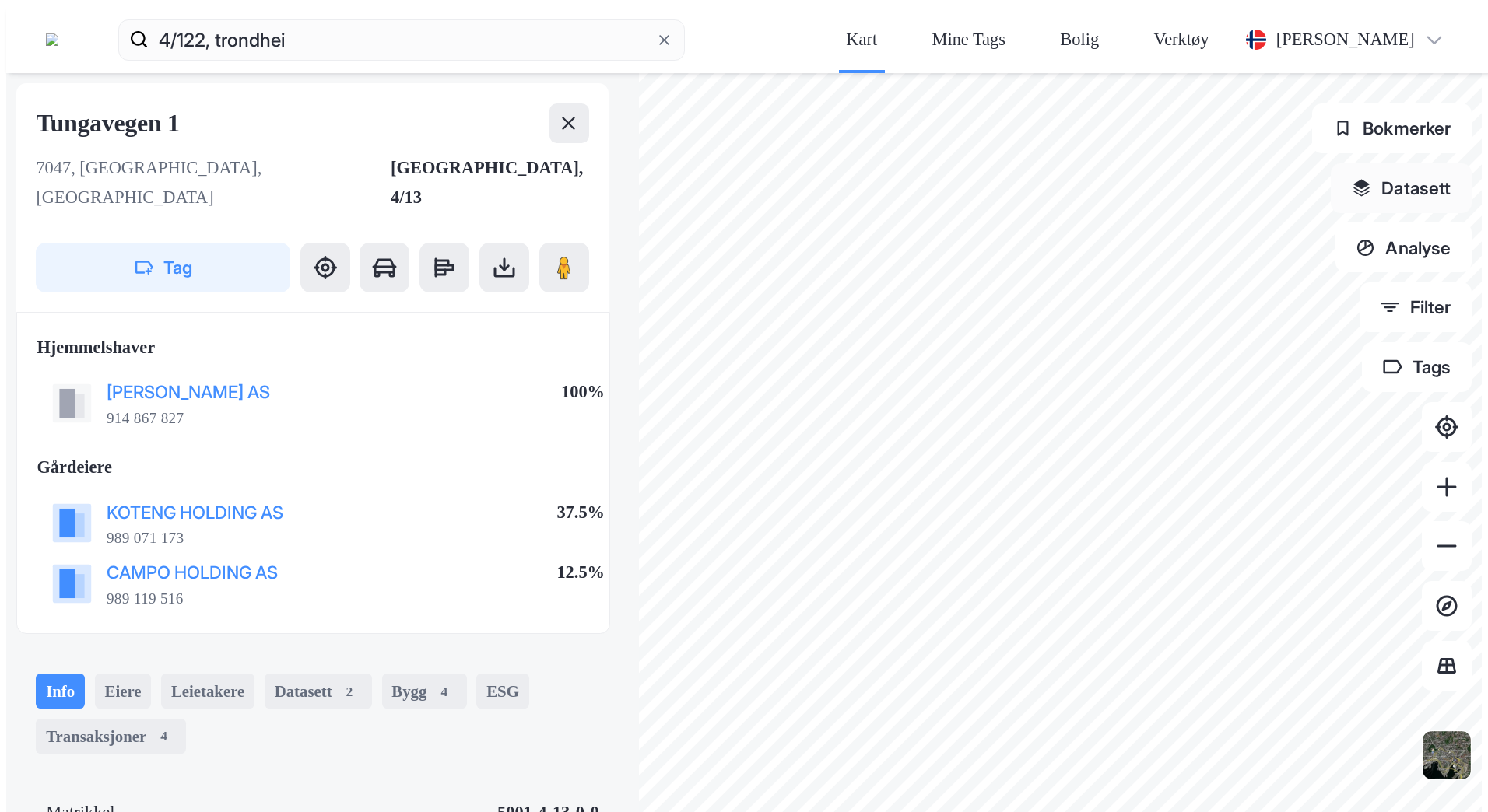
click at [1399, 164] on button "Datasett" at bounding box center [1401, 188] width 141 height 50
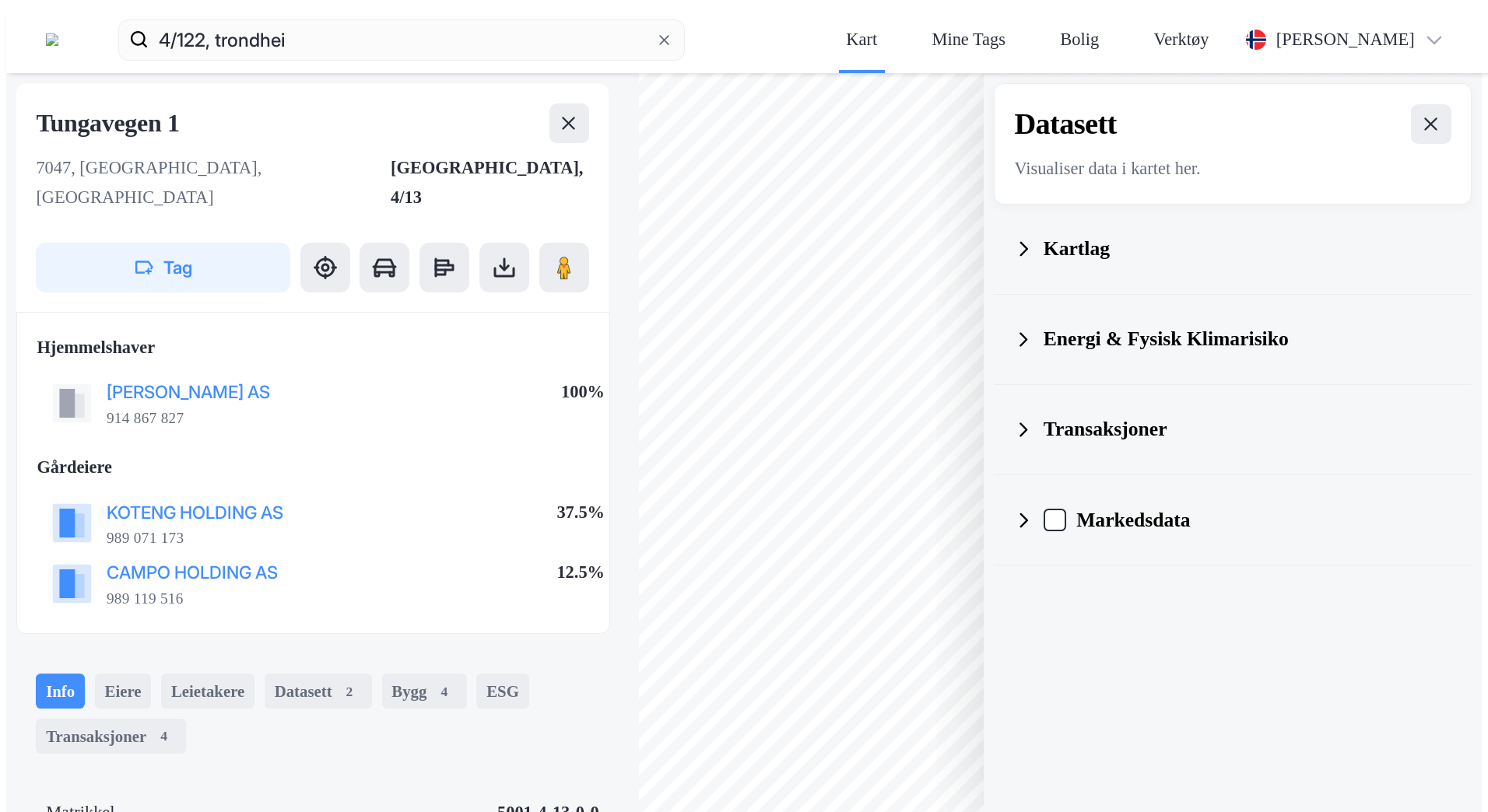
click at [1034, 239] on icon at bounding box center [1023, 249] width 21 height 21
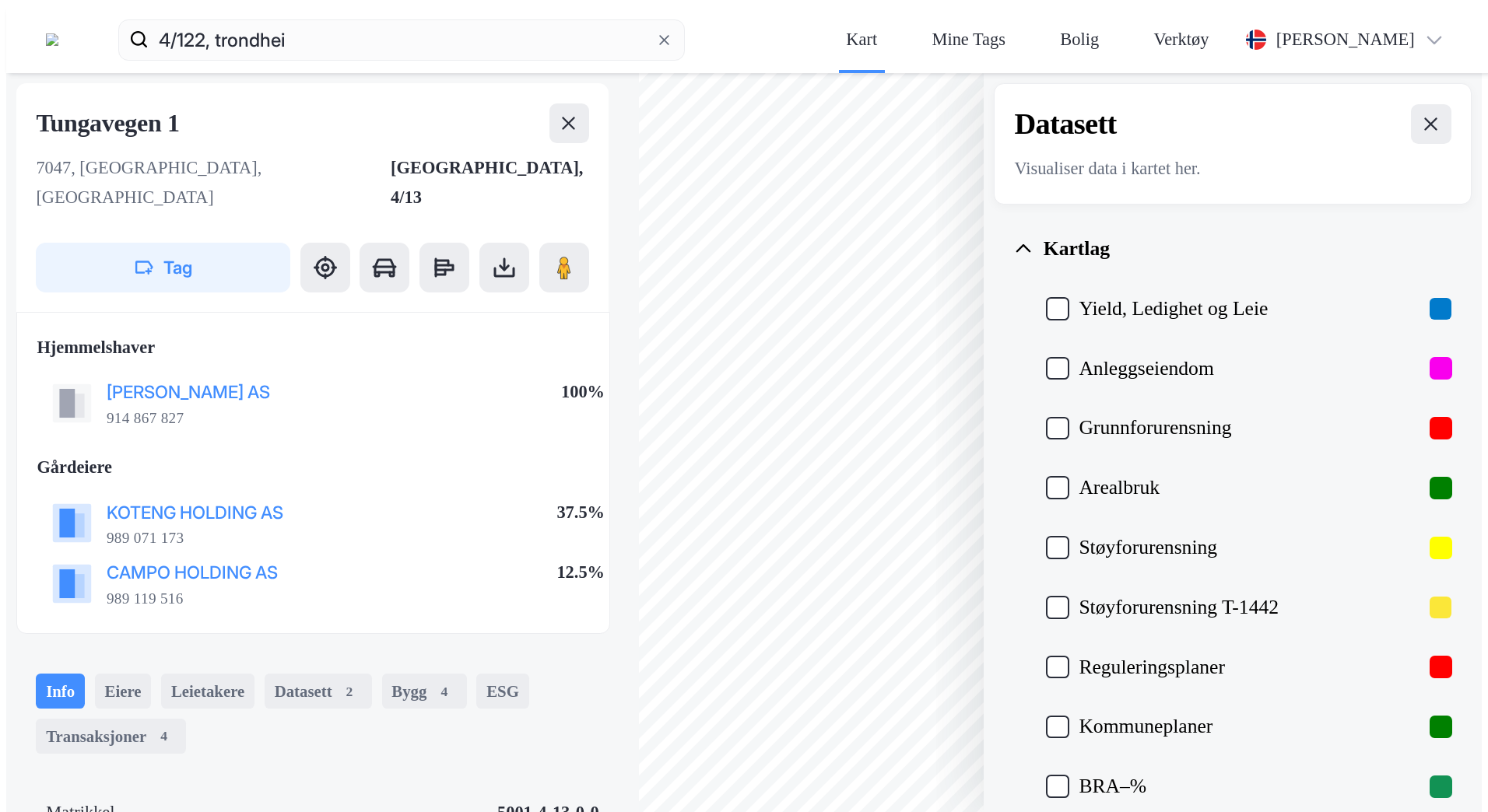
click at [1034, 239] on icon at bounding box center [1023, 249] width 21 height 21
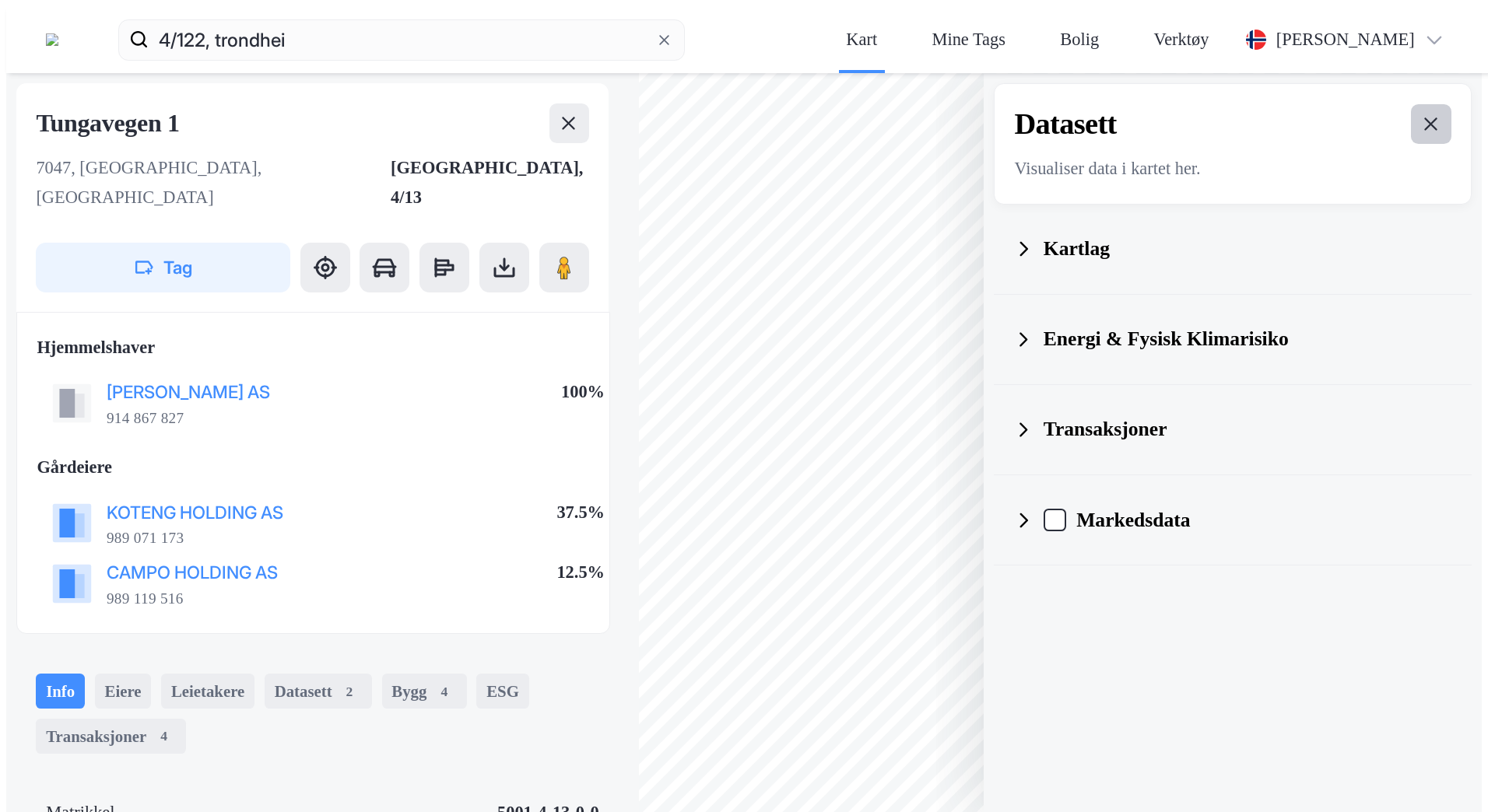
click at [1438, 118] on icon at bounding box center [1431, 124] width 13 height 13
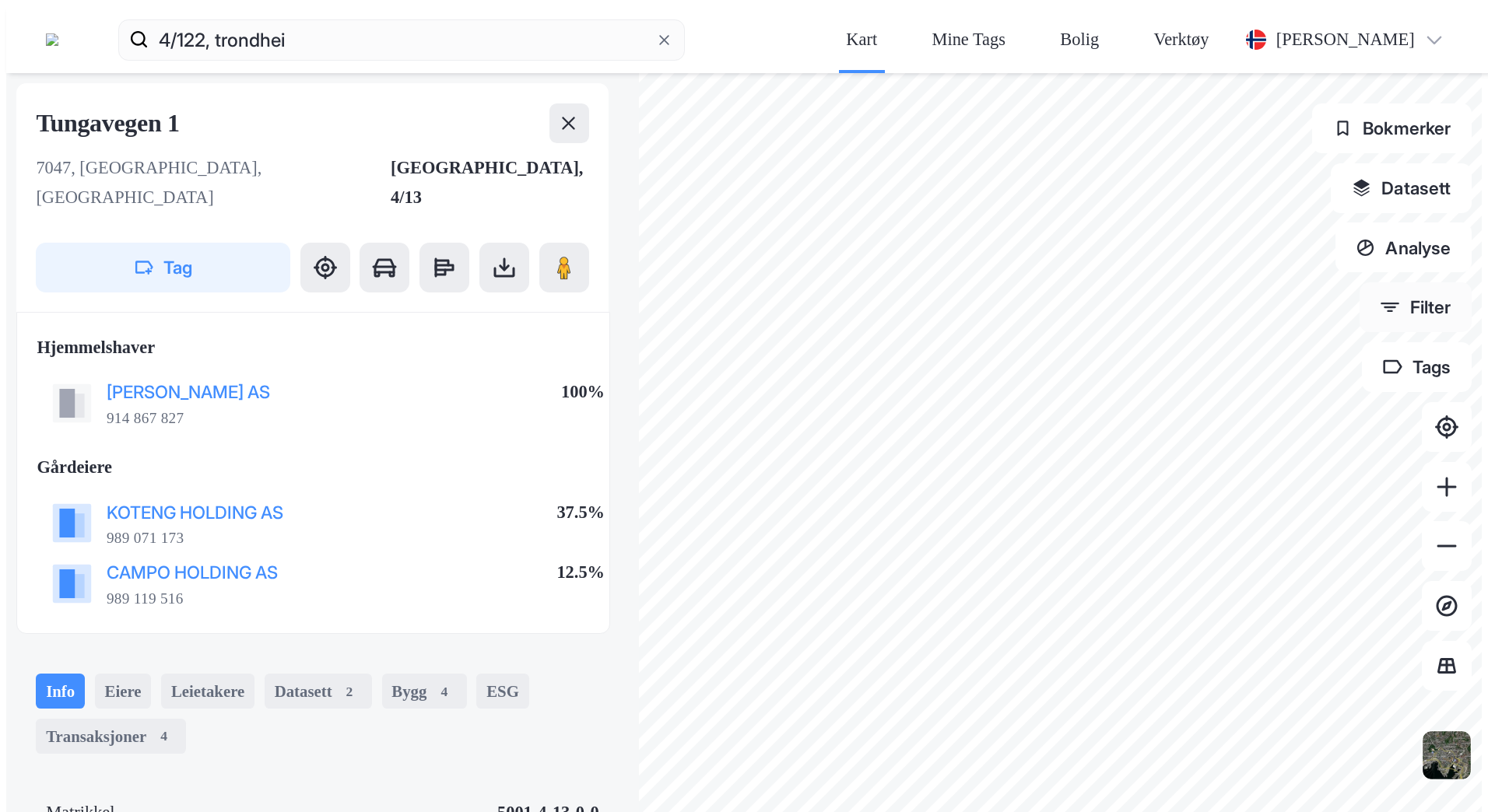
click at [1445, 282] on button "Filter" at bounding box center [1416, 306] width 113 height 50
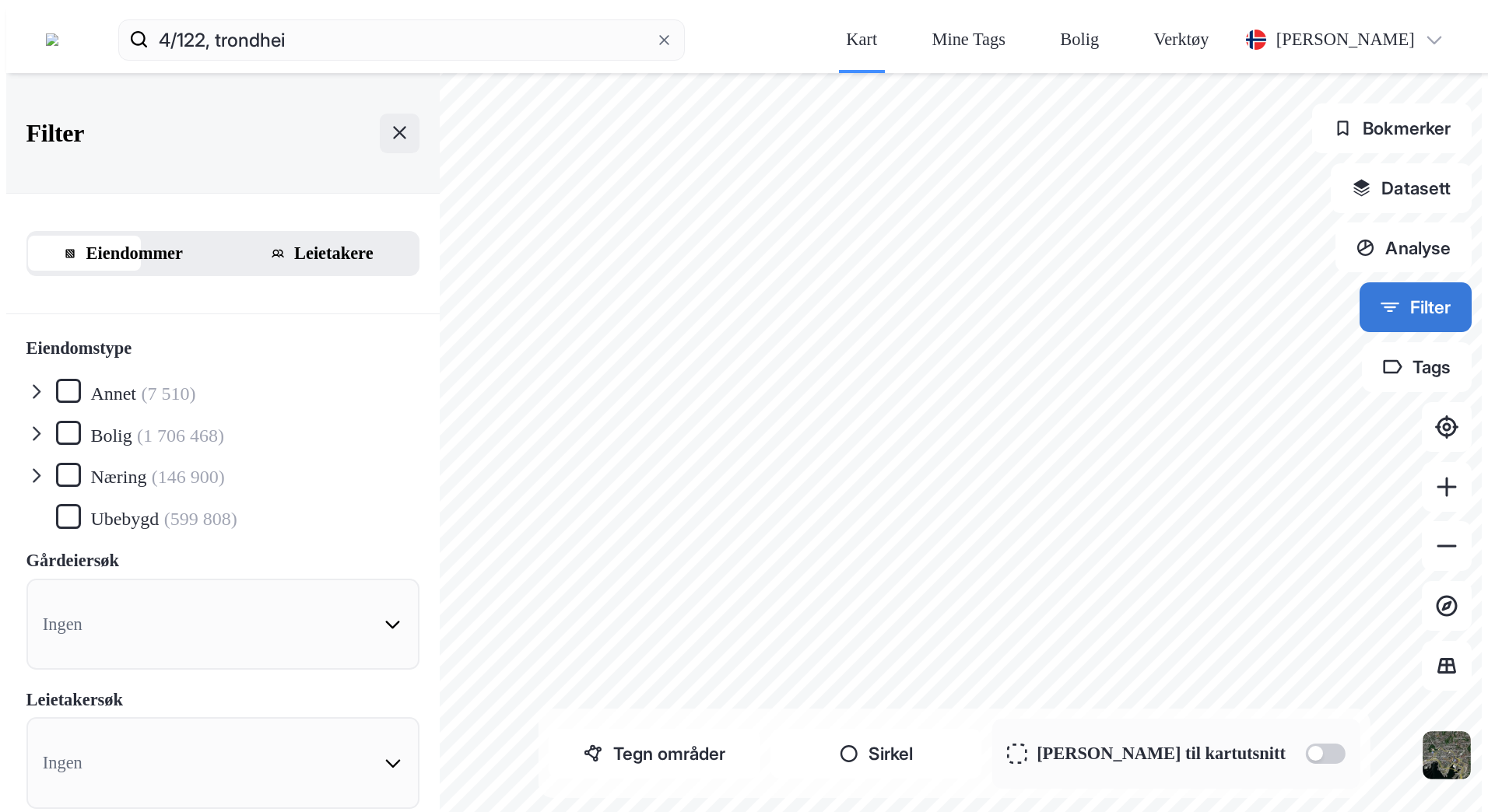
click at [1445, 282] on button "Filter" at bounding box center [1416, 306] width 113 height 50
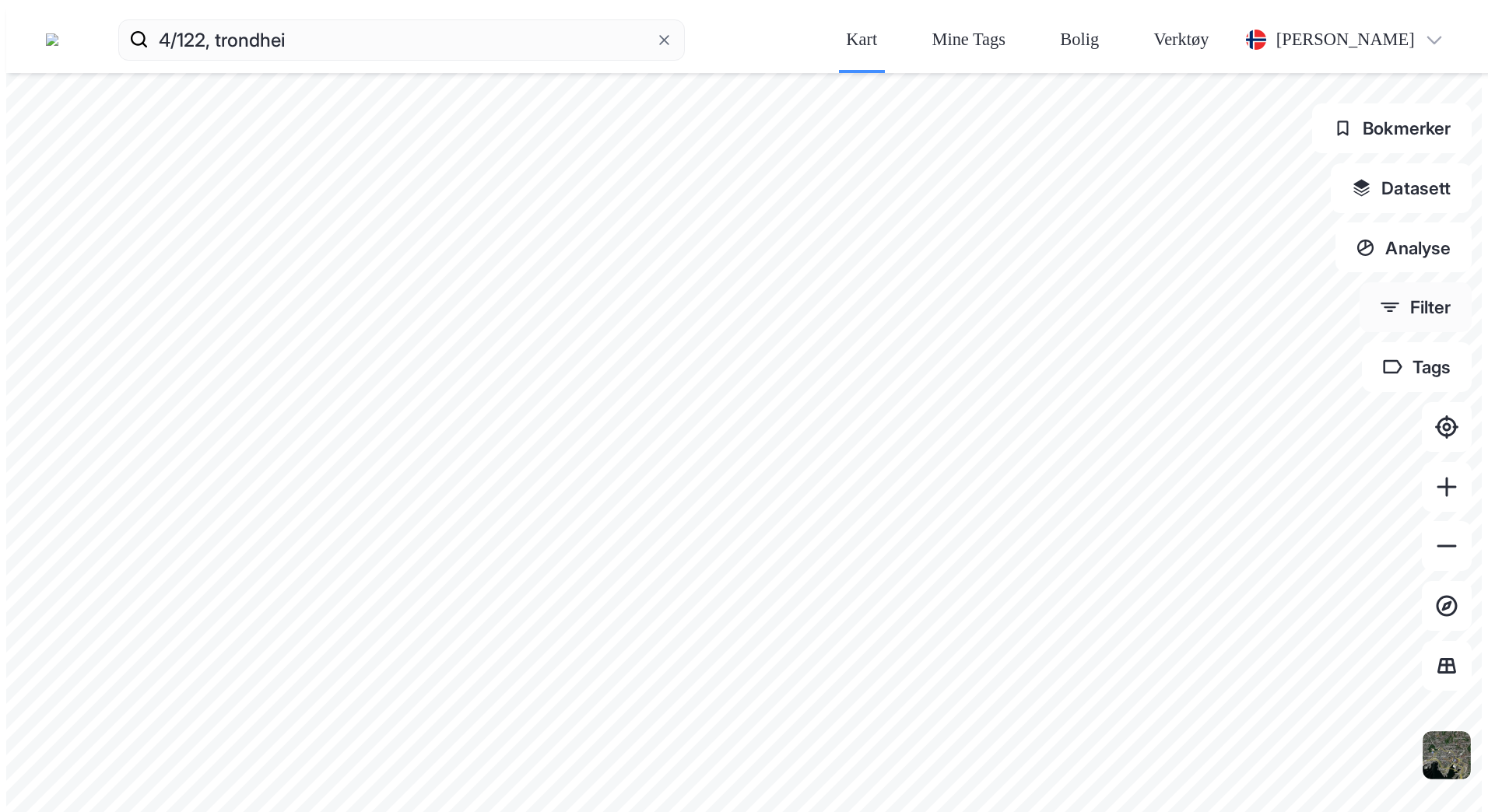
click at [1445, 282] on button "Filter" at bounding box center [1416, 306] width 113 height 50
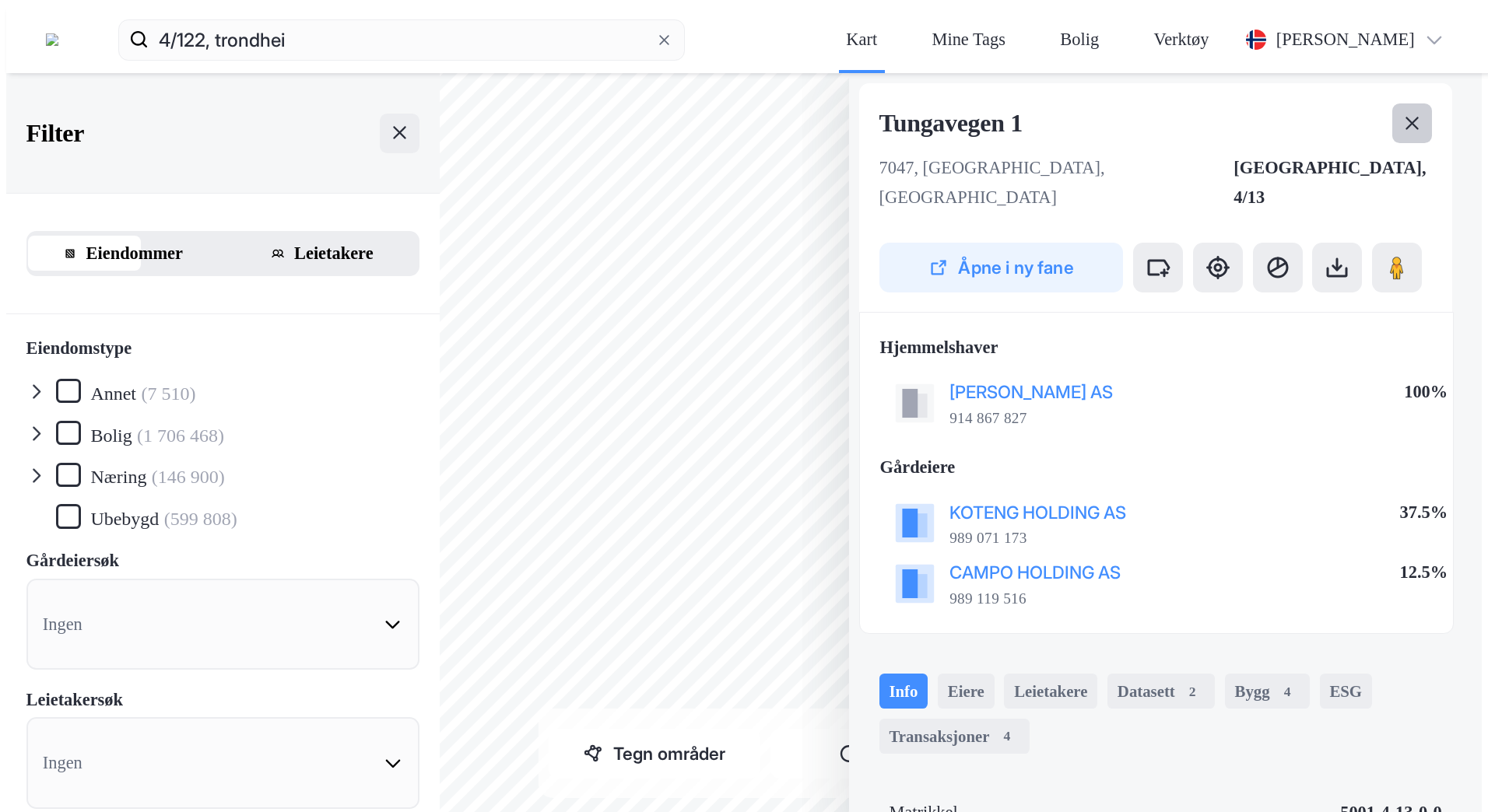
click at [1432, 103] on button at bounding box center [1412, 123] width 40 height 39
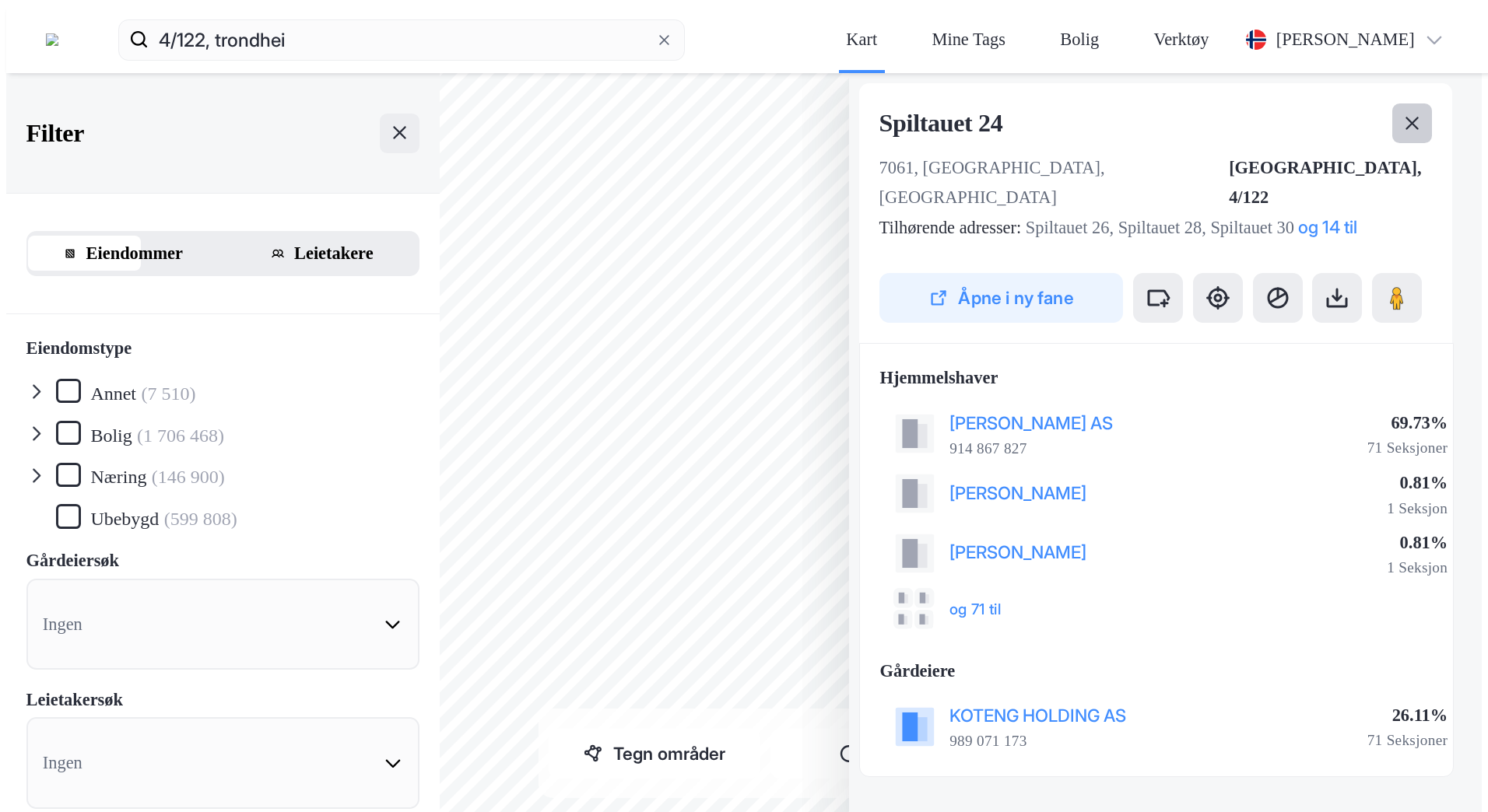
click at [1422, 114] on icon at bounding box center [1413, 124] width 21 height 21
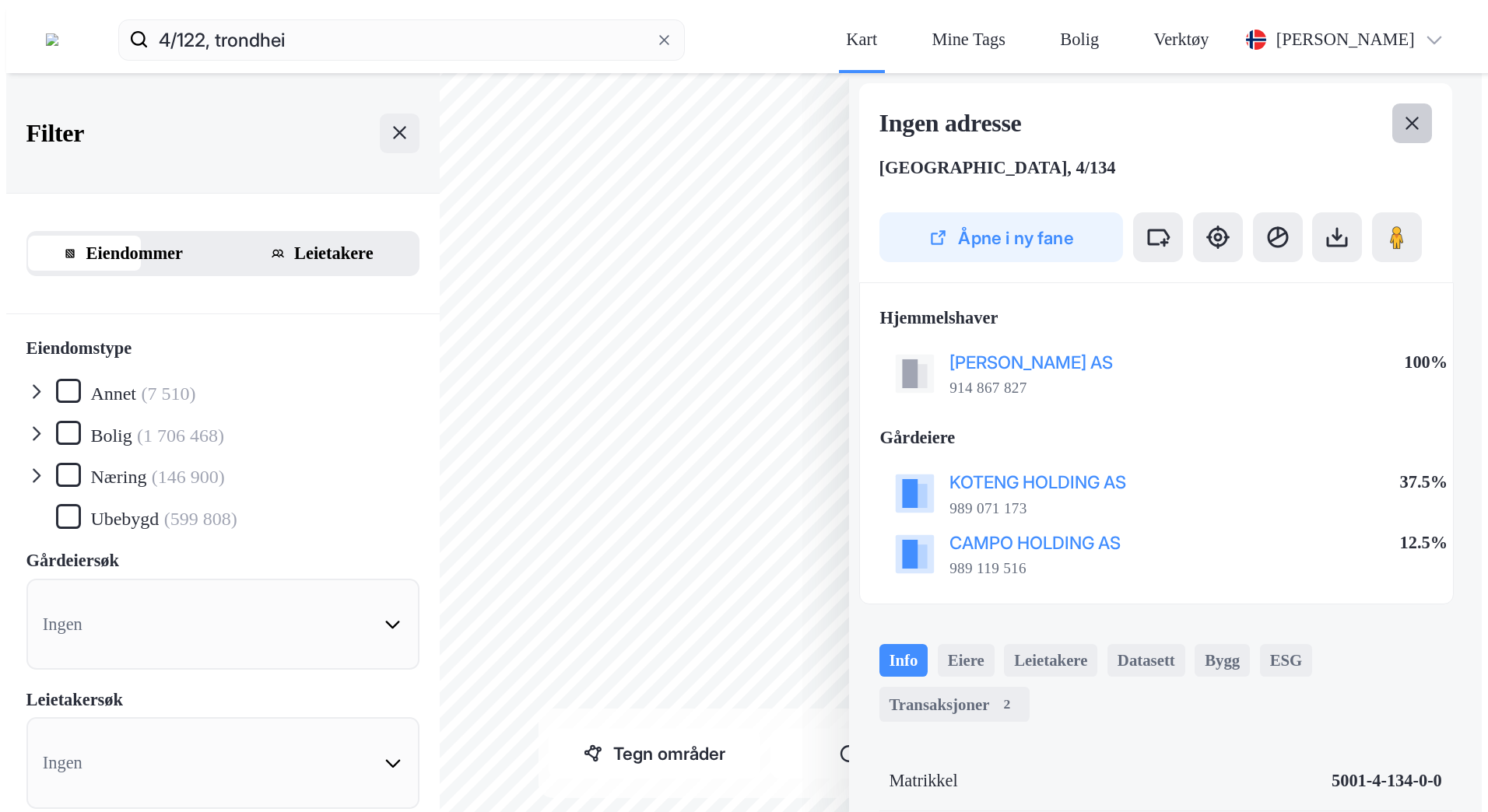
click at [1422, 114] on icon at bounding box center [1413, 124] width 21 height 21
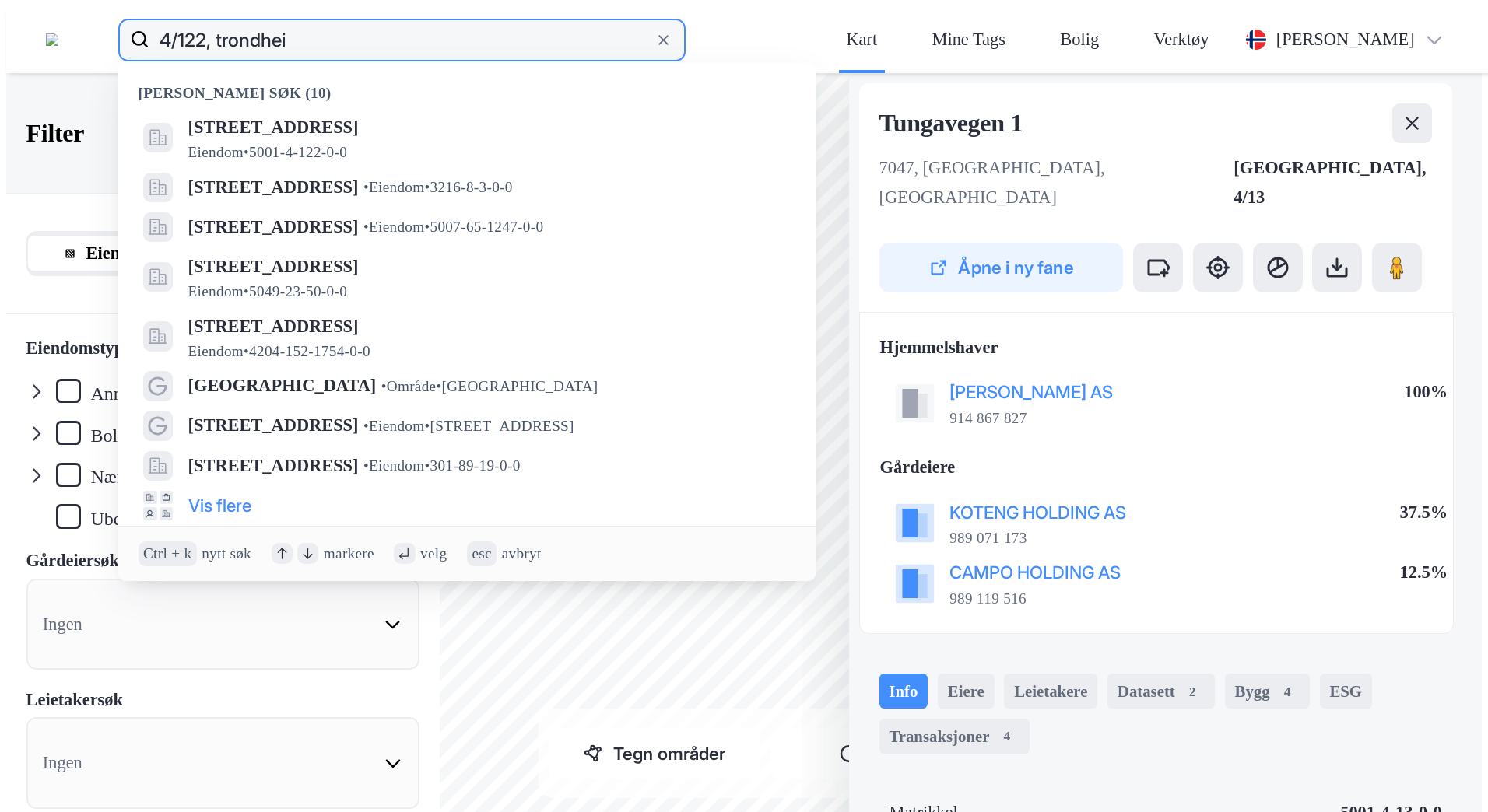
drag, startPoint x: 297, startPoint y: 21, endPoint x: 119, endPoint y: 39, distance: 178.9
click at [119, 39] on div "4/122, trondhei Nylige søk (10) Spiltauet 18A, 7061, TRONDHEIM, TRONDHEIM Eiend…" at bounding box center [750, 39] width 1488 height 67
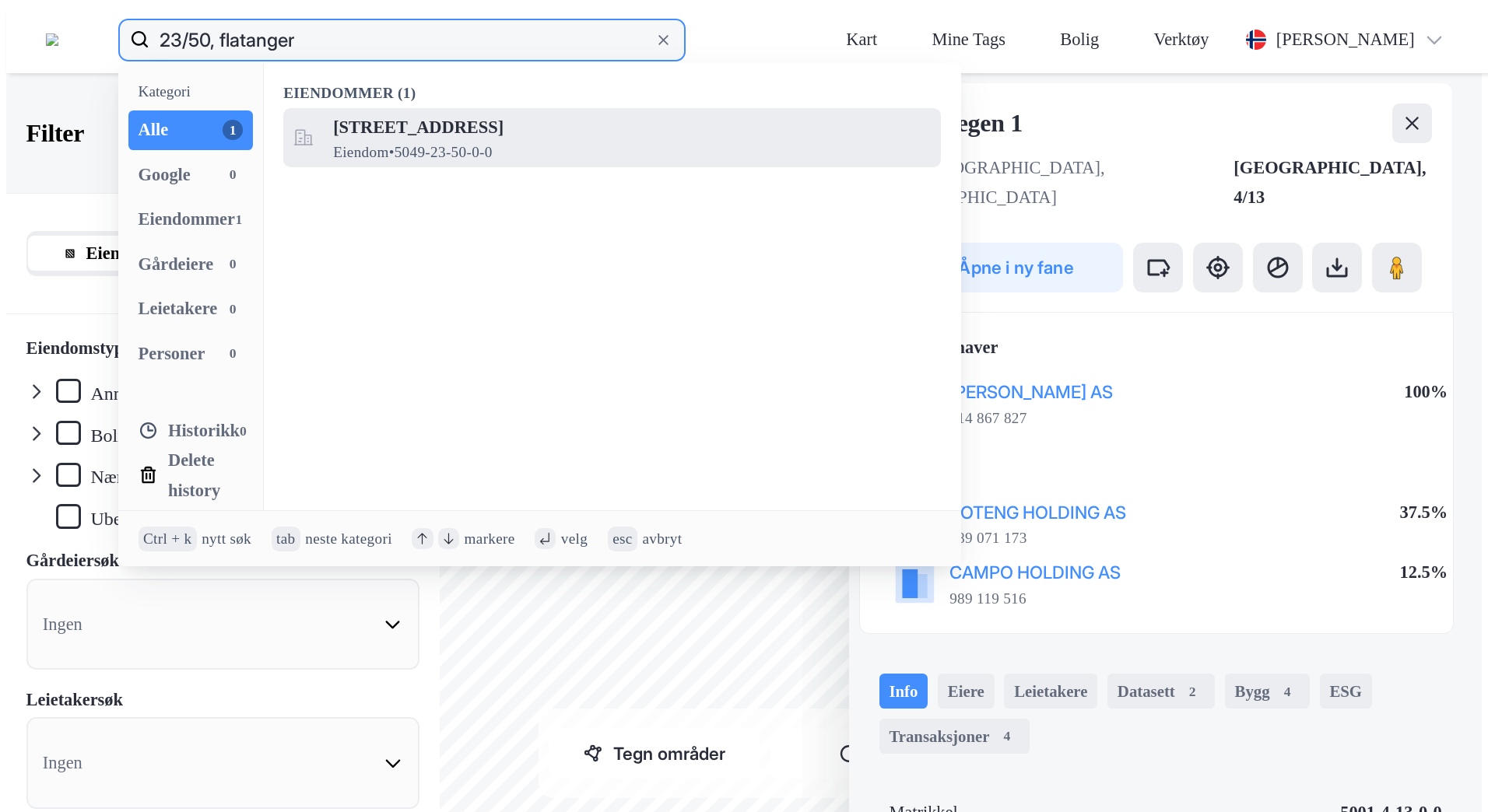
type input "23/50, flatanger"
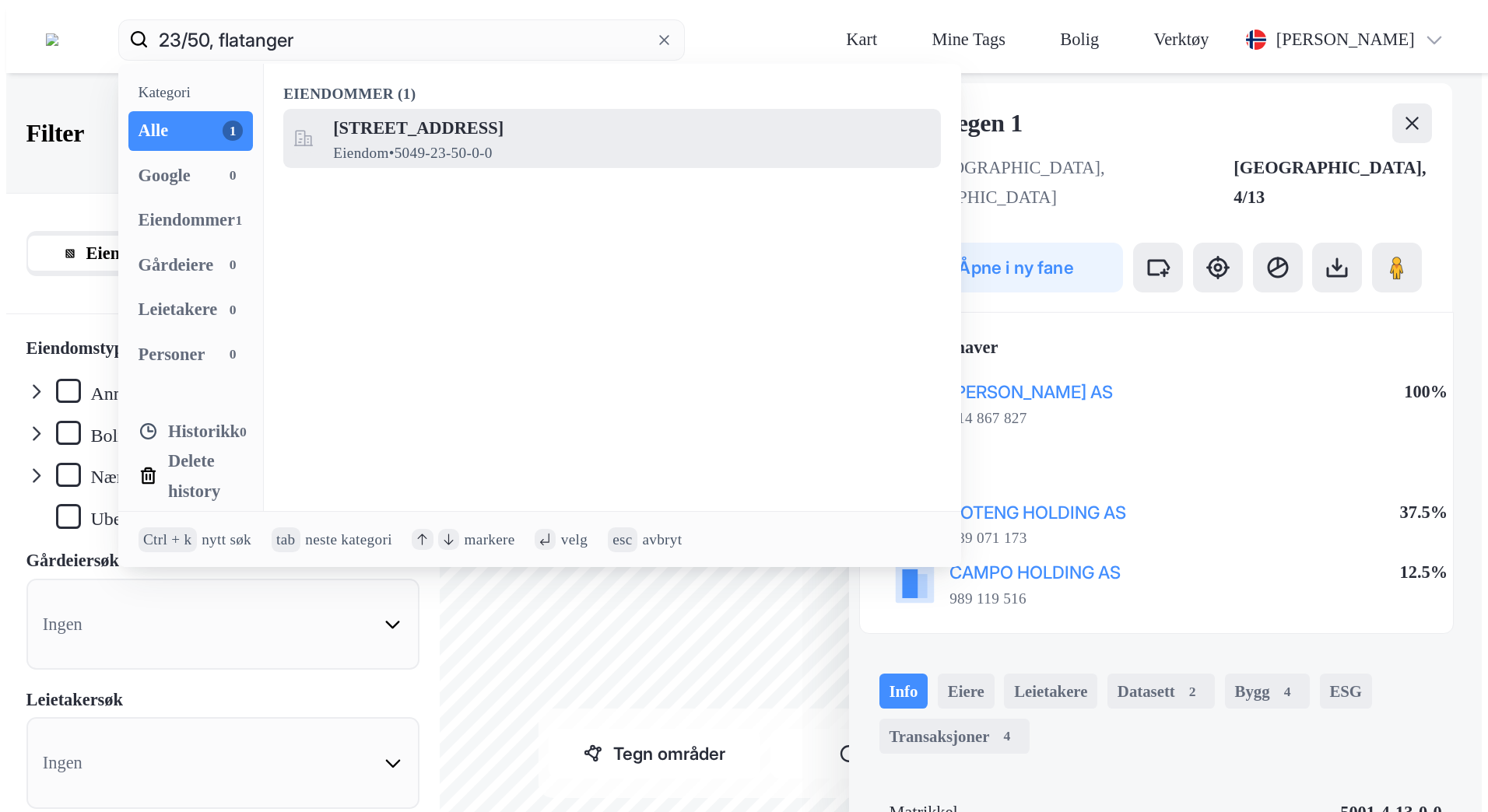
click at [476, 114] on div "Lisstobbøya 1, 7770, FLATANGER, FLATANGER Eiendom • 5049-23-50-0-0" at bounding box center [635, 138] width 602 height 50
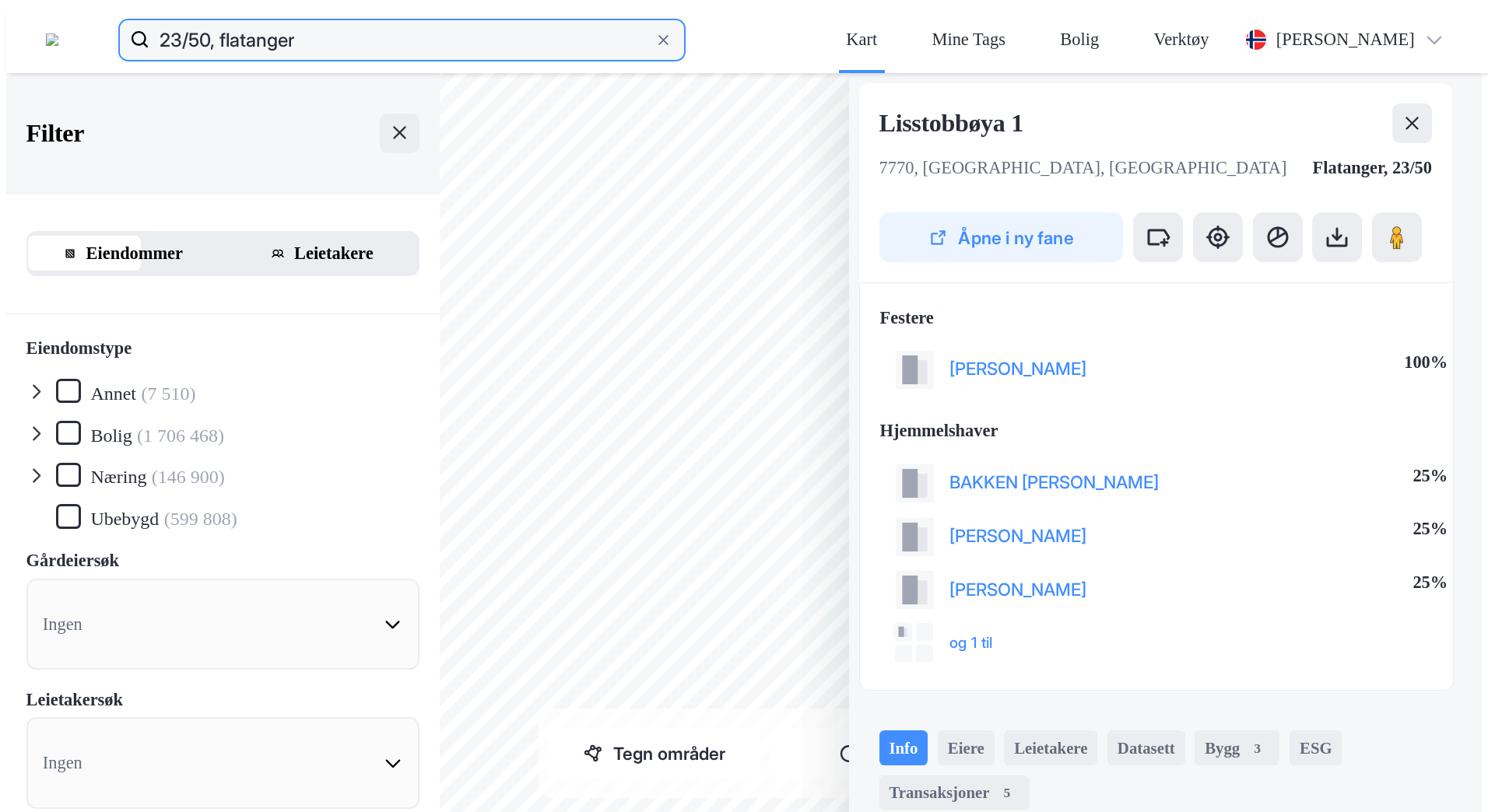
click at [311, 28] on input "23/50, flatanger" at bounding box center [401, 39] width 504 height 50
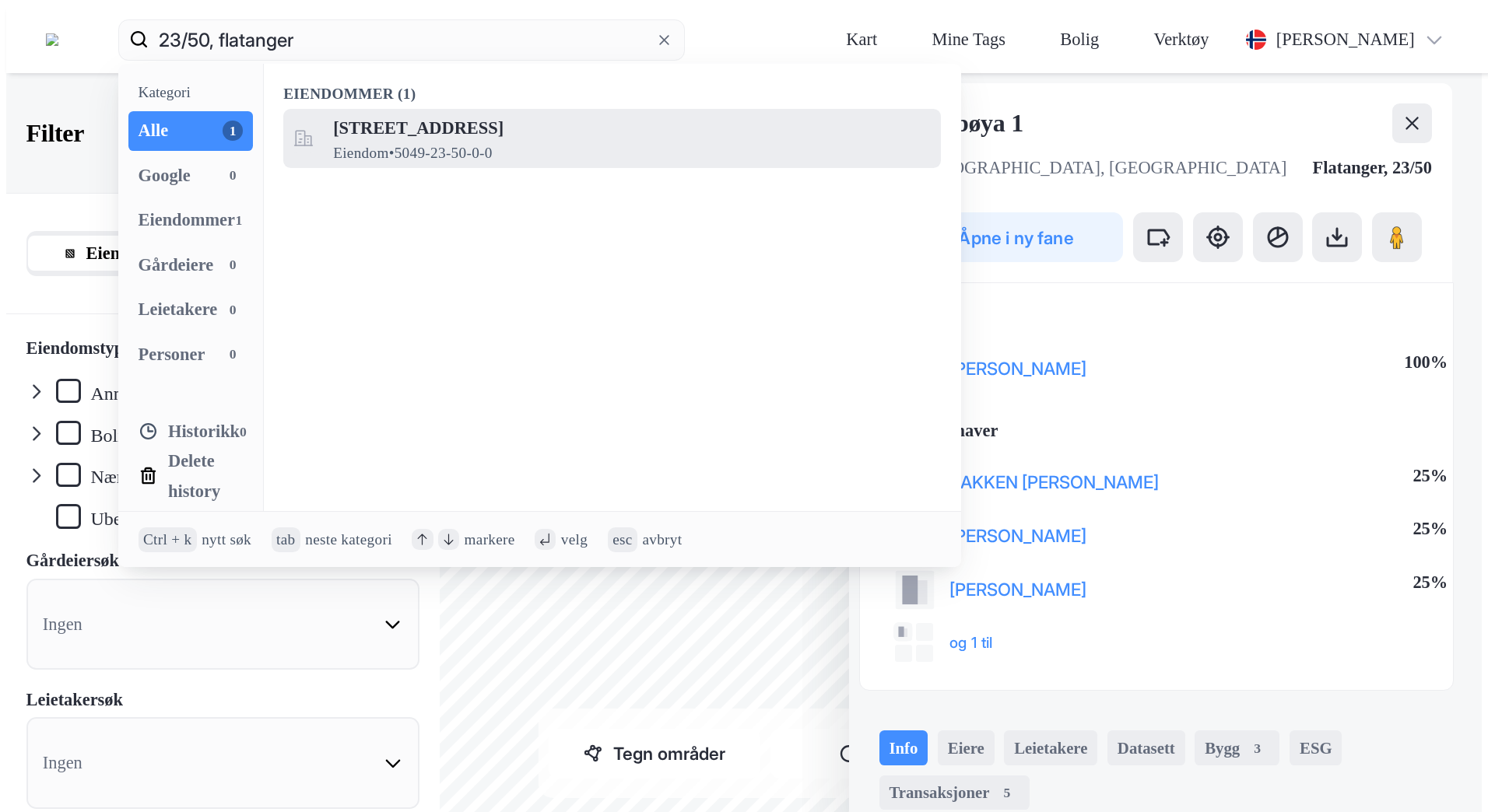
click at [385, 143] on span "Eiendom • 5049-23-50-0-0" at bounding box center [413, 153] width 160 height 21
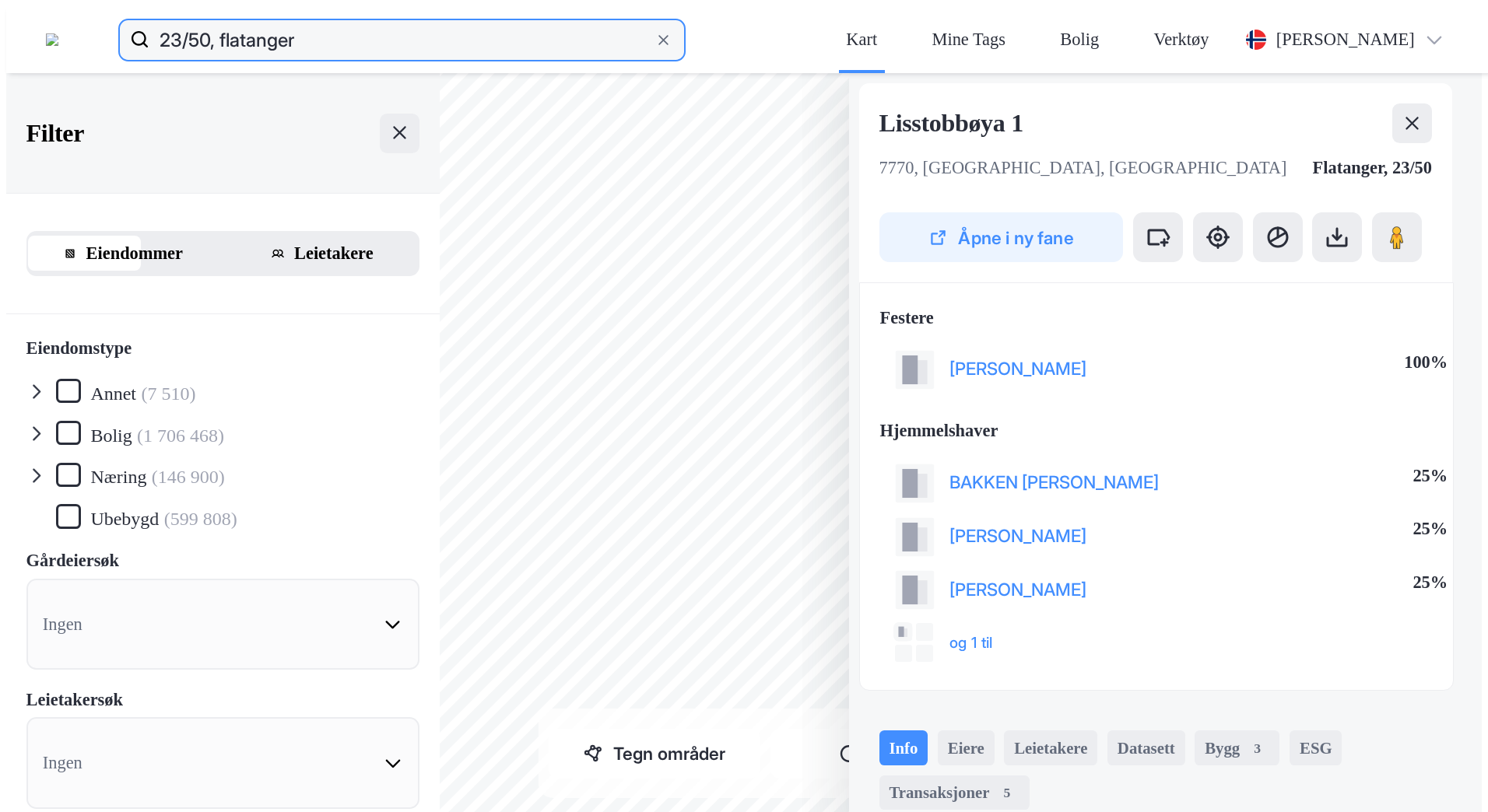
click at [308, 25] on input "23/50, flatanger" at bounding box center [401, 39] width 504 height 50
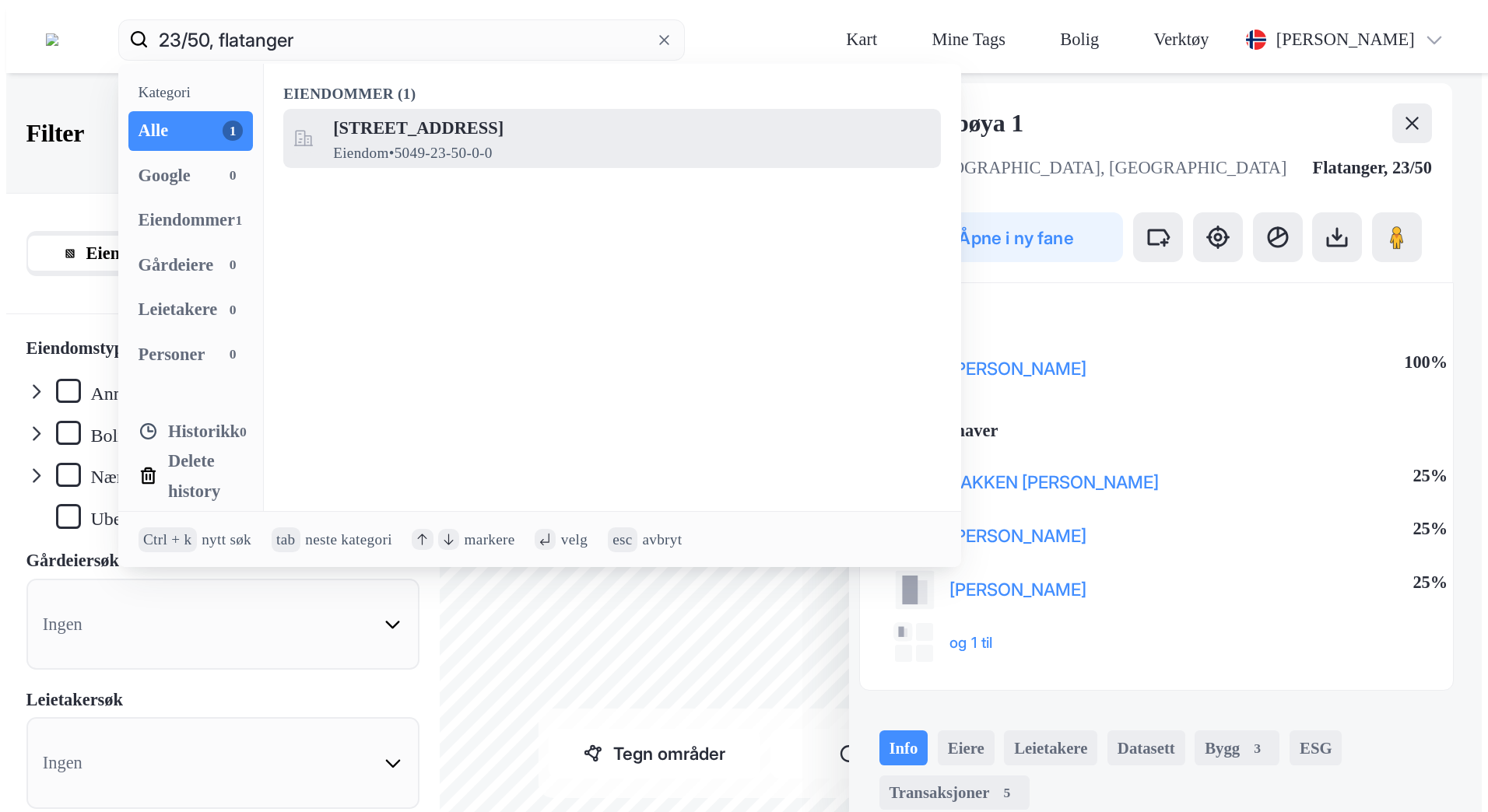
click at [440, 143] on span "Eiendom • 5049-23-50-0-0" at bounding box center [413, 153] width 160 height 21
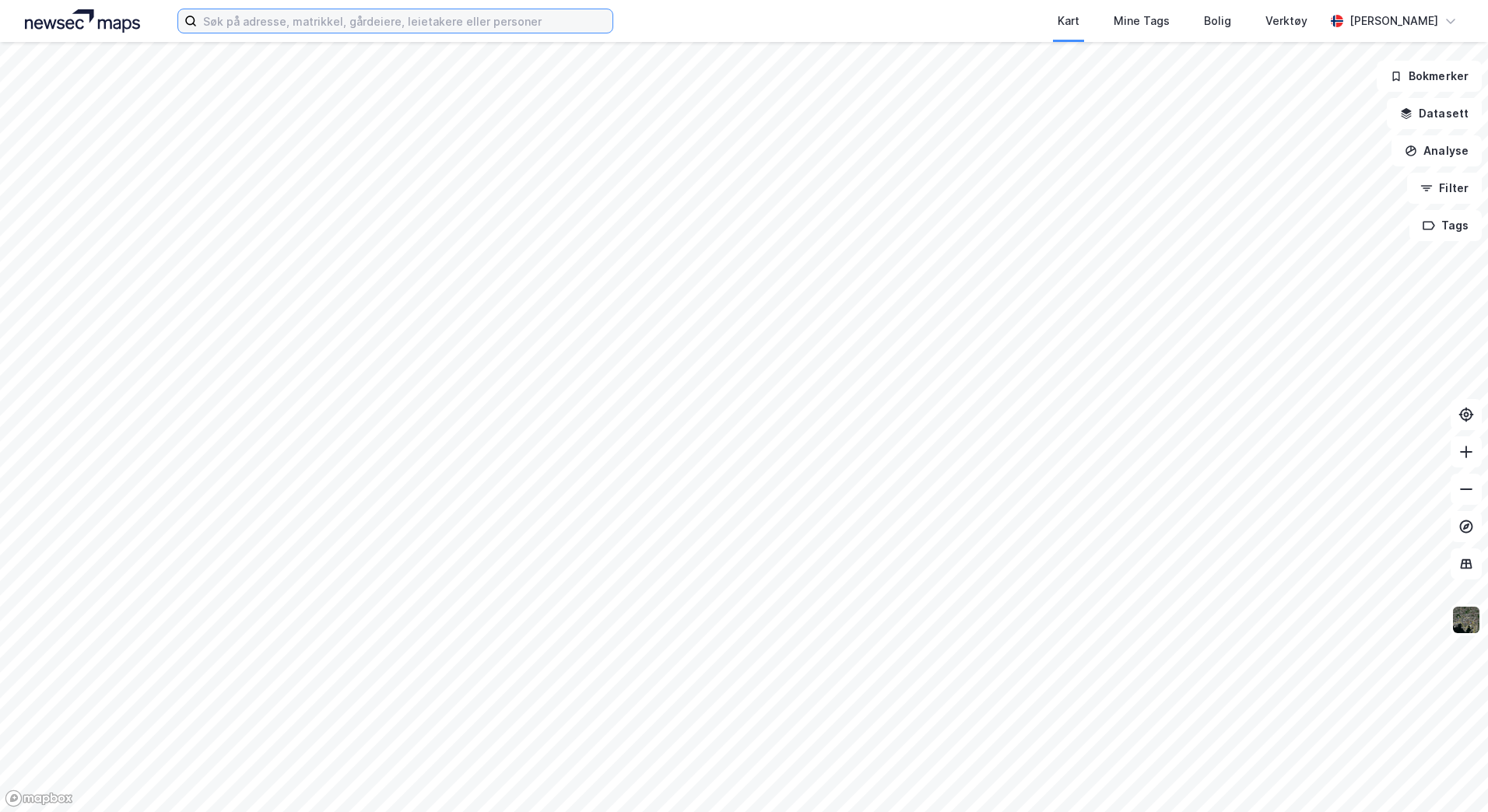
click at [224, 23] on input at bounding box center [405, 21] width 416 height 24
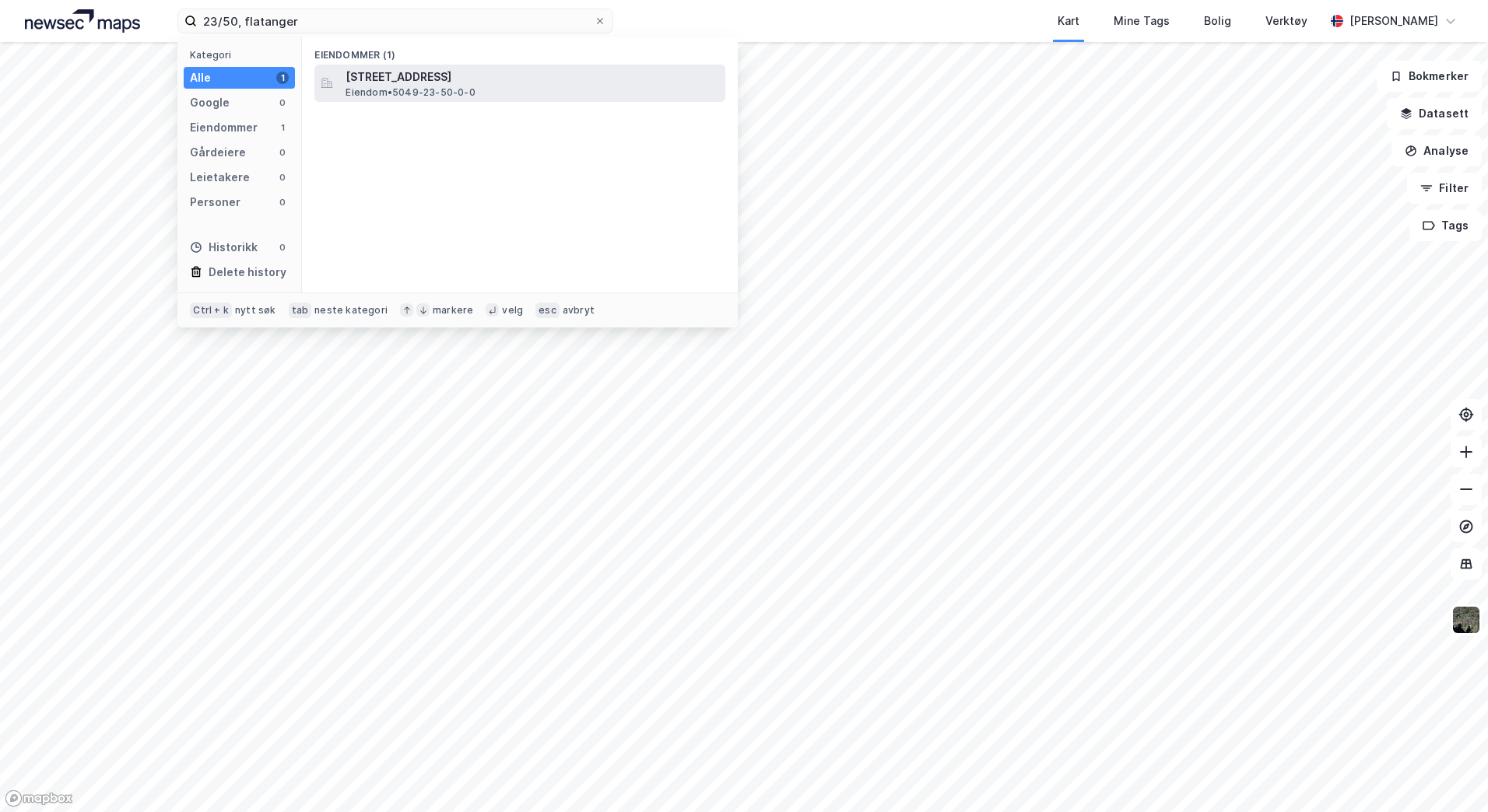
click at [484, 101] on div "Lisstobbøya 1, 7770, FLATANGER, FLATANGER Eiendom • 5049-23-50-0-0" at bounding box center [520, 83] width 411 height 37
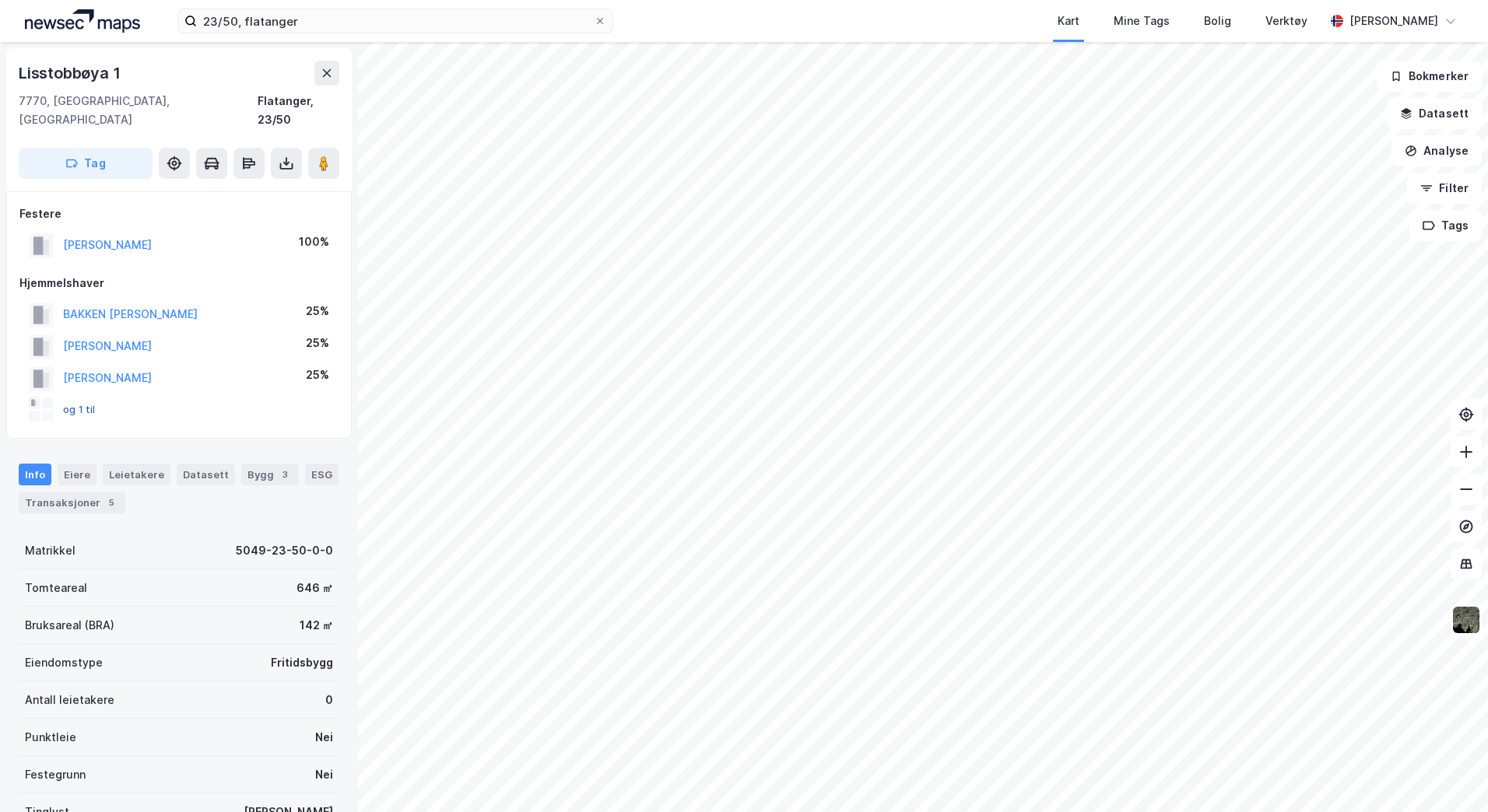
click at [0, 0] on button "og 1 til" at bounding box center [0, 0] width 0 height 0
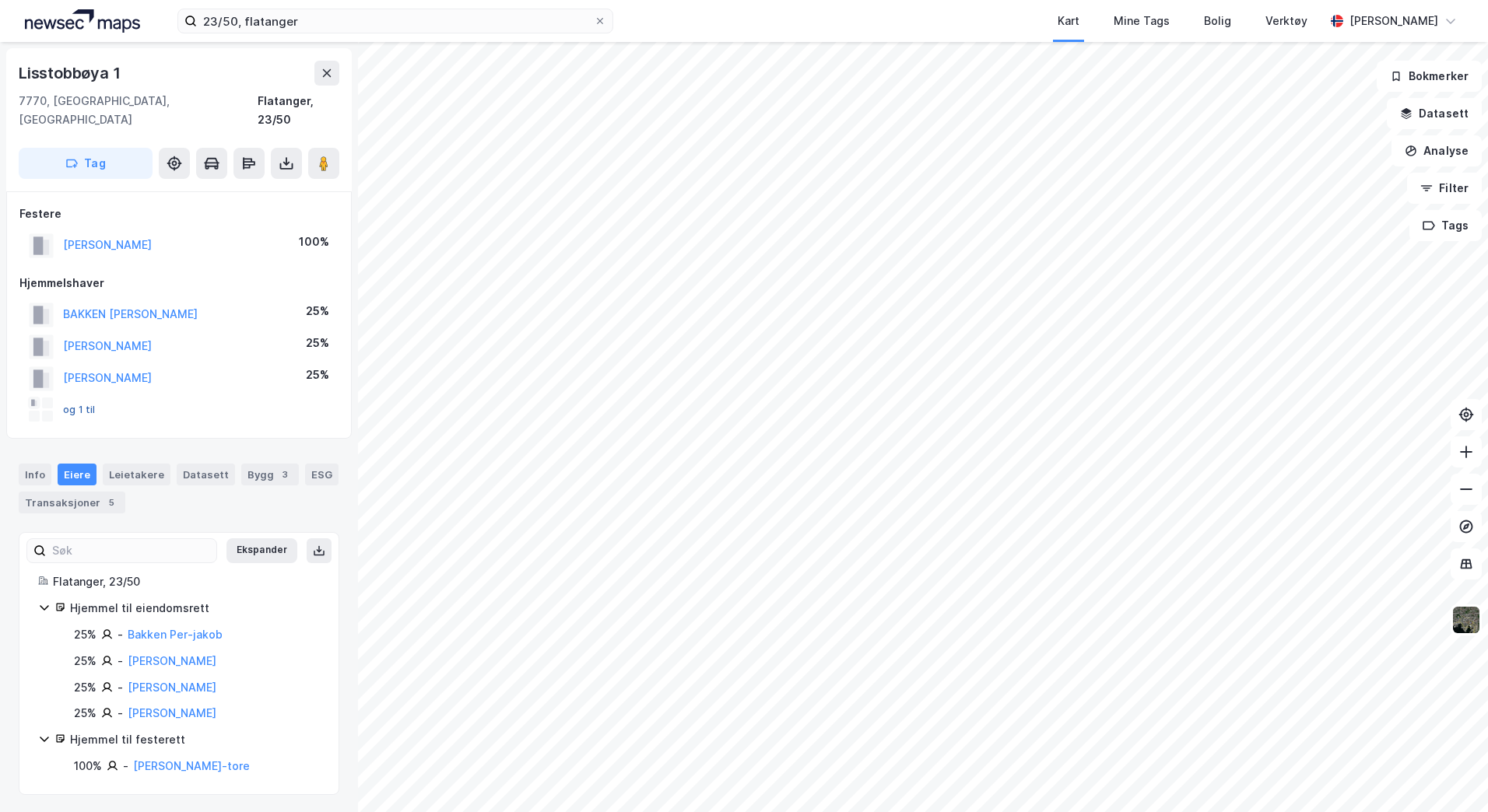
click at [0, 0] on button "og 1 til" at bounding box center [0, 0] width 0 height 0
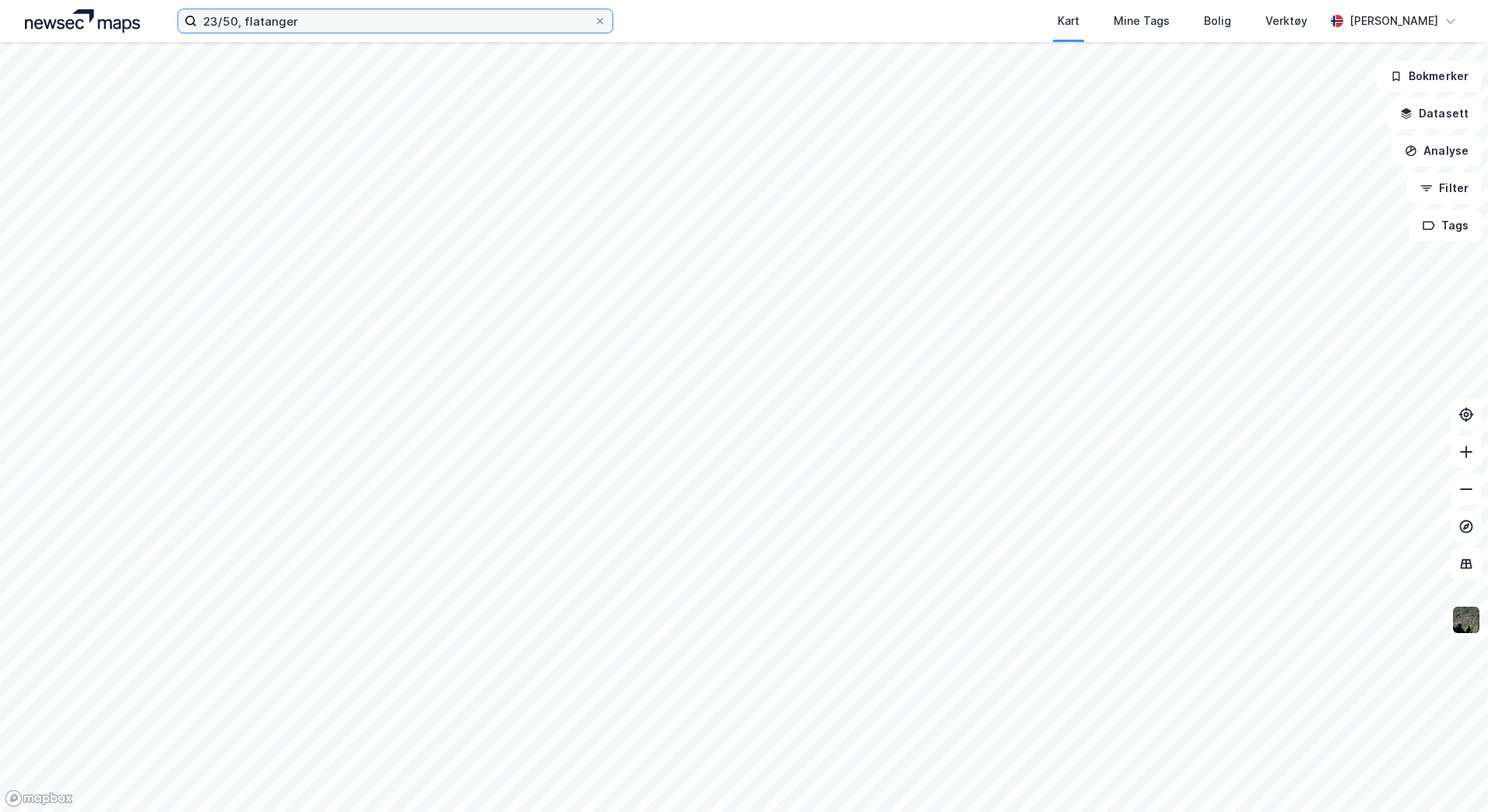
click at [232, 21] on input "23/50, flatanger" at bounding box center [395, 21] width 397 height 24
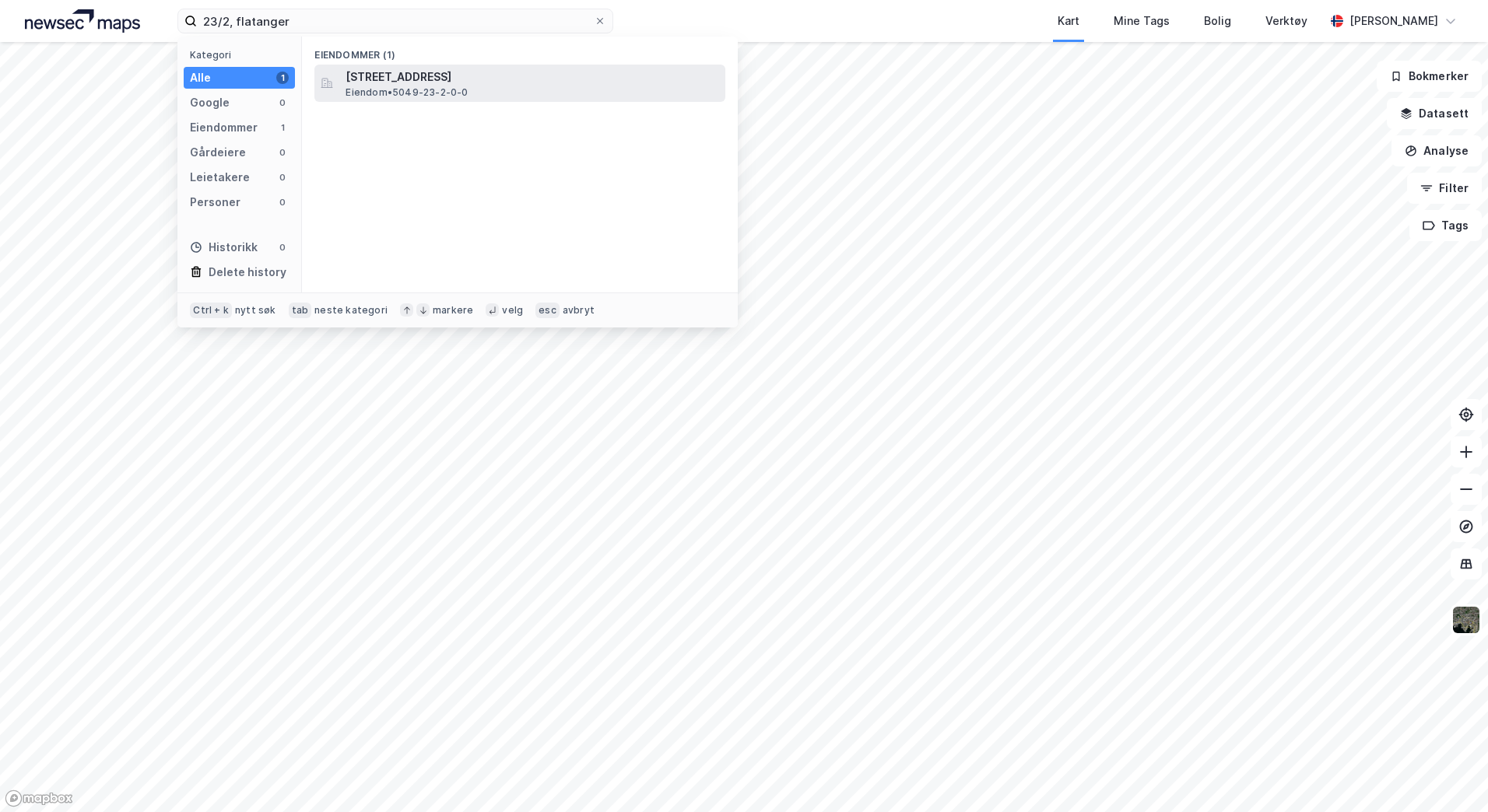
click at [413, 89] on span "Eiendom • 5049-23-2-0-0" at bounding box center [406, 92] width 122 height 13
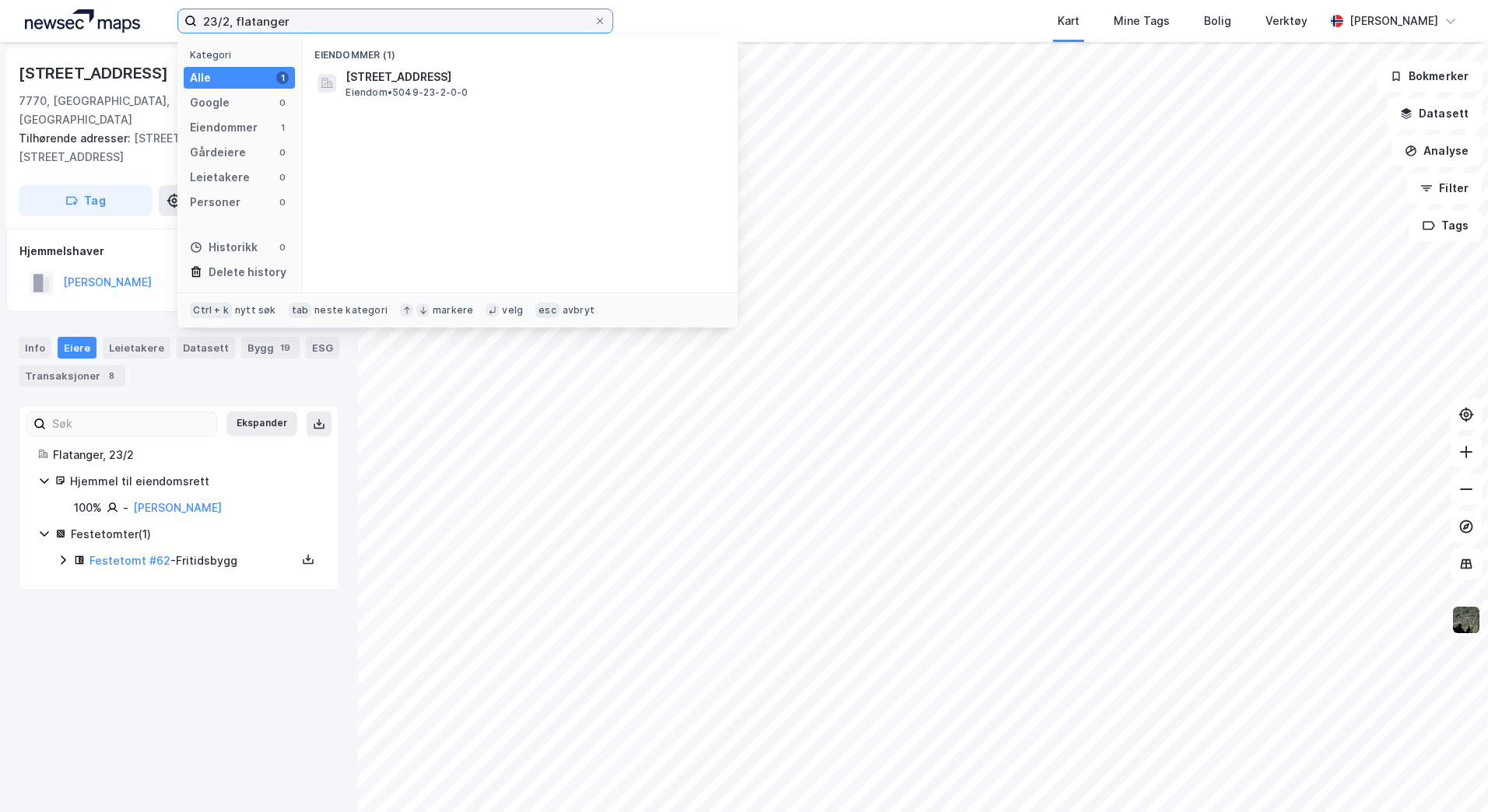
click at [226, 21] on input "23/2, flatanger" at bounding box center [395, 21] width 397 height 24
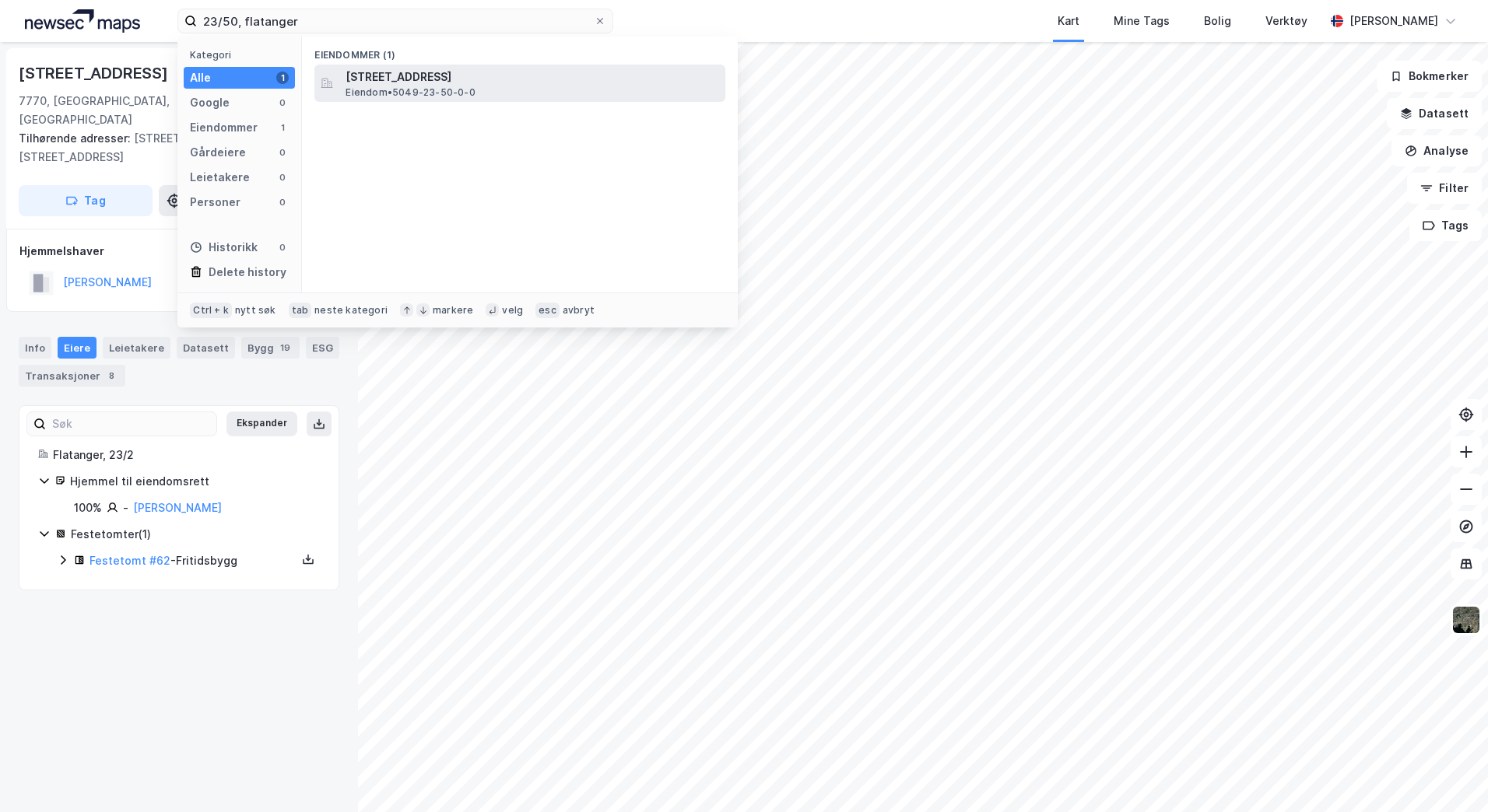
click at [440, 81] on span "[STREET_ADDRESS]" at bounding box center [532, 77] width 374 height 19
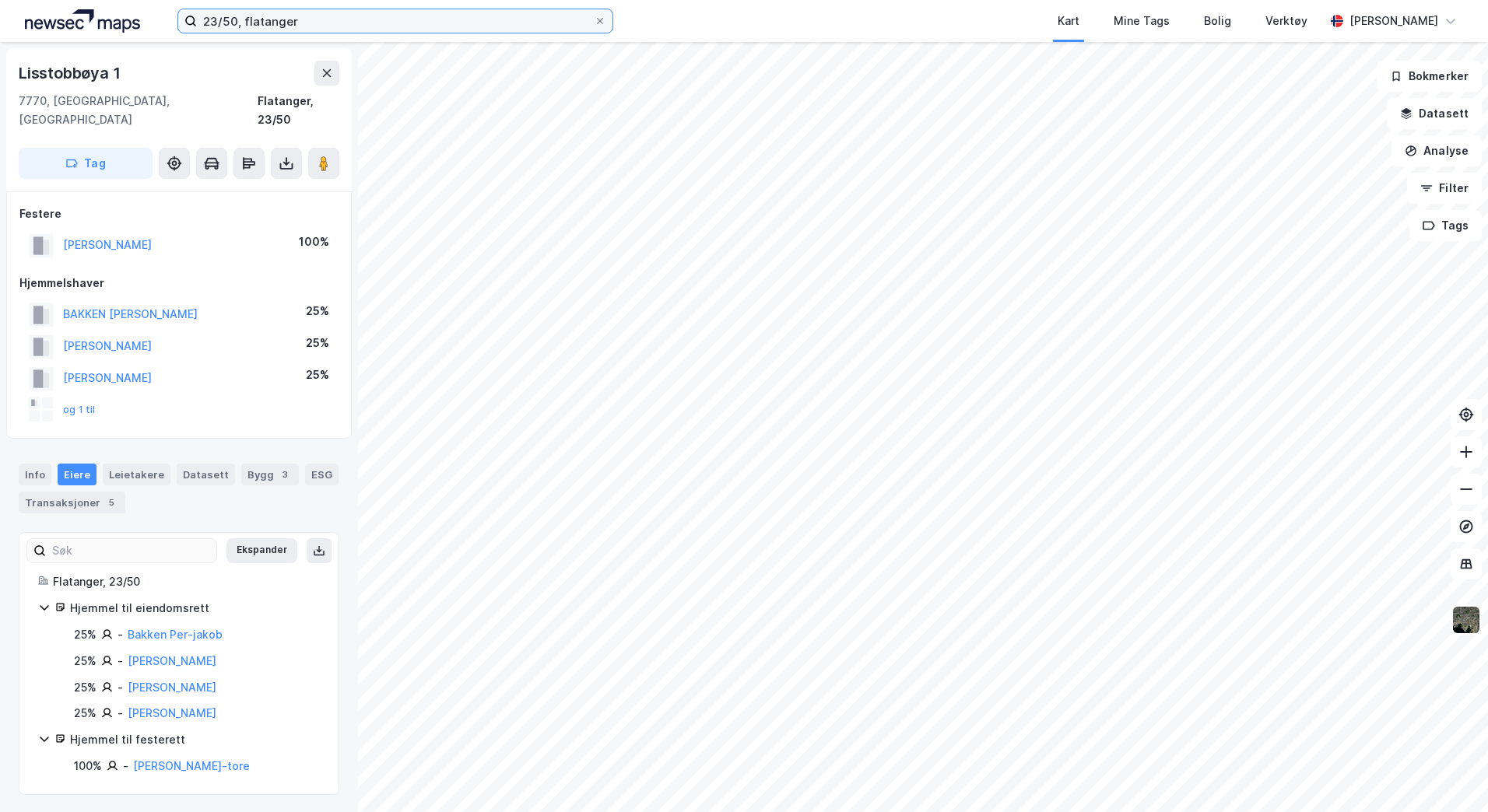
drag, startPoint x: 238, startPoint y: 20, endPoint x: 247, endPoint y: 27, distance: 11.4
click at [238, 20] on input "23/50, flatanger" at bounding box center [395, 21] width 397 height 24
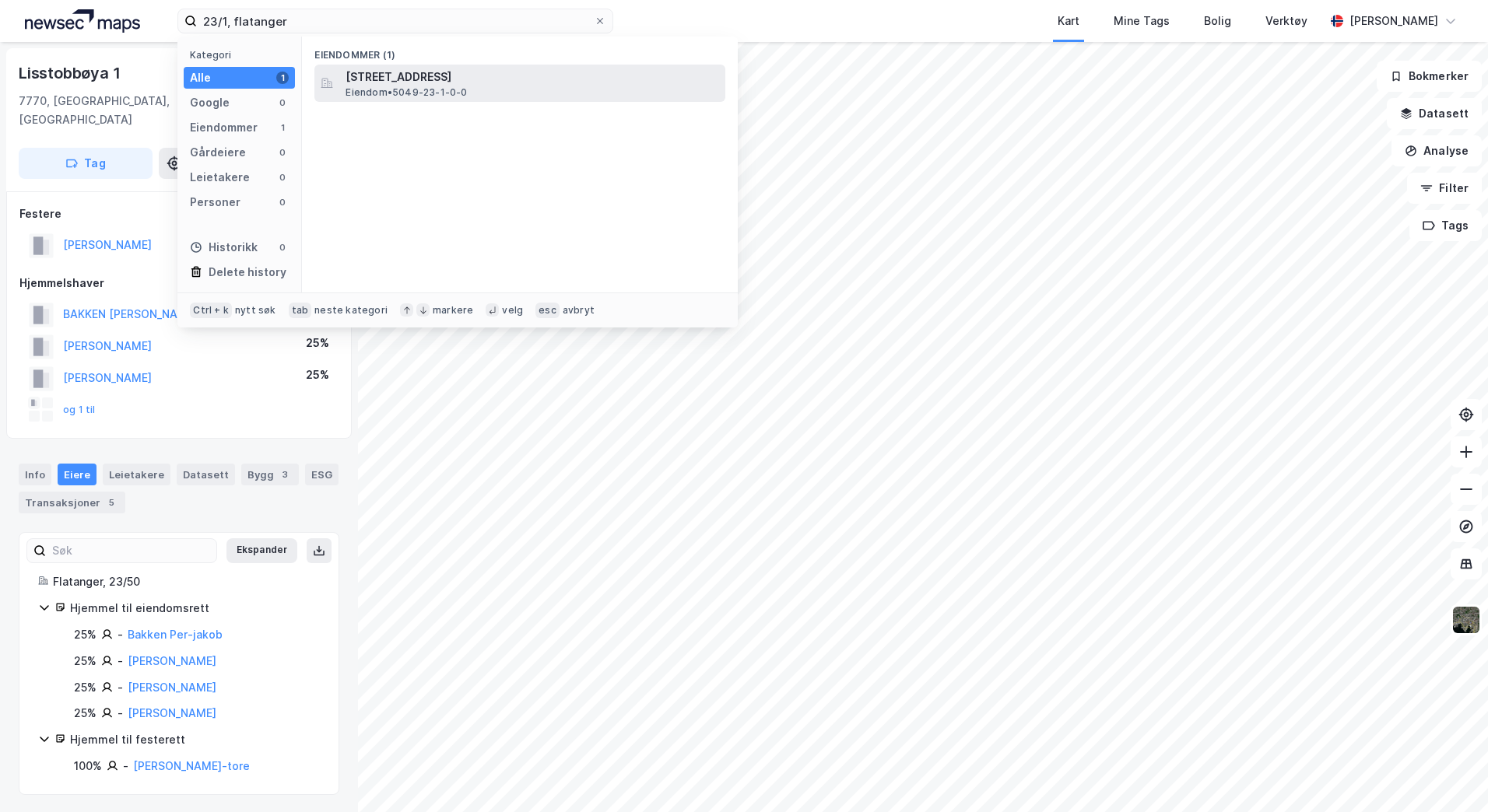
click at [384, 94] on span "Eiendom • 5049-23-1-0-0" at bounding box center [406, 92] width 122 height 13
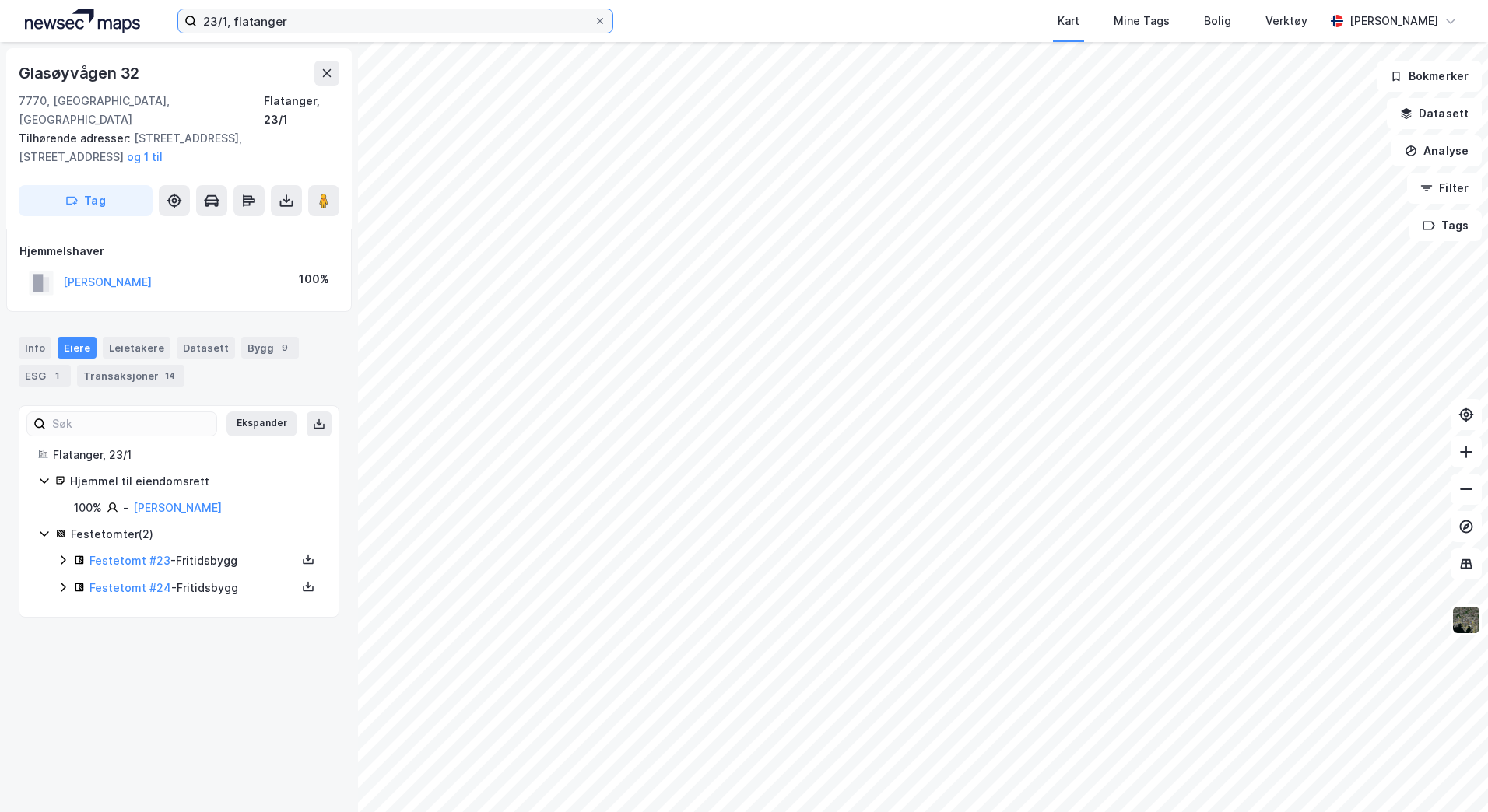
click at [230, 16] on input "23/1, flatanger" at bounding box center [395, 21] width 397 height 24
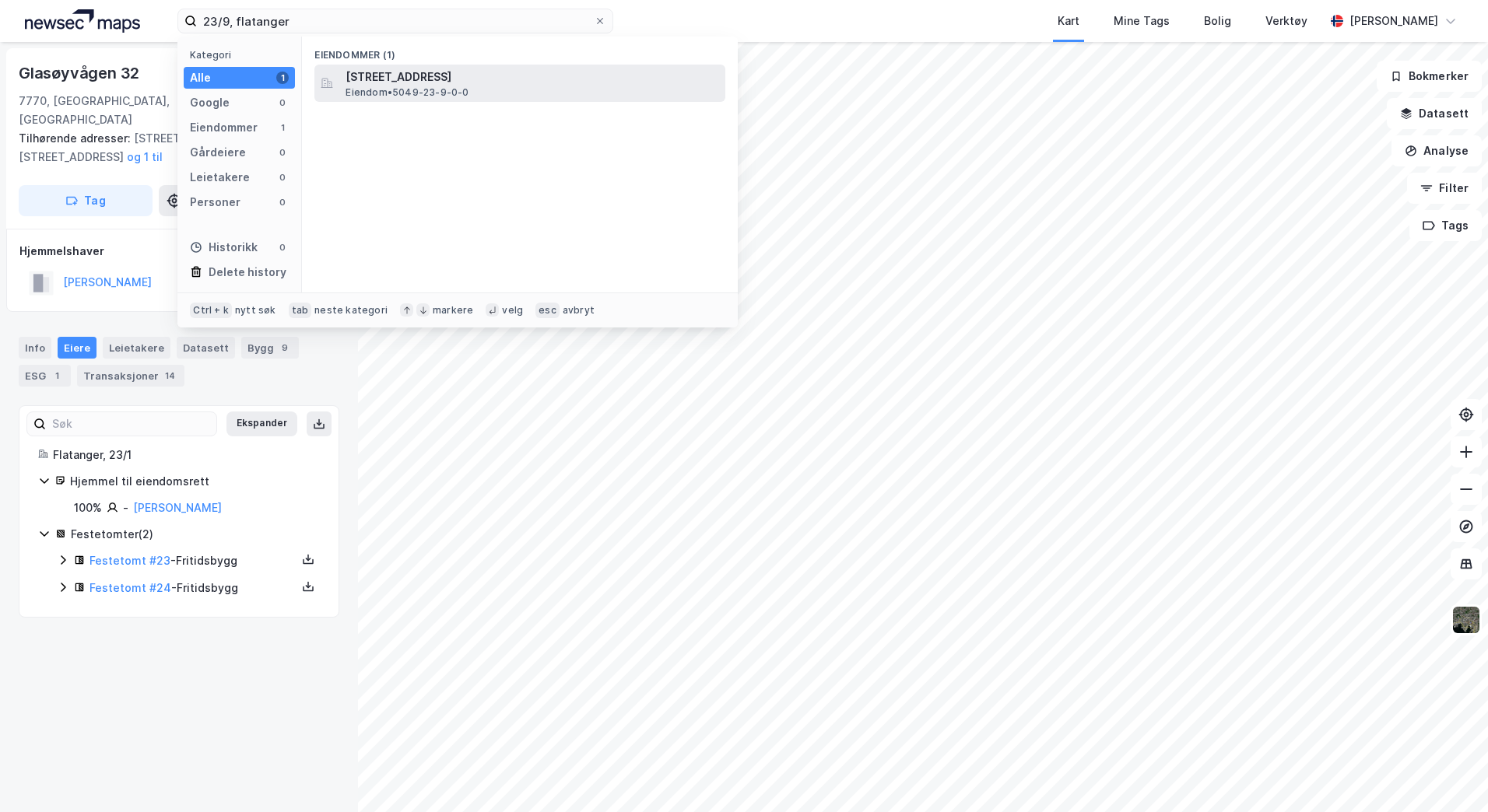
click at [430, 88] on span "Eiendom • 5049-23-9-0-0" at bounding box center [407, 92] width 123 height 13
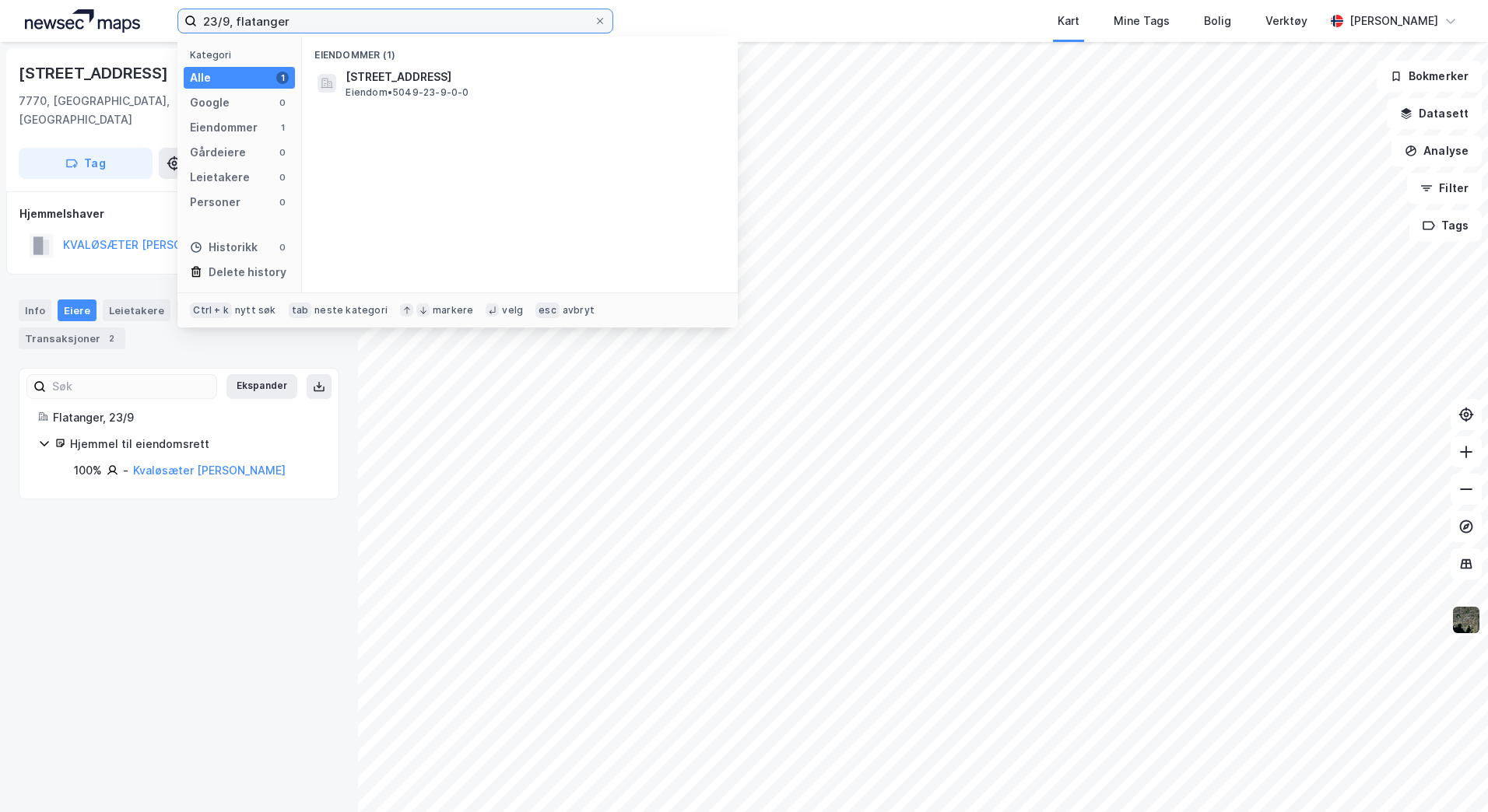
drag, startPoint x: 229, startPoint y: 17, endPoint x: 179, endPoint y: 21, distance: 50.2
click at [179, 21] on label "23/9, flatanger" at bounding box center [396, 21] width 436 height 25
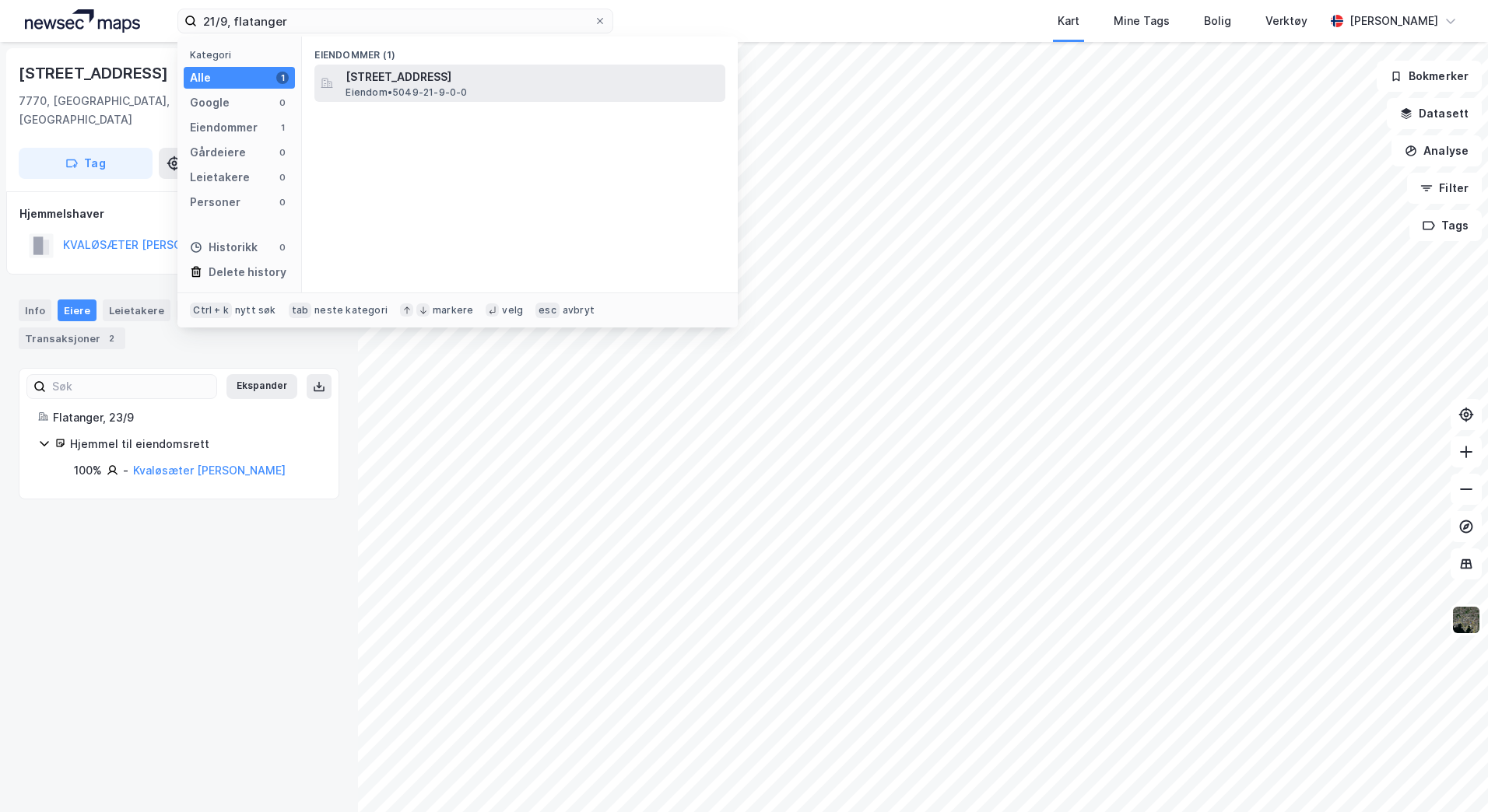
click at [388, 85] on span "[STREET_ADDRESS]" at bounding box center [532, 77] width 374 height 19
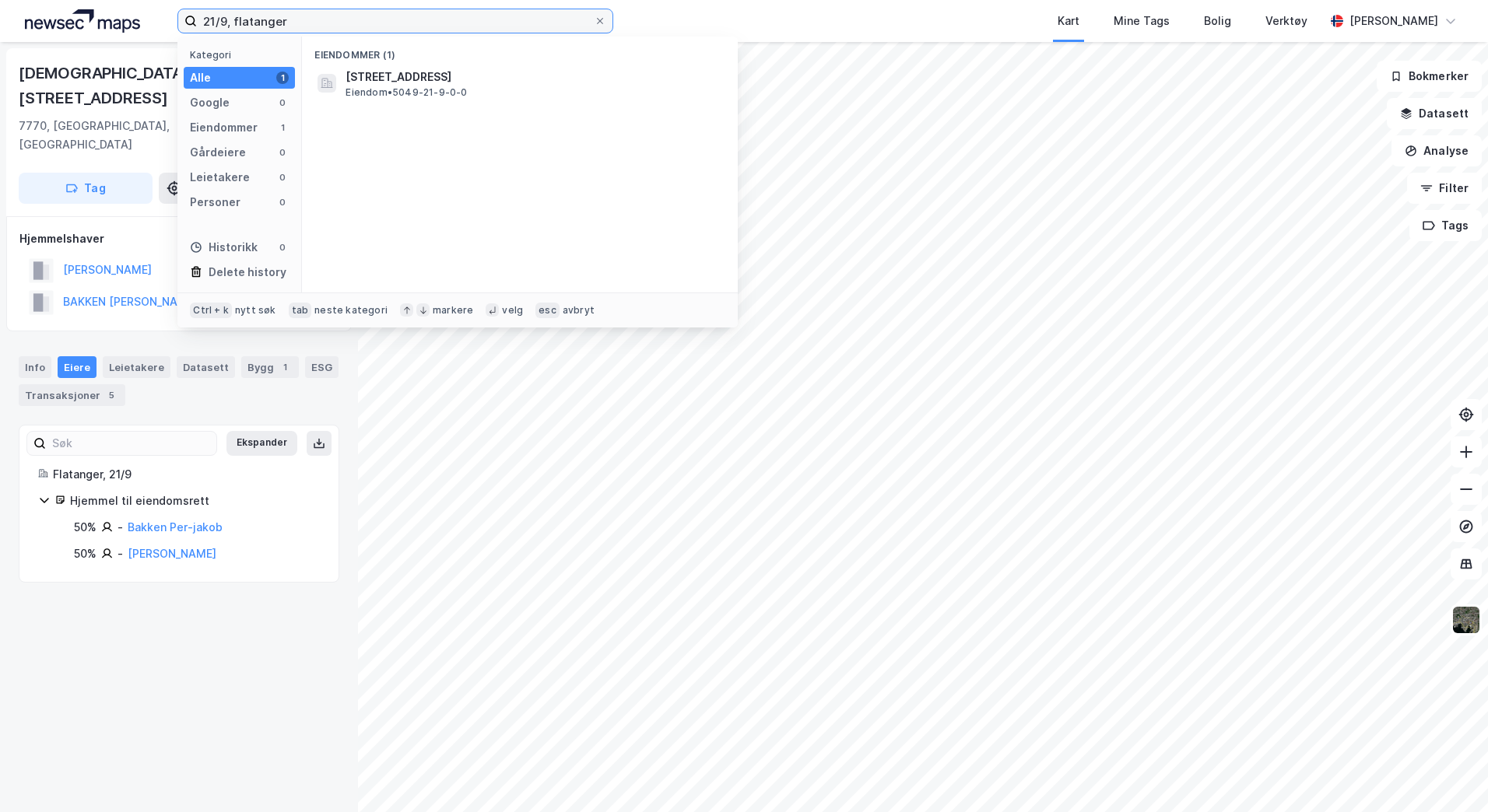
drag, startPoint x: 224, startPoint y: 16, endPoint x: 187, endPoint y: 17, distance: 37.0
click at [187, 17] on label "21/9, flatanger" at bounding box center [396, 21] width 436 height 25
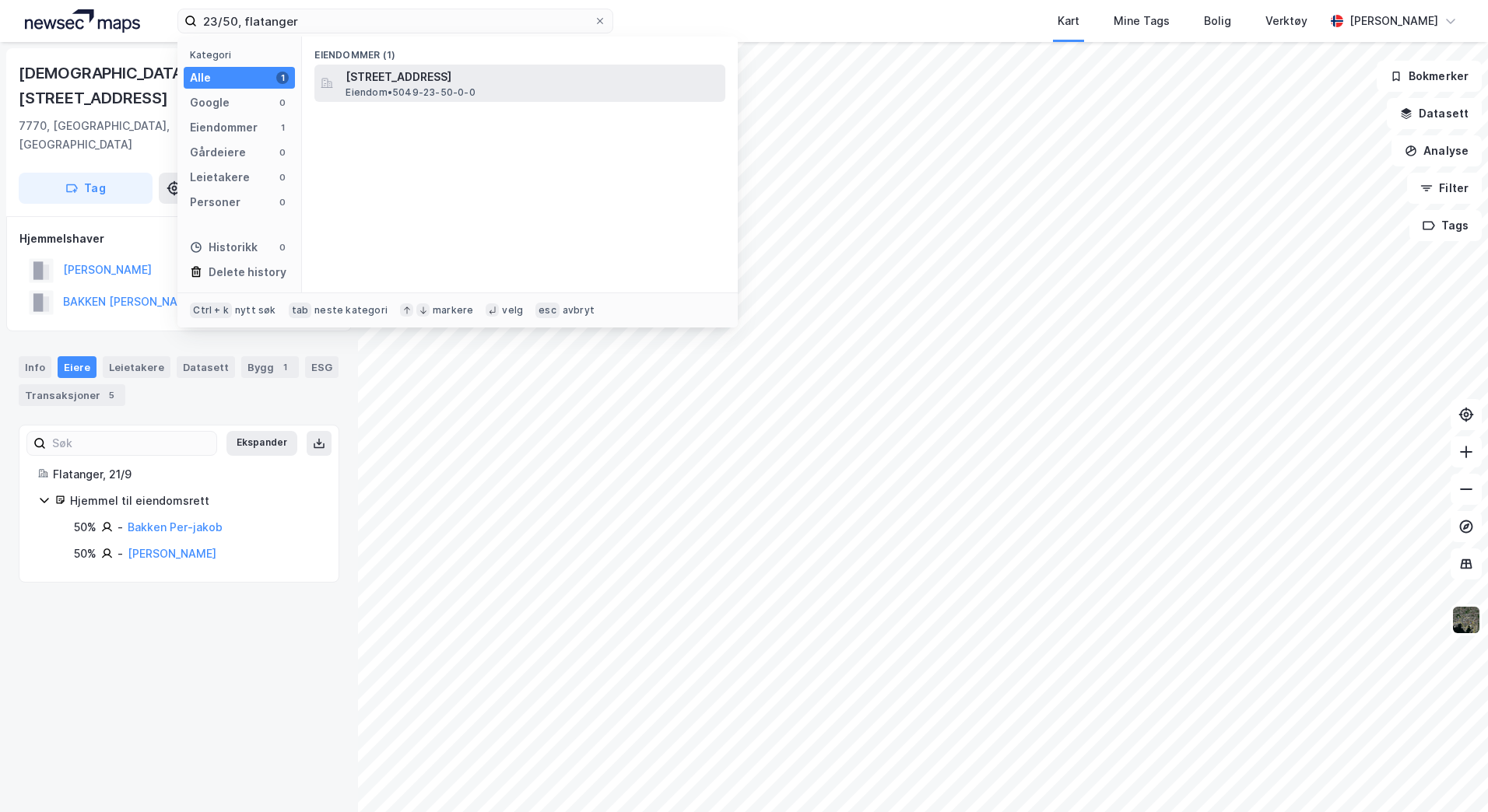
click at [371, 86] on span "Eiendom • 5049-23-50-0-0" at bounding box center [409, 92] width 129 height 13
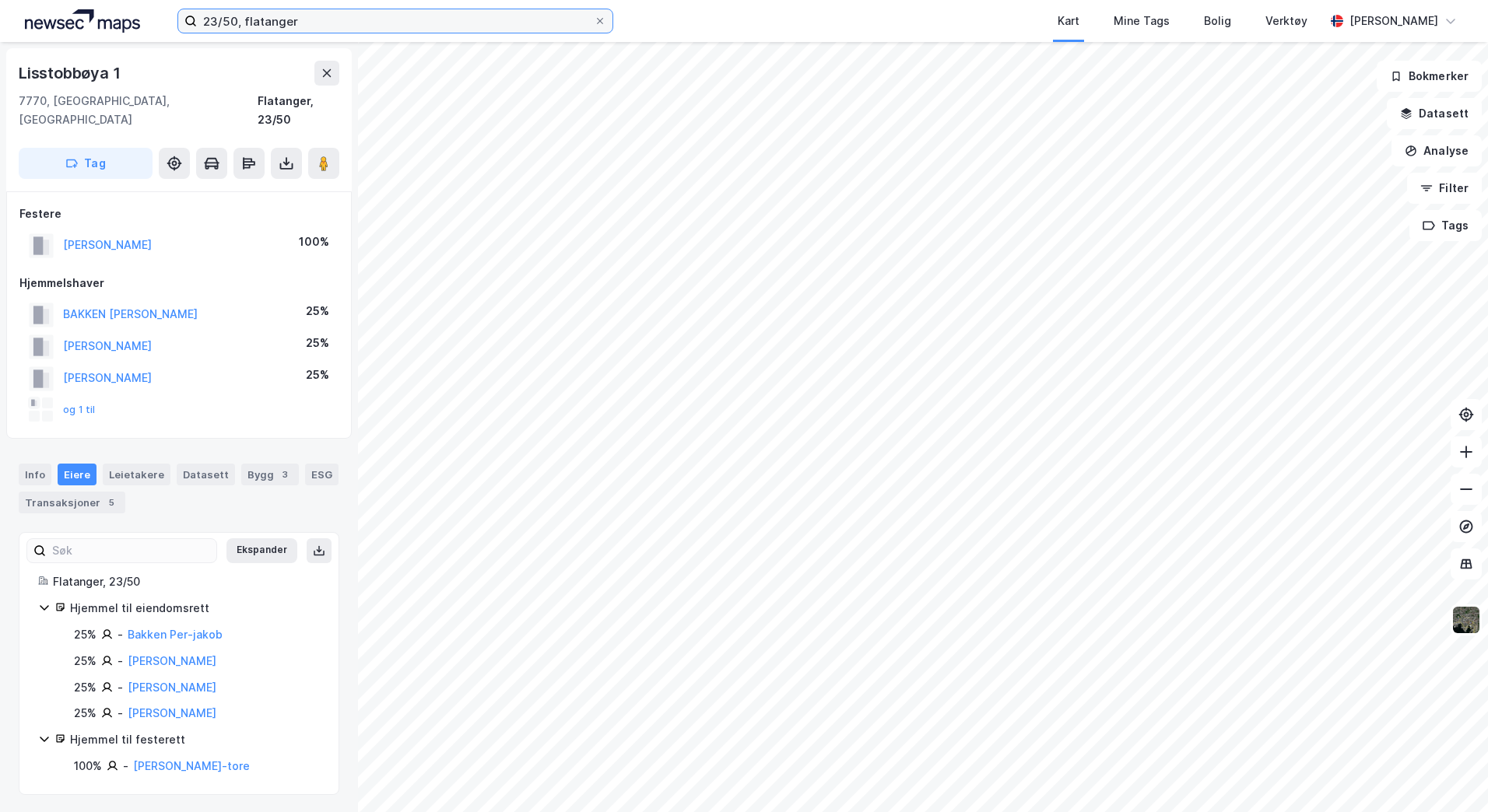
click at [235, 22] on input "23/50, flatanger" at bounding box center [395, 21] width 397 height 24
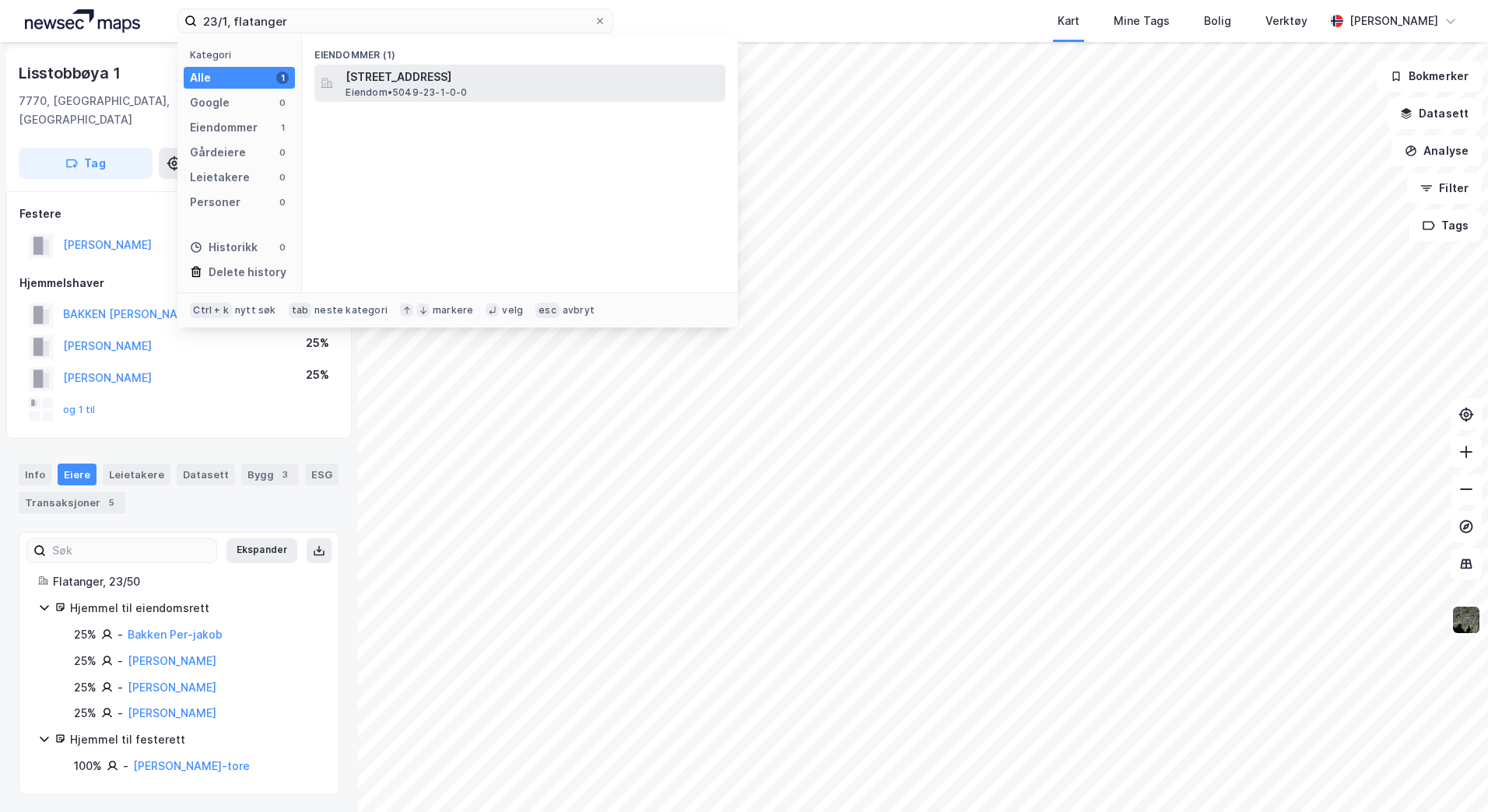
click at [385, 80] on span "[STREET_ADDRESS]" at bounding box center [532, 77] width 374 height 19
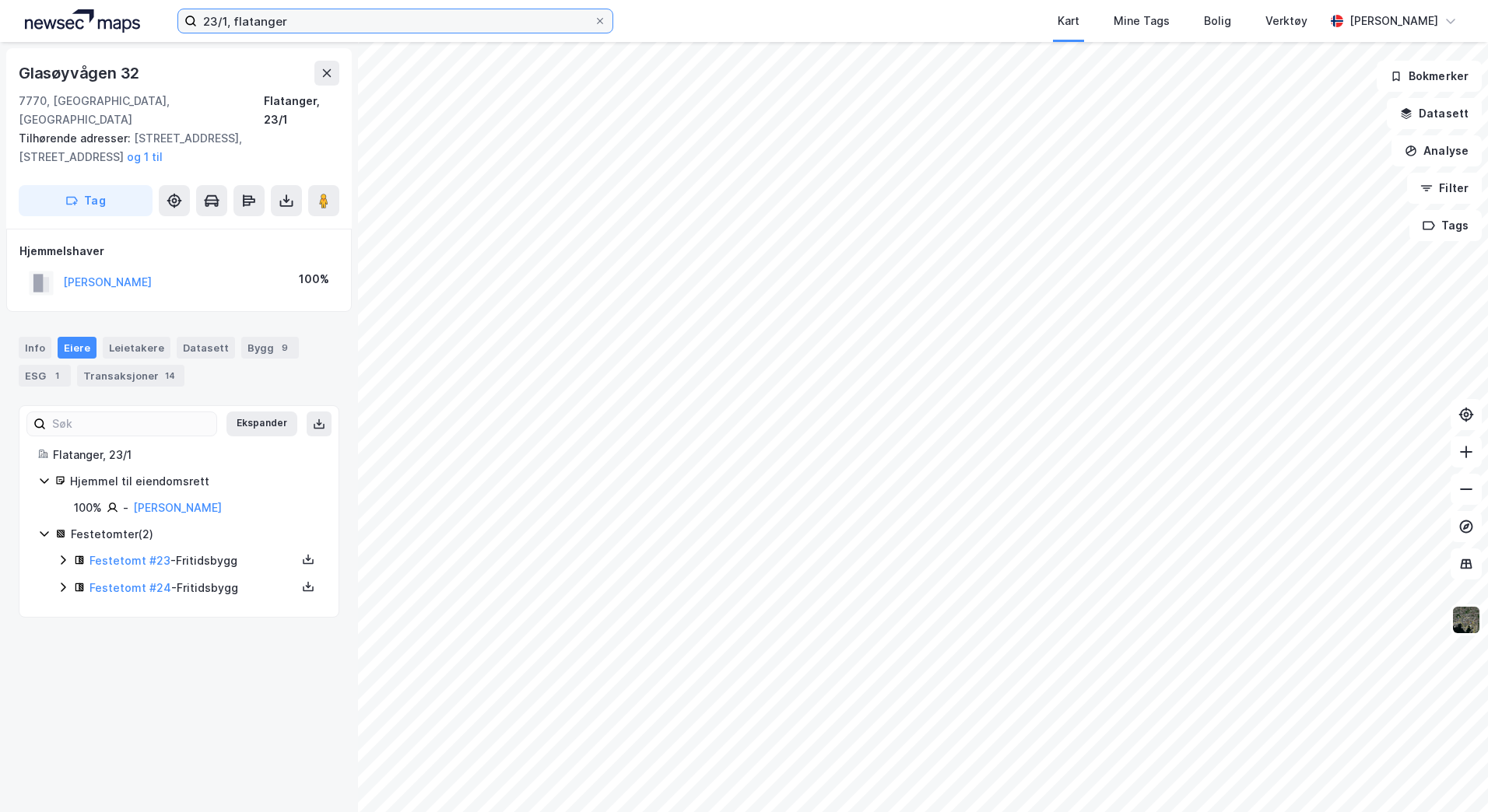
click at [226, 21] on input "23/1, flatanger" at bounding box center [395, 21] width 397 height 24
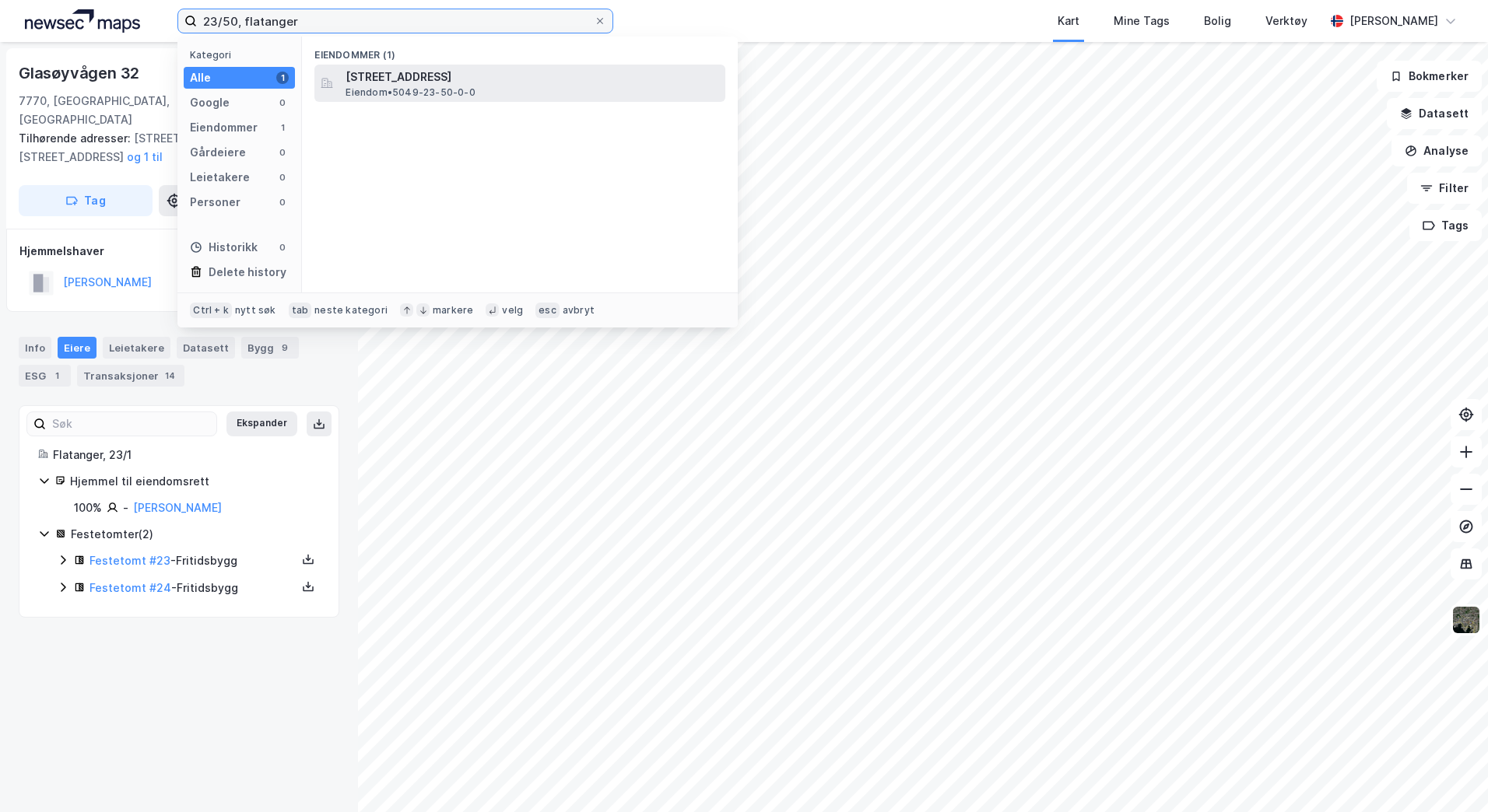
type input "23/50, flatanger"
click at [441, 88] on span "Eiendom • 5049-23-50-0-0" at bounding box center [409, 92] width 129 height 13
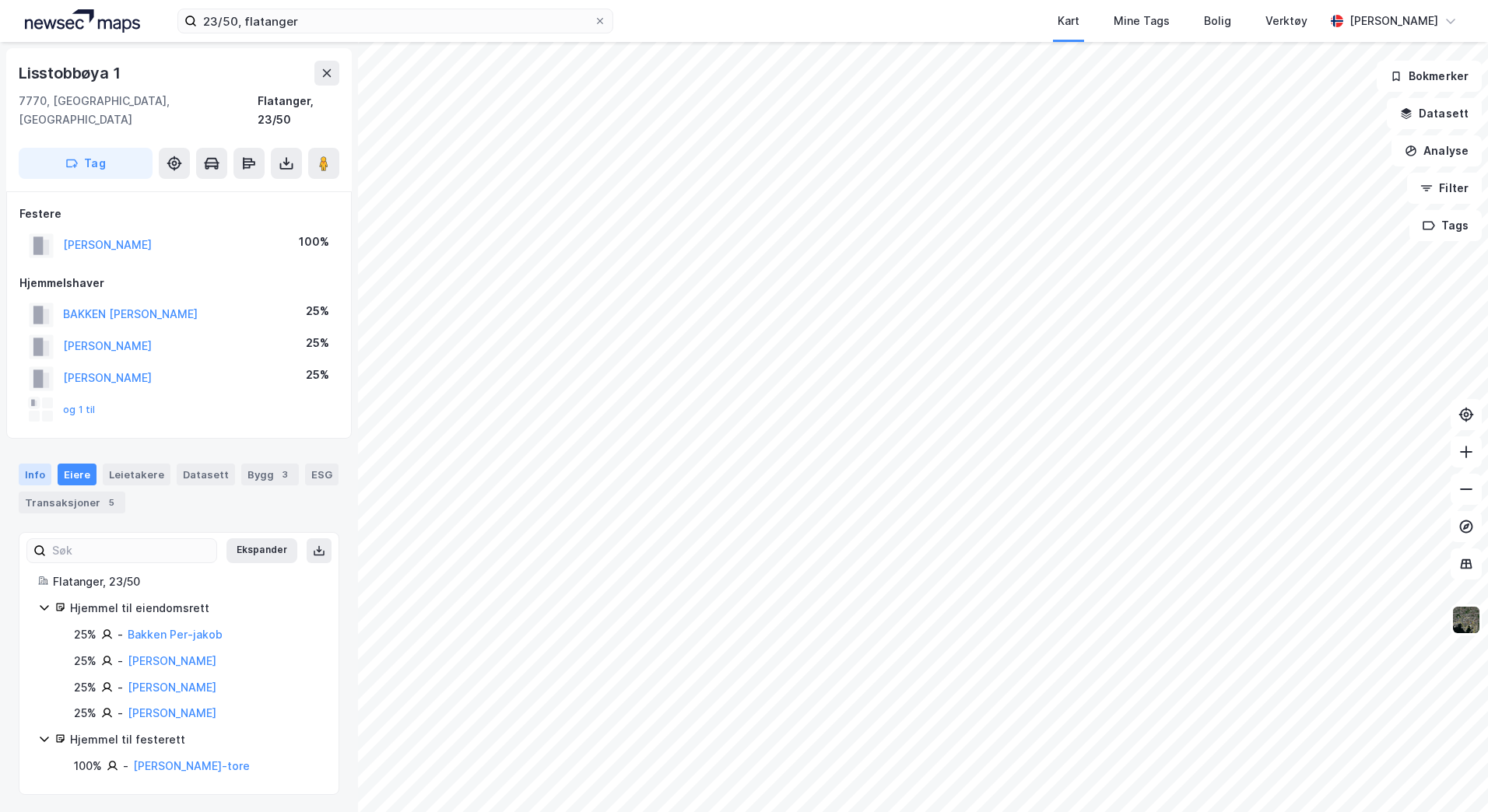
click at [26, 464] on div "Info" at bounding box center [35, 475] width 32 height 22
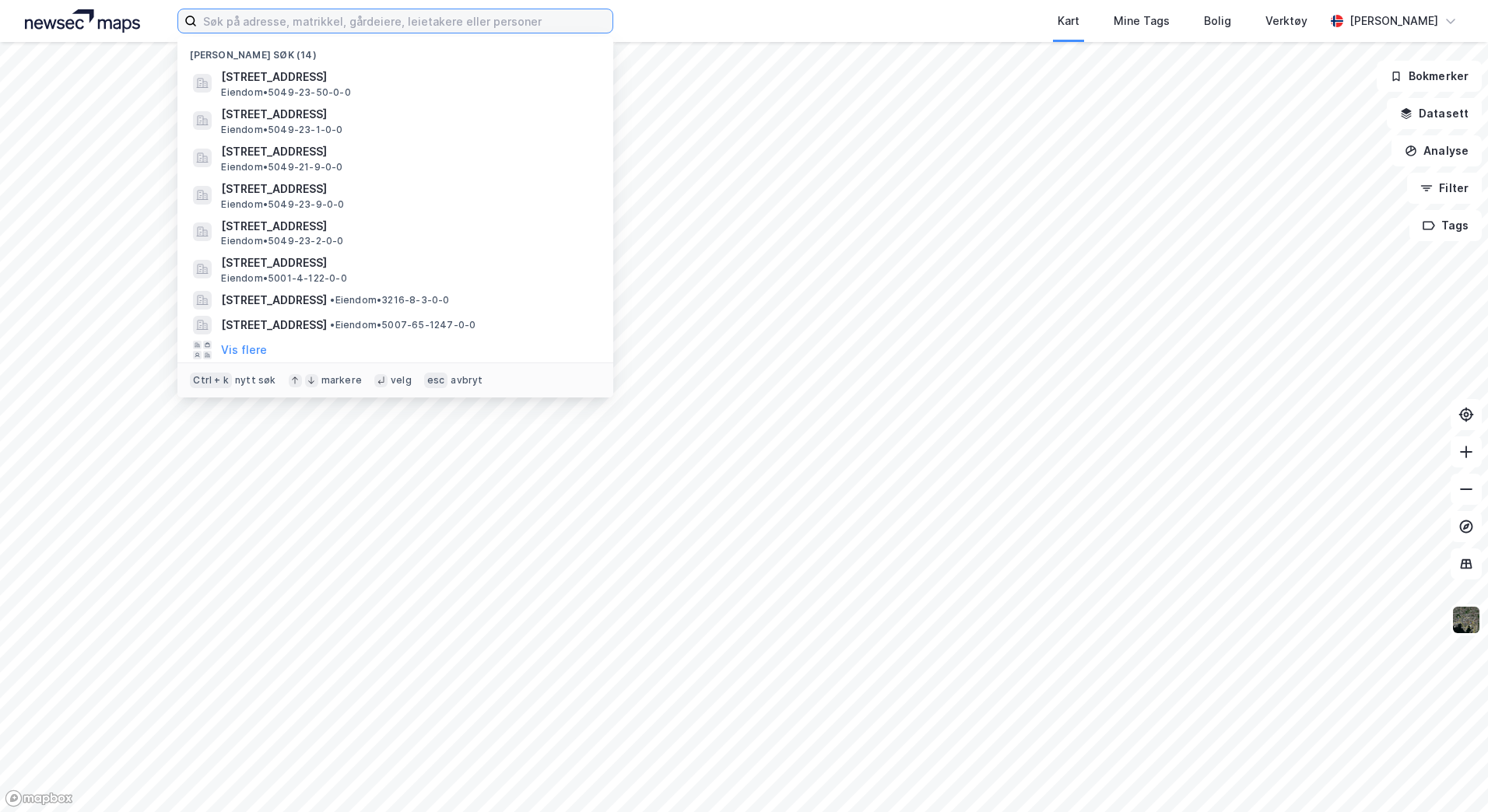
click at [281, 27] on input at bounding box center [405, 21] width 416 height 24
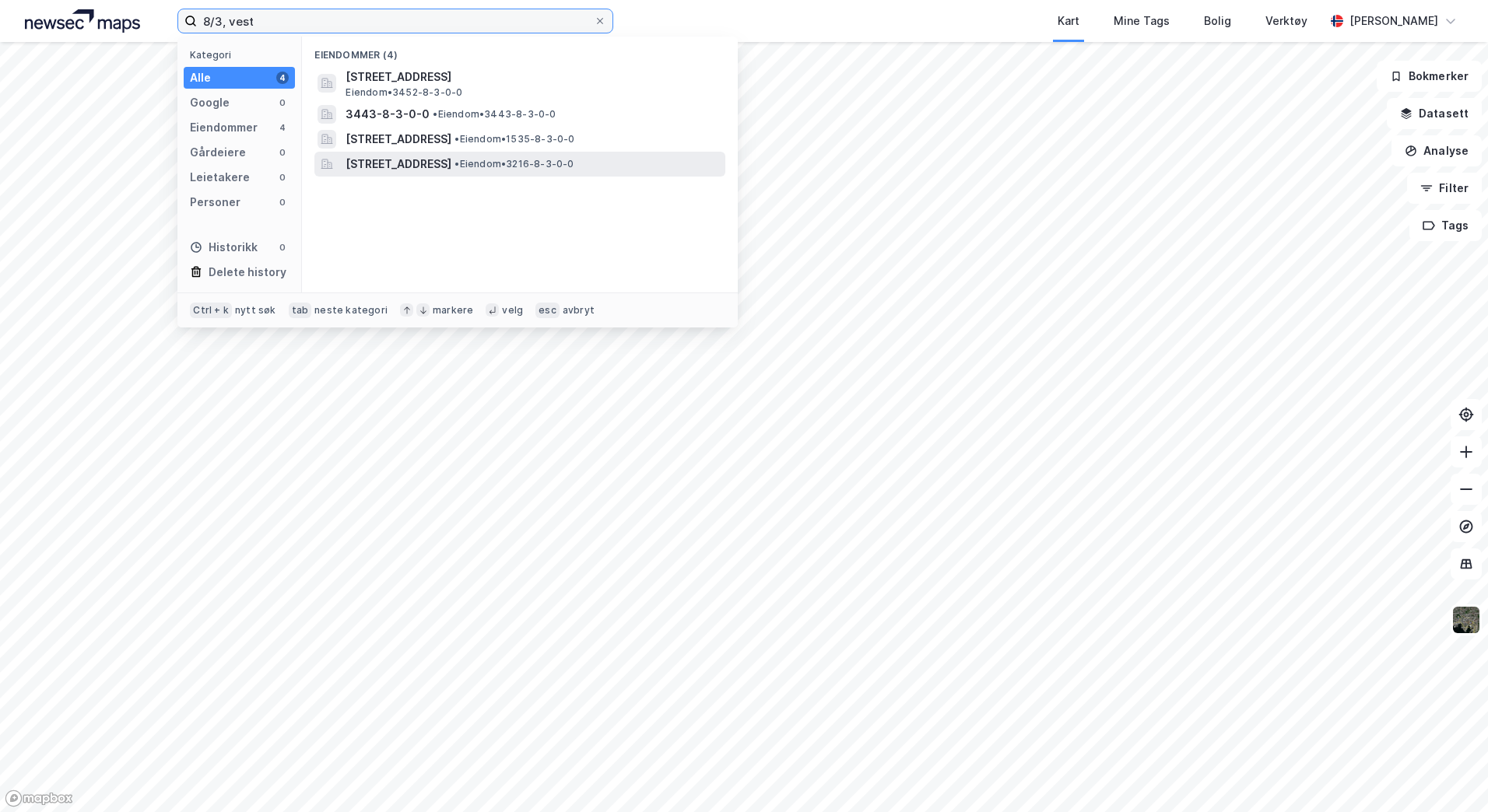
type input "8/3, vest"
click at [445, 157] on span "[STREET_ADDRESS]" at bounding box center [398, 164] width 106 height 19
